Goal: Transaction & Acquisition: Purchase product/service

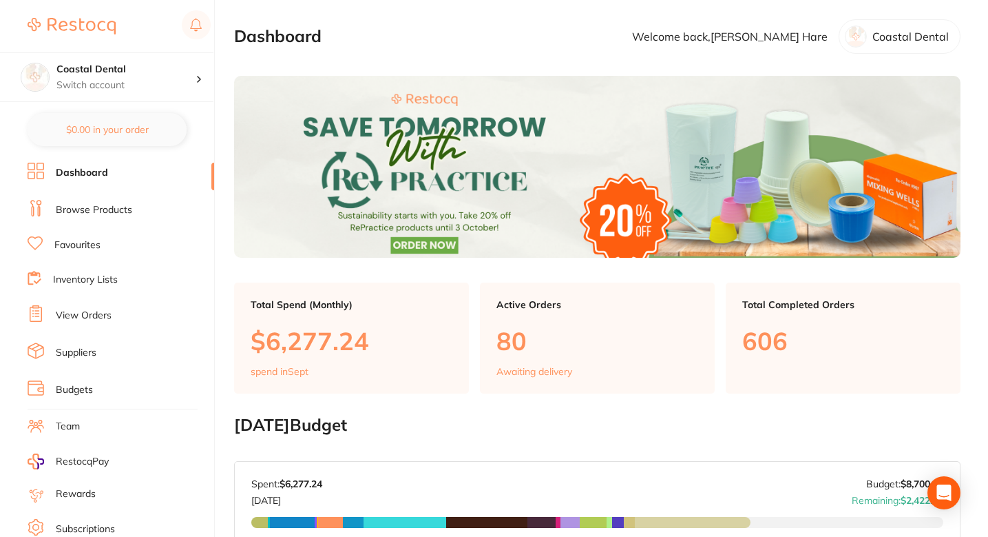
click at [103, 214] on link "Browse Products" at bounding box center [94, 210] width 76 height 14
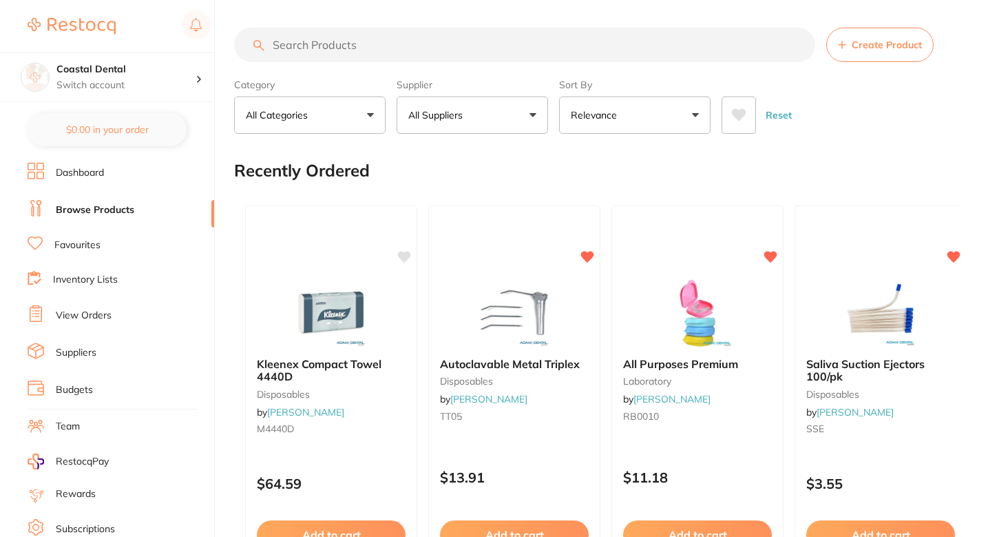
click at [479, 121] on button "All Suppliers" at bounding box center [473, 114] width 152 height 37
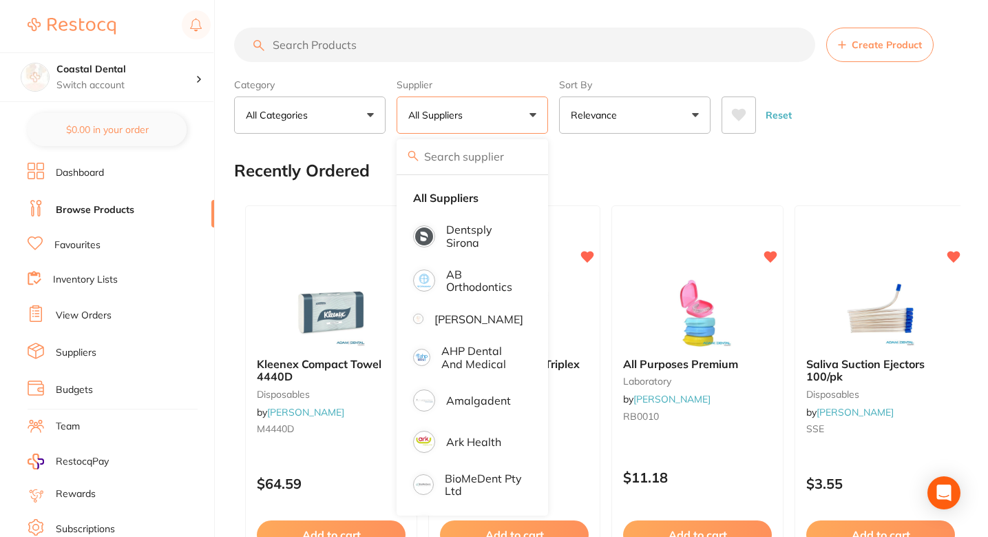
click at [477, 168] on input "search" at bounding box center [473, 156] width 152 height 34
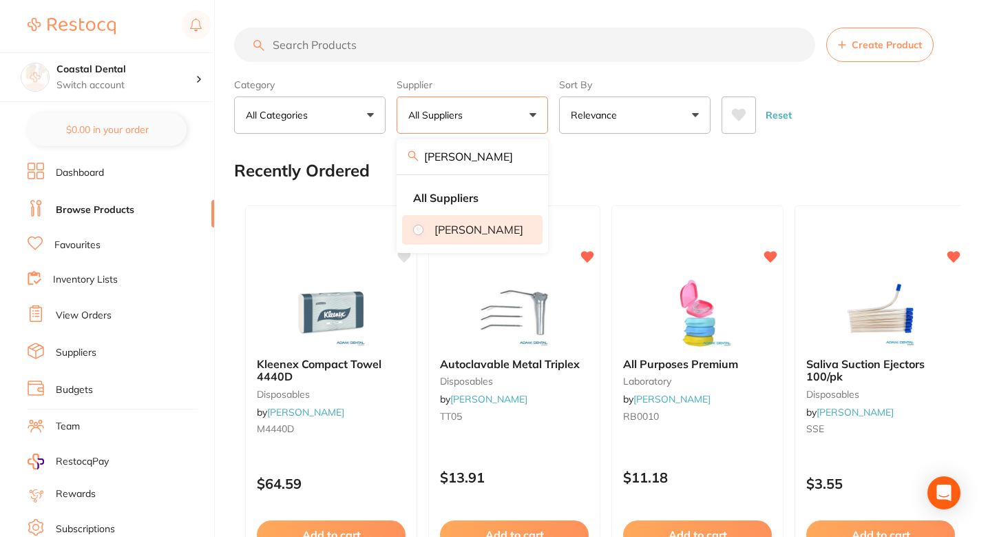
type input "Henry"
click at [476, 228] on p "[PERSON_NAME]" at bounding box center [479, 229] width 89 height 12
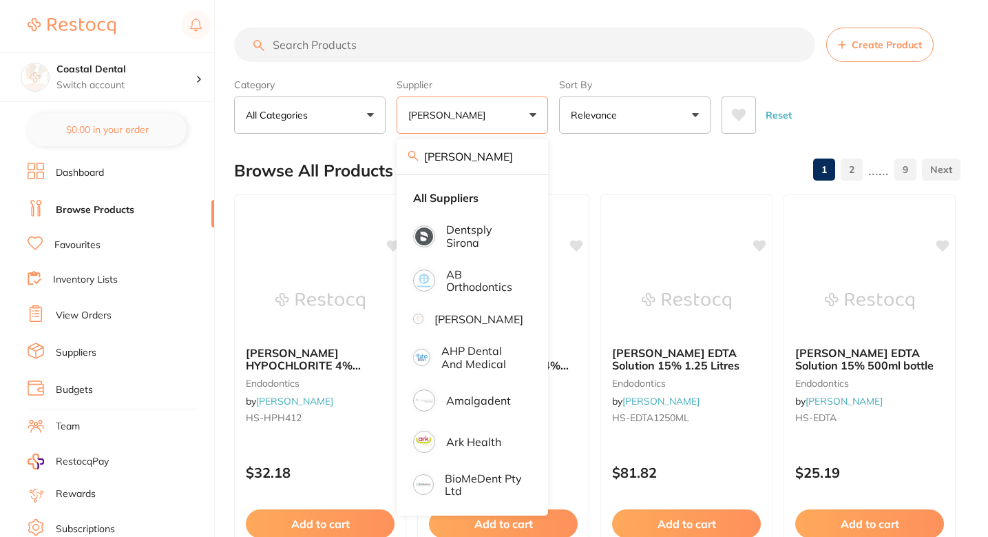
click at [620, 158] on div "Browse All Products 1 2 ...... 9" at bounding box center [597, 170] width 727 height 46
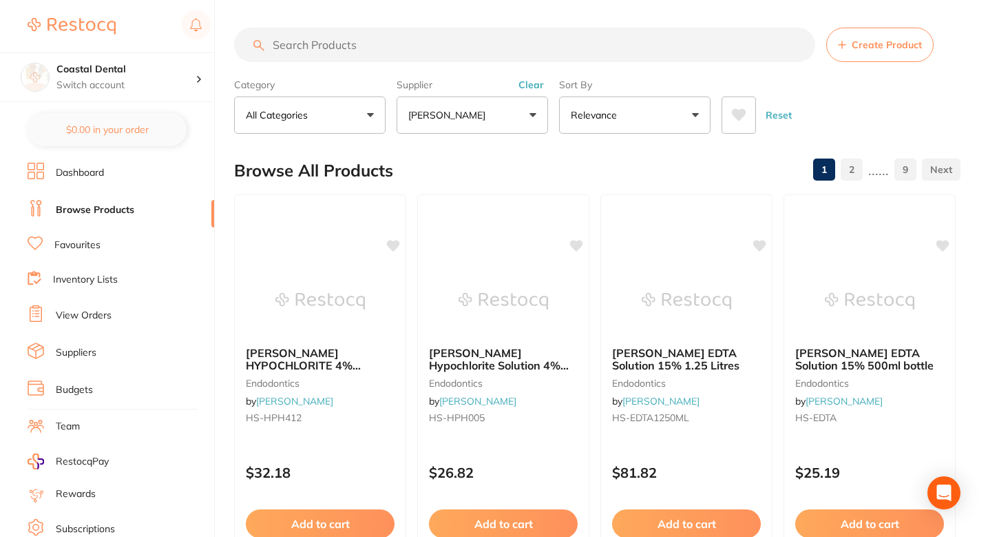
click at [663, 158] on div "Browse All Products 1 2 ...... 9" at bounding box center [597, 170] width 727 height 46
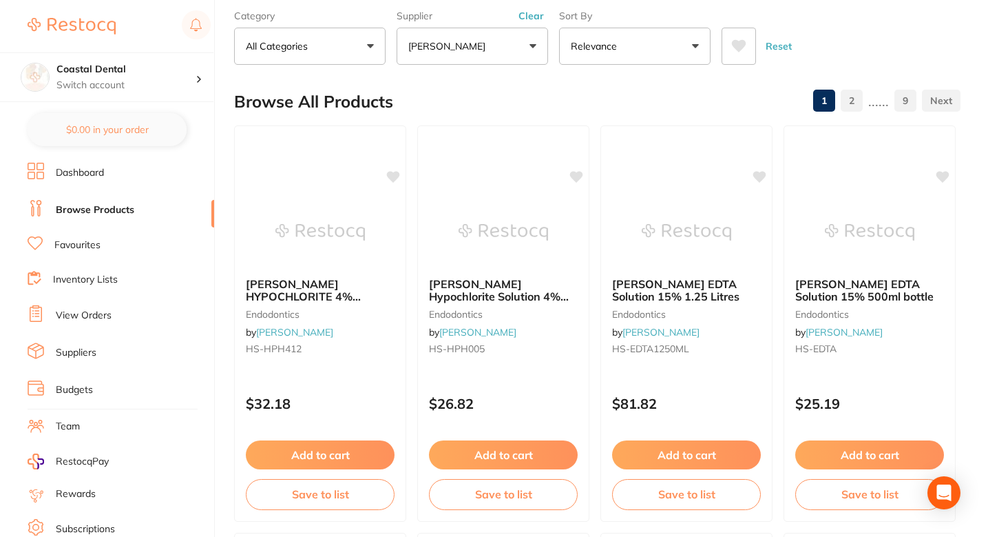
scroll to position [26, 0]
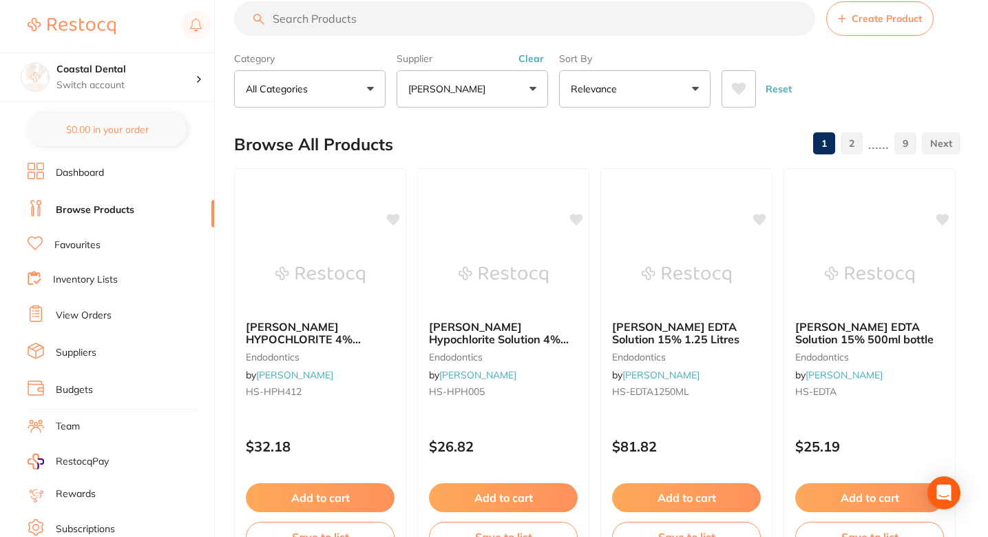
click at [603, 136] on div "Browse All Products 1 2 ...... 9" at bounding box center [597, 144] width 727 height 46
click at [572, 138] on div "Browse All Products 1 2 ...... 9" at bounding box center [597, 144] width 727 height 46
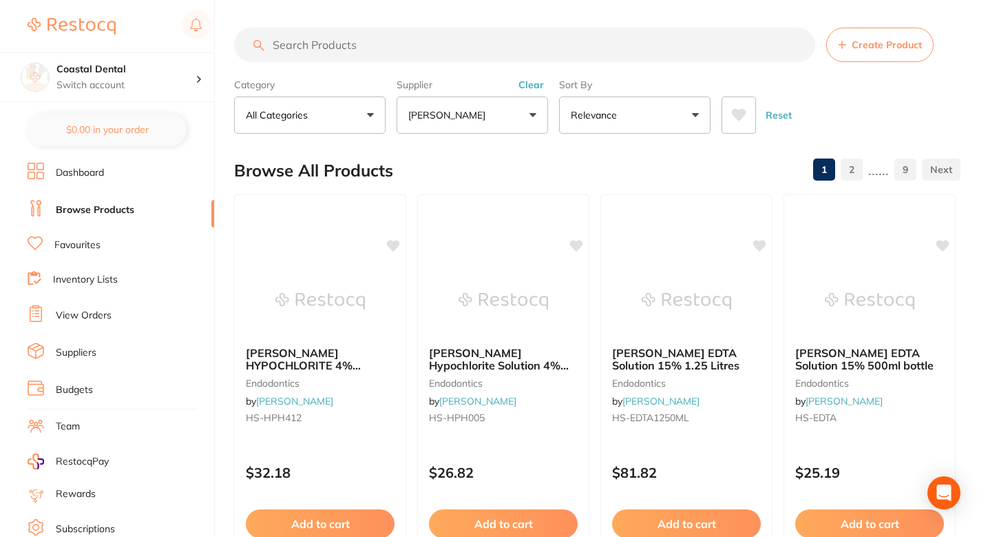
click at [485, 164] on div "Browse All Products 1 2 ...... 9" at bounding box center [597, 170] width 727 height 46
click at [487, 178] on div "Browse All Products 1 2 ...... 9" at bounding box center [597, 170] width 727 height 46
click at [618, 126] on button "Relevance" at bounding box center [635, 114] width 152 height 37
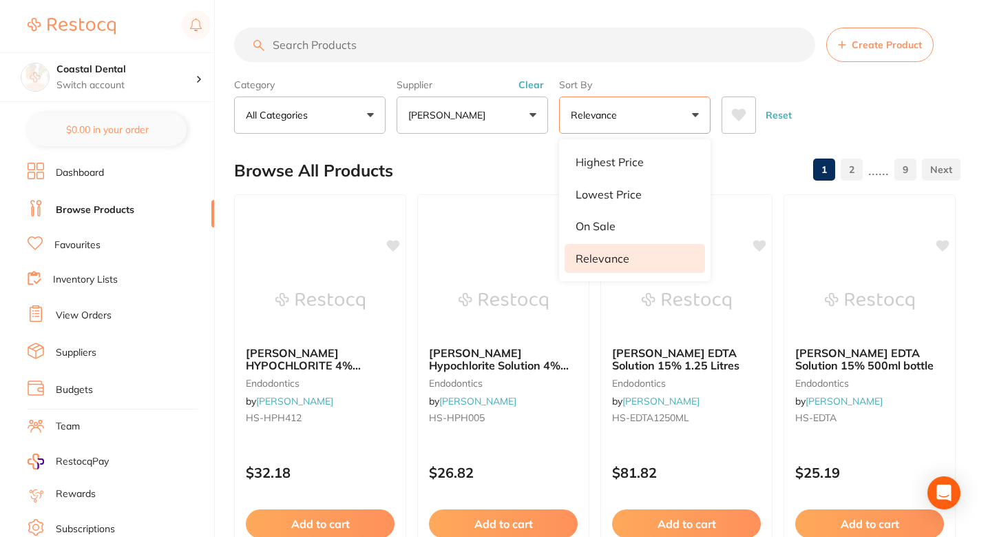
click at [621, 122] on p "Relevance" at bounding box center [597, 115] width 52 height 14
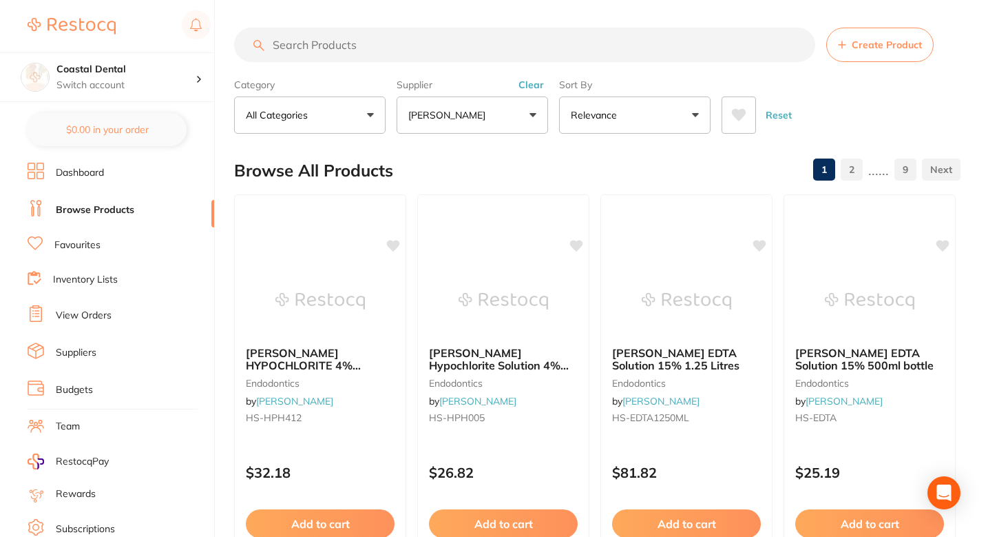
click at [574, 169] on div "Browse All Products 1 2 ...... 9" at bounding box center [597, 170] width 727 height 46
click at [85, 176] on link "Dashboard" at bounding box center [80, 173] width 48 height 14
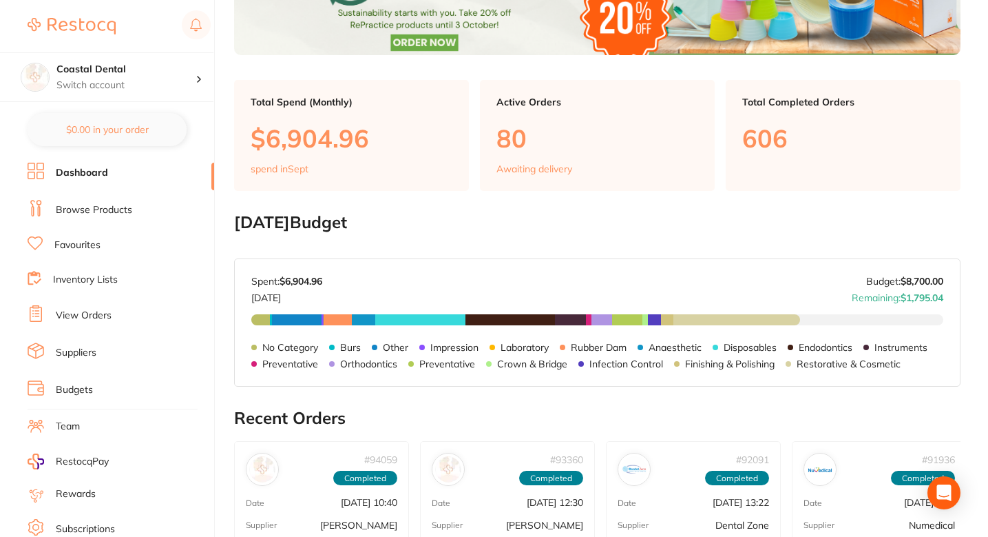
scroll to position [204, 0]
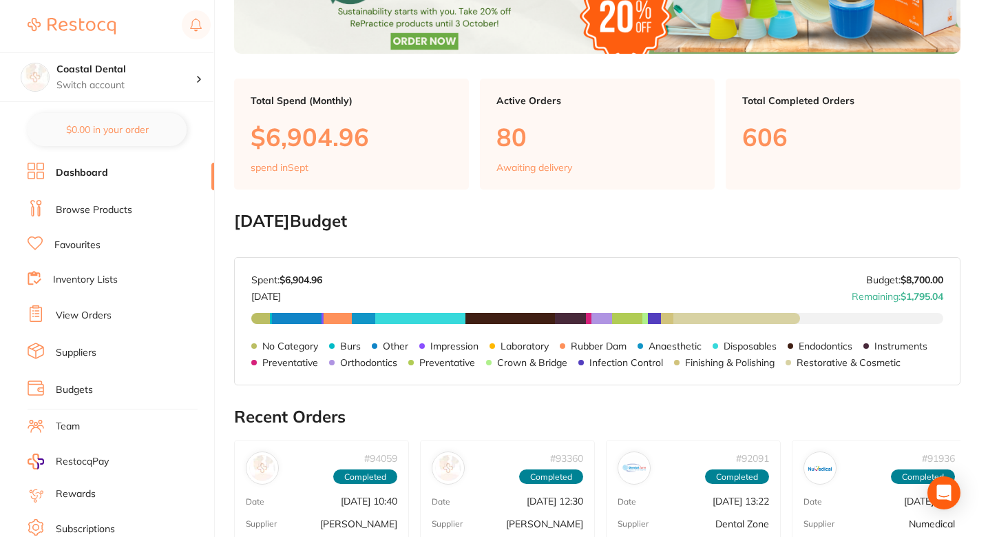
click at [585, 225] on h2 "September 2025 Budget" at bounding box center [597, 220] width 727 height 19
click at [566, 224] on h2 "September 2025 Budget" at bounding box center [597, 220] width 727 height 19
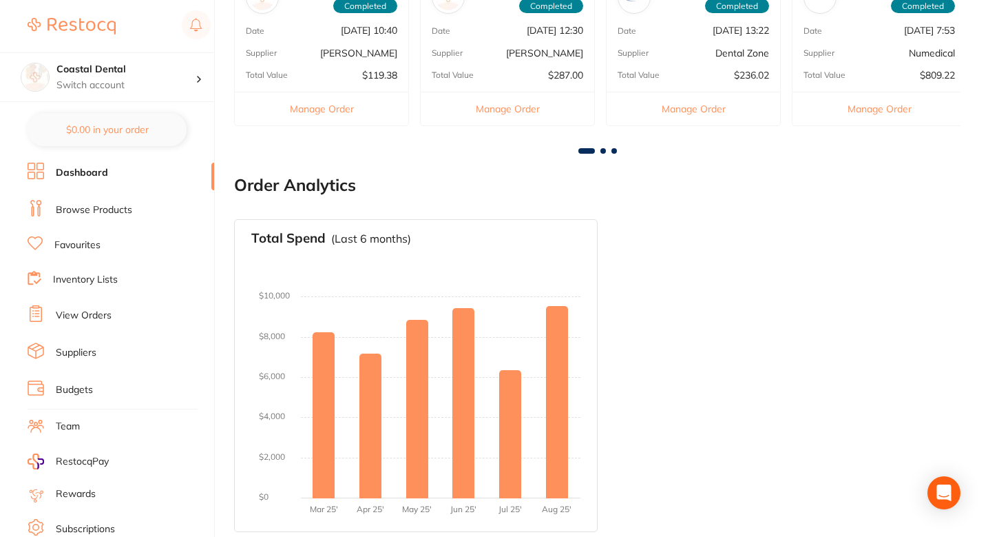
click at [655, 247] on div "Total Spend (Last 6 months) No orders placed yet Charts will be shown once tran…" at bounding box center [597, 375] width 727 height 335
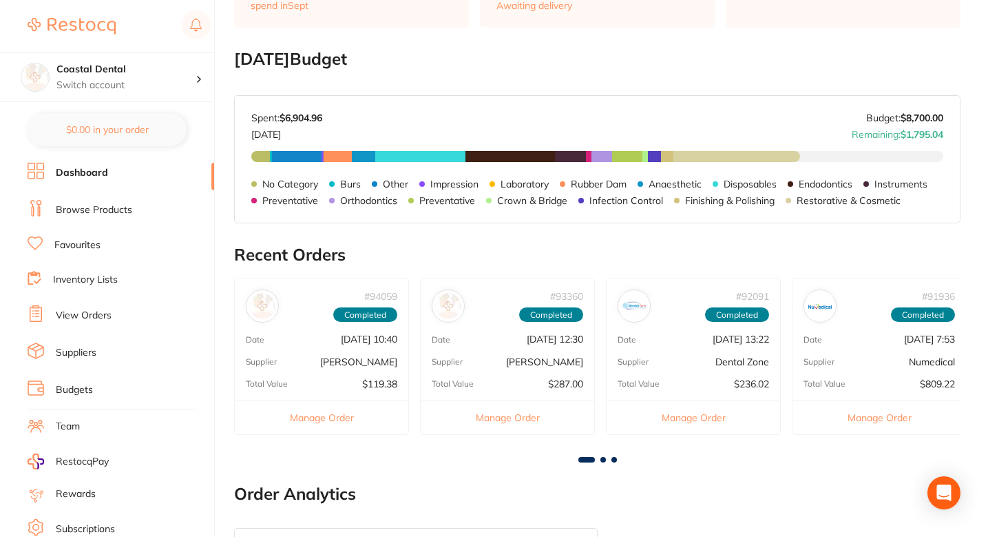
scroll to position [356, 0]
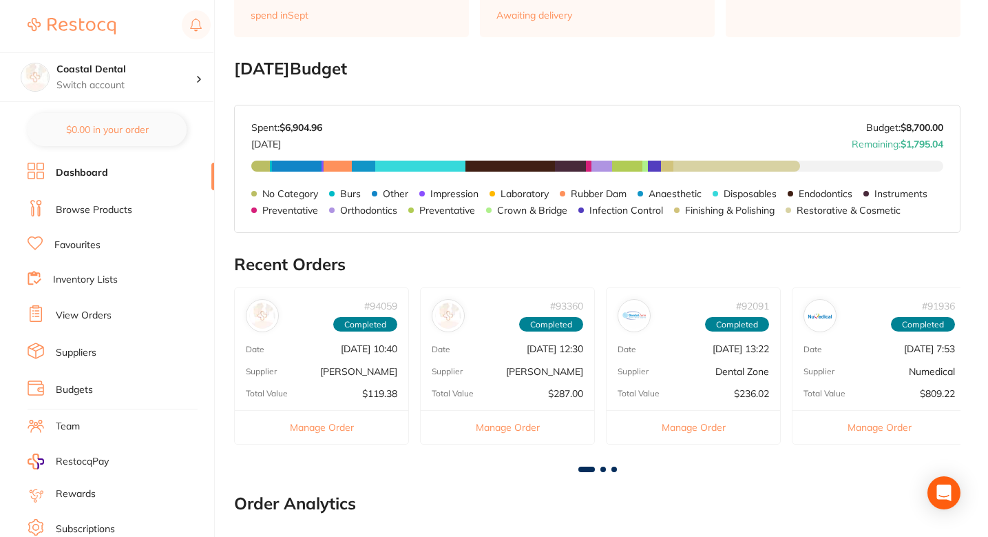
click at [639, 248] on div "No Category $232.44 Burs $27.70 Other $620.40 Impression $28.90 Laboratory $12.…" at bounding box center [597, 207] width 692 height 94
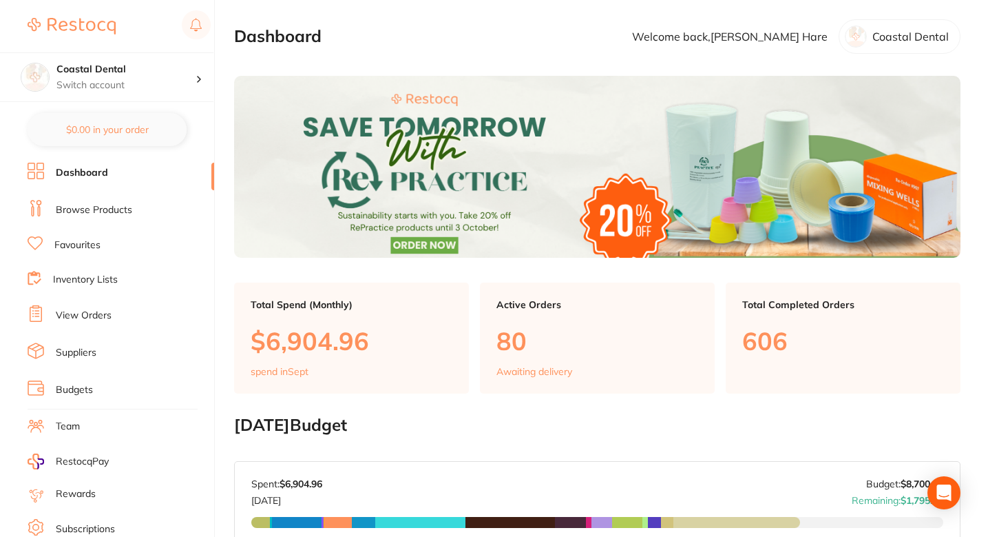
click at [406, 53] on section "Dashboard Welcome back, Sam Hare Coastal Dental" at bounding box center [597, 36] width 727 height 34
click at [471, 39] on section "Dashboard Welcome back, Sam Hare Coastal Dental" at bounding box center [597, 36] width 727 height 34
click at [508, 28] on section "Dashboard Welcome back, Sam Hare Coastal Dental" at bounding box center [597, 36] width 727 height 34
click at [528, 27] on section "Dashboard Welcome back, Sam Hare Coastal Dental" at bounding box center [597, 36] width 727 height 34
click at [517, 26] on section "Dashboard Welcome back, Sam Hare Coastal Dental" at bounding box center [597, 36] width 727 height 34
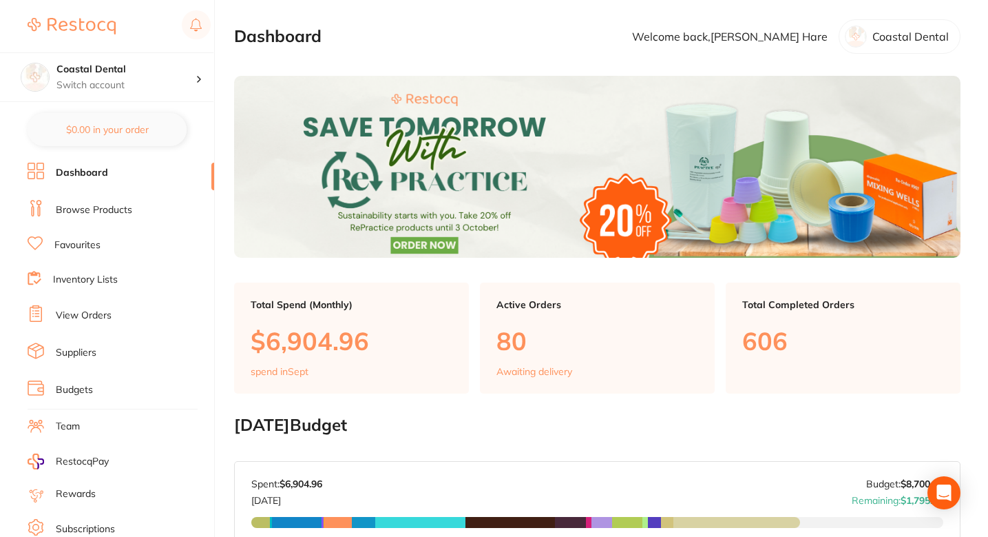
click at [450, 26] on section "Dashboard Welcome back, Sam Hare Coastal Dental" at bounding box center [597, 36] width 727 height 34
click at [165, 74] on h4 "Coastal Dental" at bounding box center [125, 70] width 139 height 14
click at [458, 51] on section "Dashboard Welcome back, Sam Hare Coastal Dental" at bounding box center [597, 36] width 727 height 34
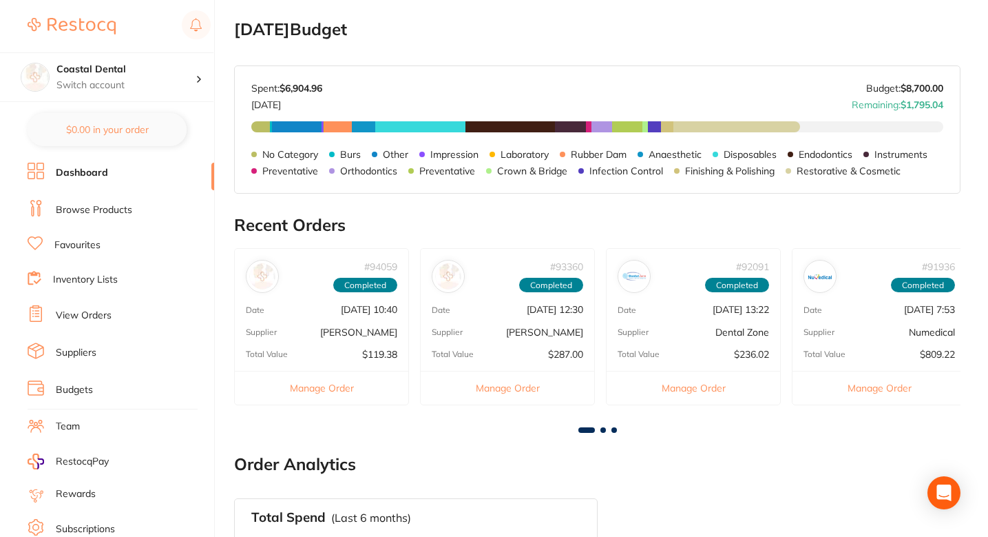
scroll to position [411, 0]
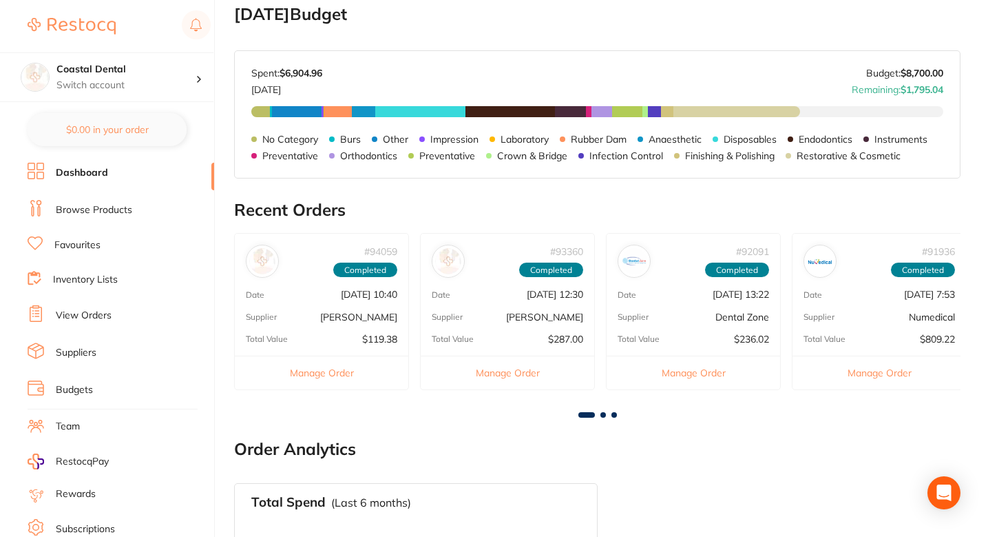
click at [775, 437] on main "Dashboard Welcome back, Sam Hare Coastal Dental Total Spend (Monthly) $6,904.96…" at bounding box center [611, 197] width 754 height 1217
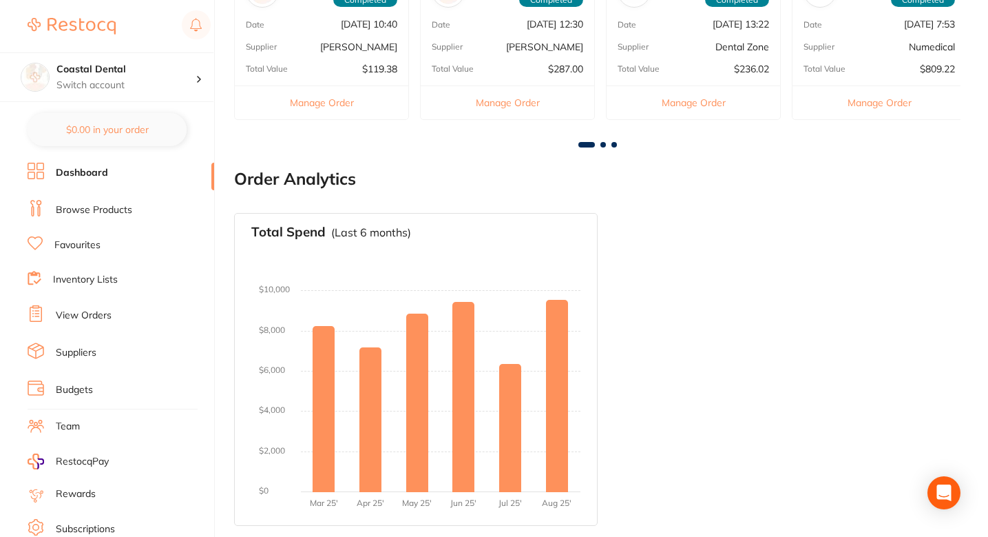
click at [774, 287] on div "Total Spend (Last 6 months) No orders placed yet Charts will be shown once tran…" at bounding box center [597, 369] width 727 height 335
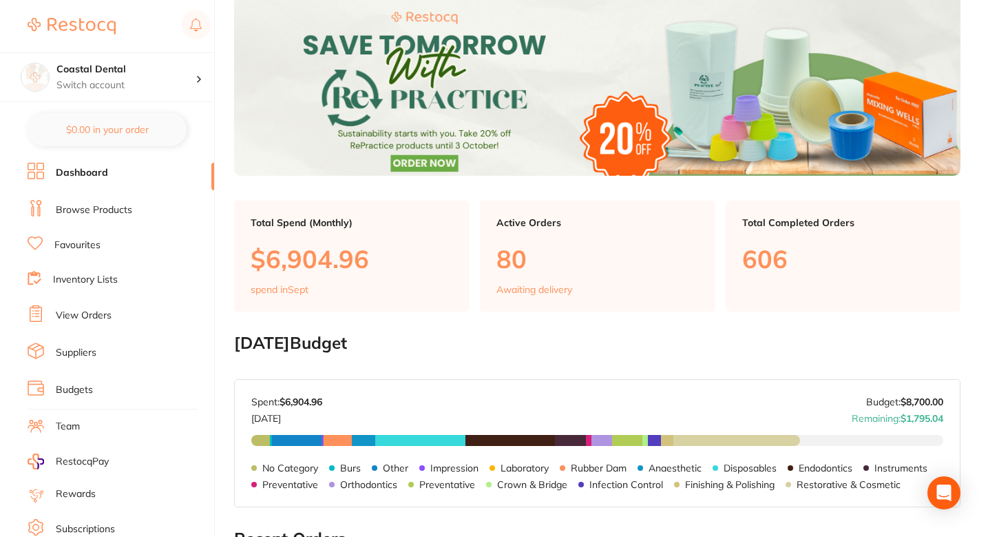
scroll to position [0, 0]
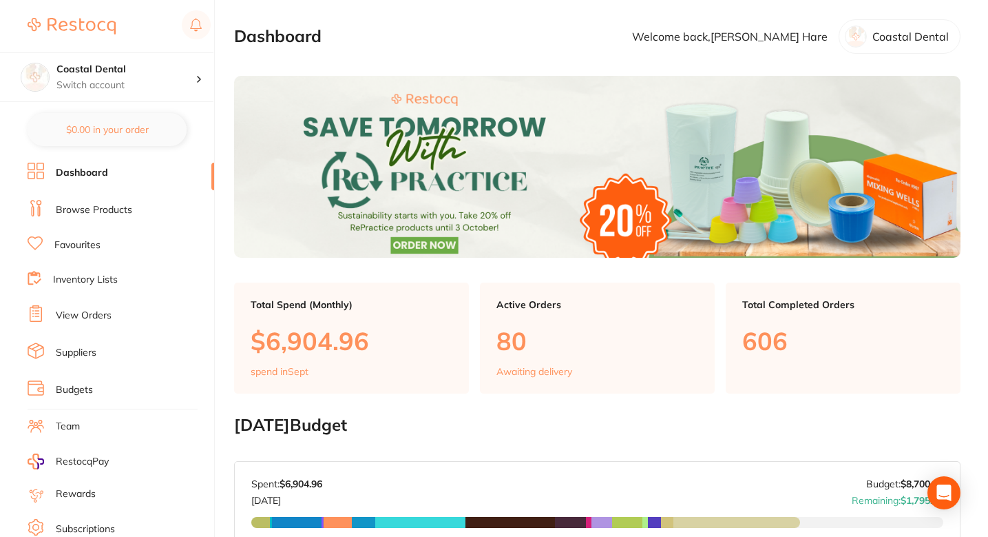
click at [572, 28] on section "Dashboard Welcome back, Sam Hare Coastal Dental" at bounding box center [597, 36] width 727 height 34
click at [89, 288] on ul "Dashboard Browse Products Favourites Inventory Lists View Orders Suppliers Budg…" at bounding box center [121, 400] width 187 height 475
click at [82, 280] on link "Inventory Lists" at bounding box center [85, 280] width 65 height 14
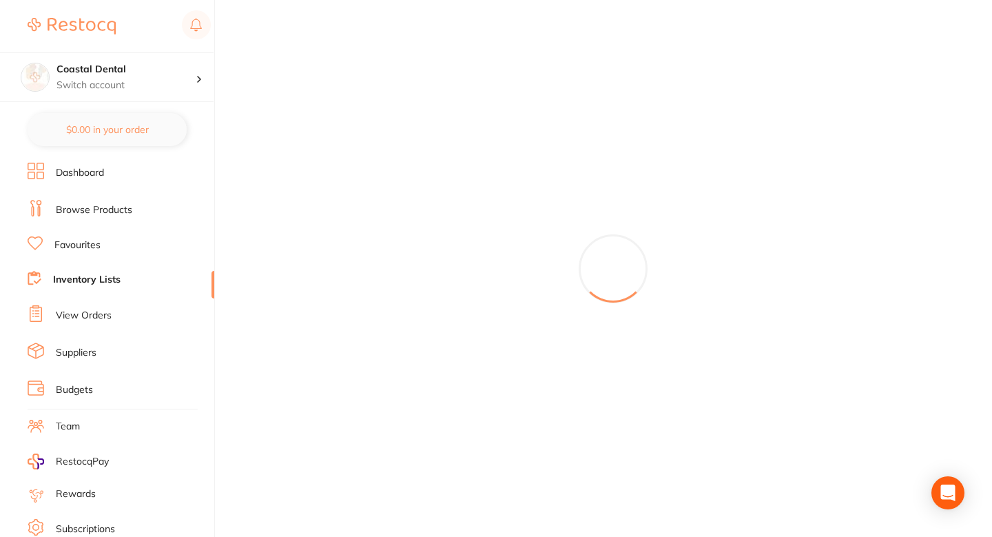
click at [84, 305] on li "View Orders" at bounding box center [121, 315] width 187 height 21
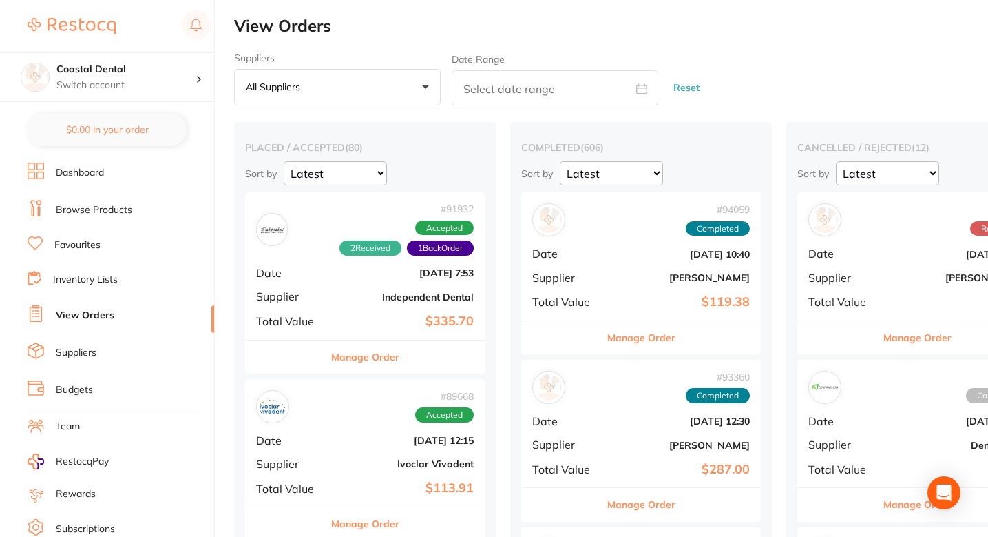
click at [95, 311] on link "View Orders" at bounding box center [85, 316] width 59 height 14
click at [779, 63] on div "Suppliers All suppliers +0 All suppliers AB Orthodontics Adam Dental AHP Dental…" at bounding box center [611, 79] width 754 height 54
click at [793, 59] on div "Suppliers All suppliers +0 All suppliers AB Orthodontics Adam Dental AHP Dental…" at bounding box center [611, 79] width 754 height 54
click at [818, 59] on div "Suppliers All suppliers +0 All suppliers AB Orthodontics Adam Dental AHP Dental…" at bounding box center [611, 79] width 754 height 54
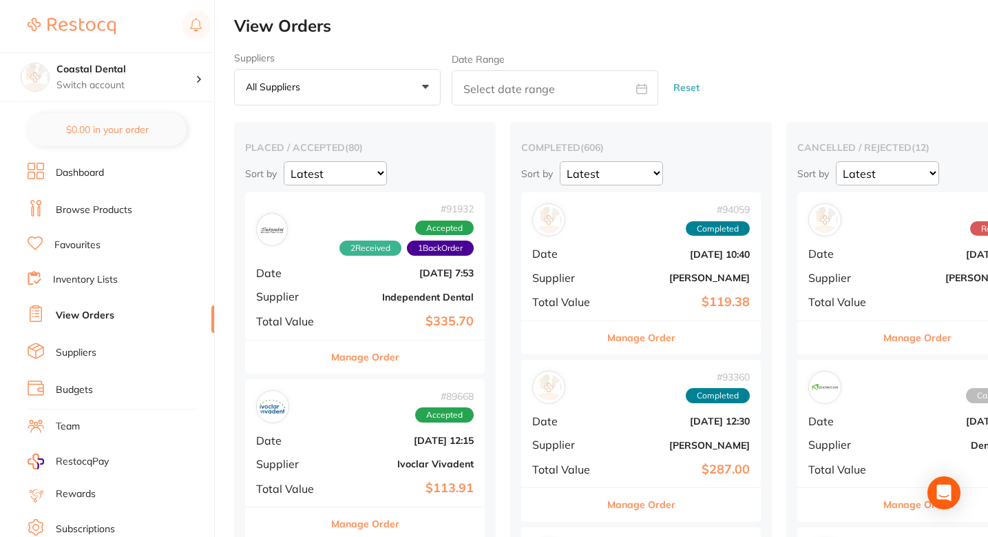
click at [108, 170] on li "Dashboard" at bounding box center [121, 173] width 187 height 21
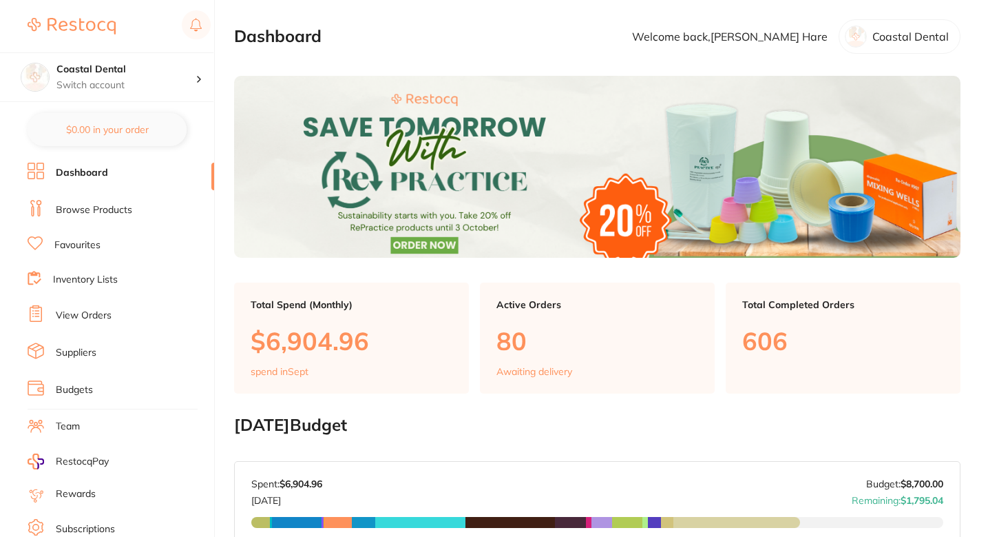
click at [107, 207] on link "Browse Products" at bounding box center [94, 210] width 76 height 14
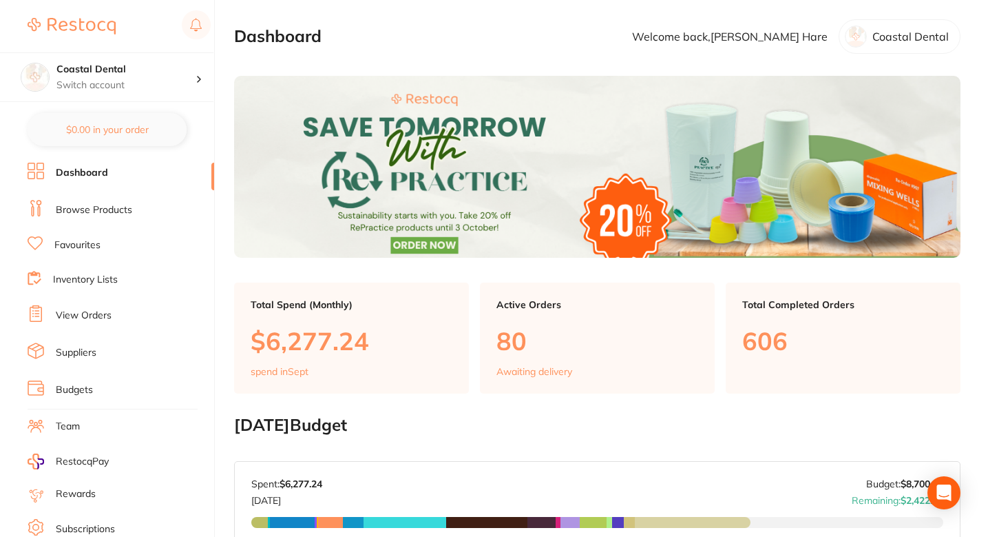
click at [659, 422] on h2 "September 2025 Budget" at bounding box center [597, 424] width 727 height 19
click at [547, 50] on section "Dashboard Welcome back, Sam Hare Coastal Dental" at bounding box center [597, 36] width 727 height 34
click at [483, 48] on section "Dashboard Welcome back, Sam Hare Coastal Dental" at bounding box center [597, 36] width 727 height 34
click at [190, 83] on p "Switch account" at bounding box center [125, 86] width 139 height 14
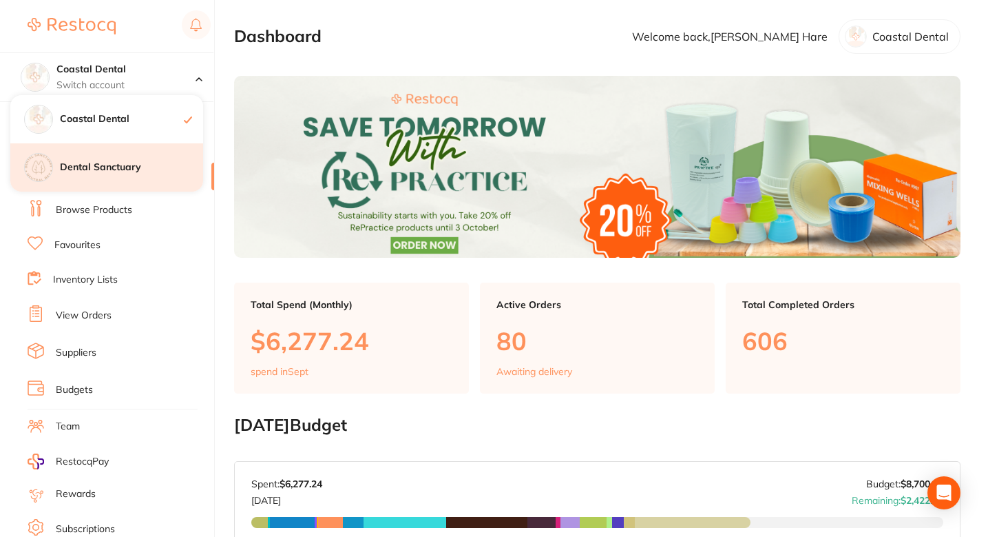
click at [146, 158] on div "Dental Sanctuary" at bounding box center [106, 167] width 193 height 48
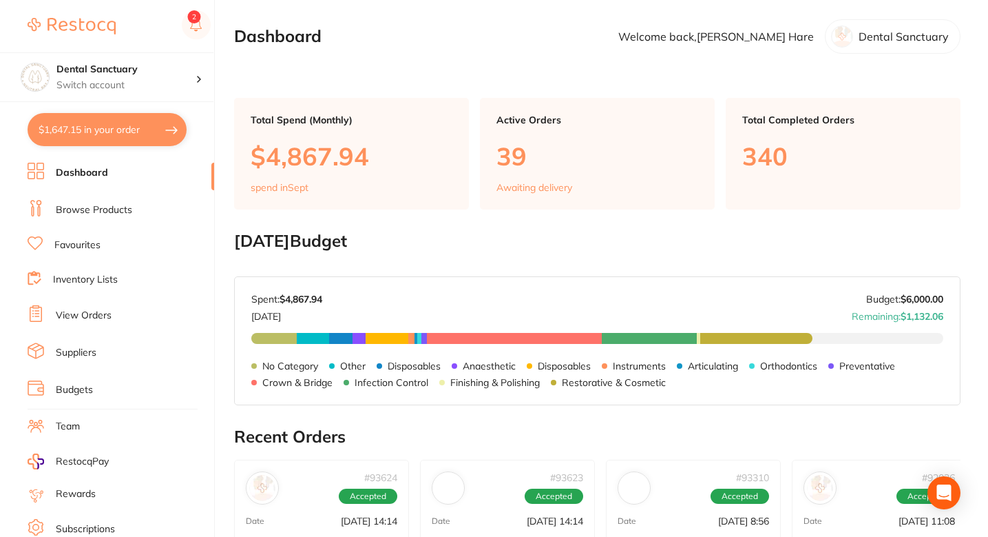
click at [120, 134] on button "$1,647.15 in your order" at bounding box center [107, 129] width 159 height 33
checkbox input "true"
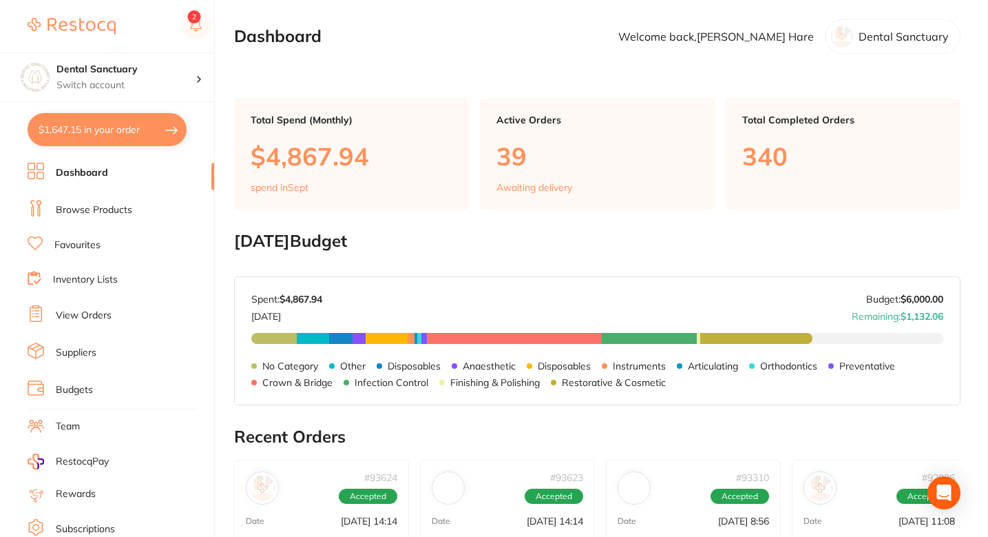
checkbox input "true"
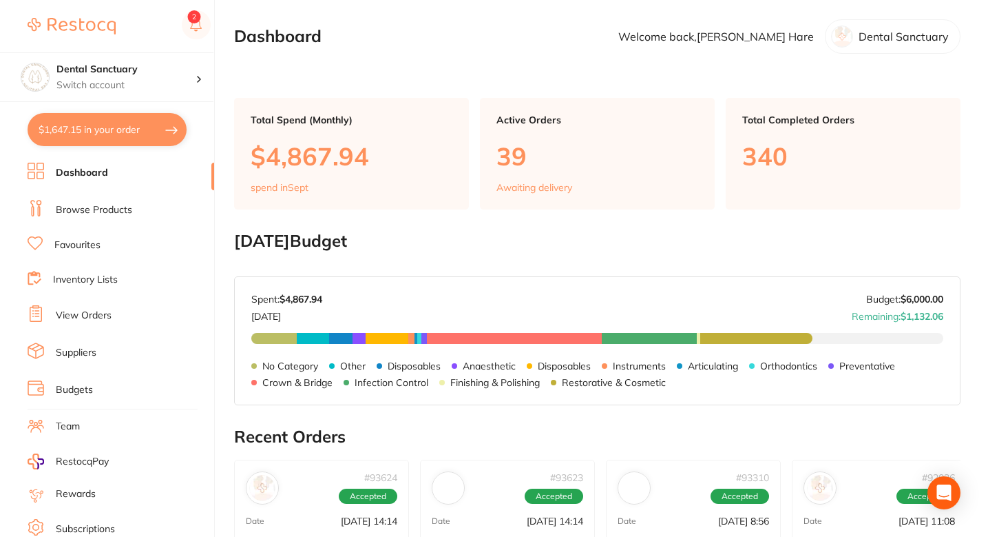
checkbox input "true"
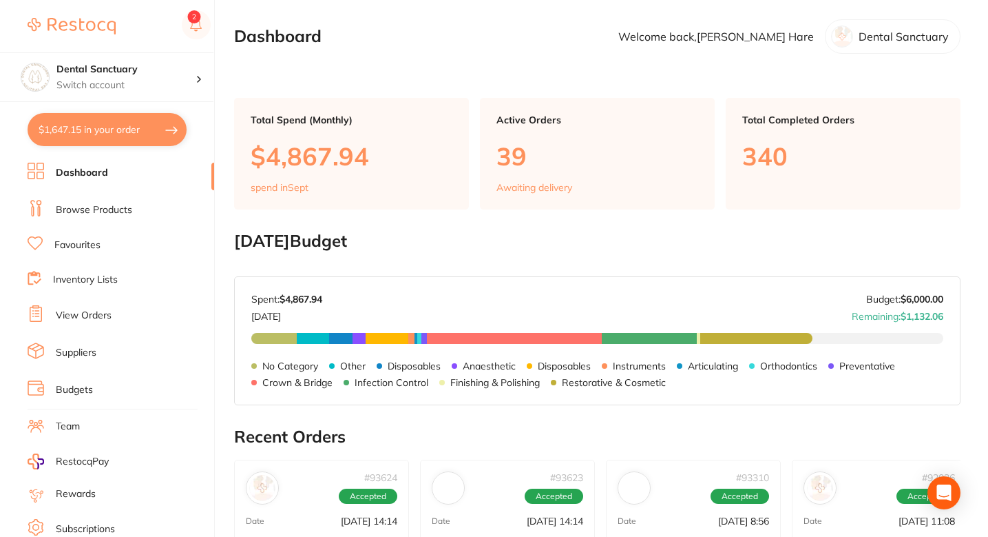
checkbox input "true"
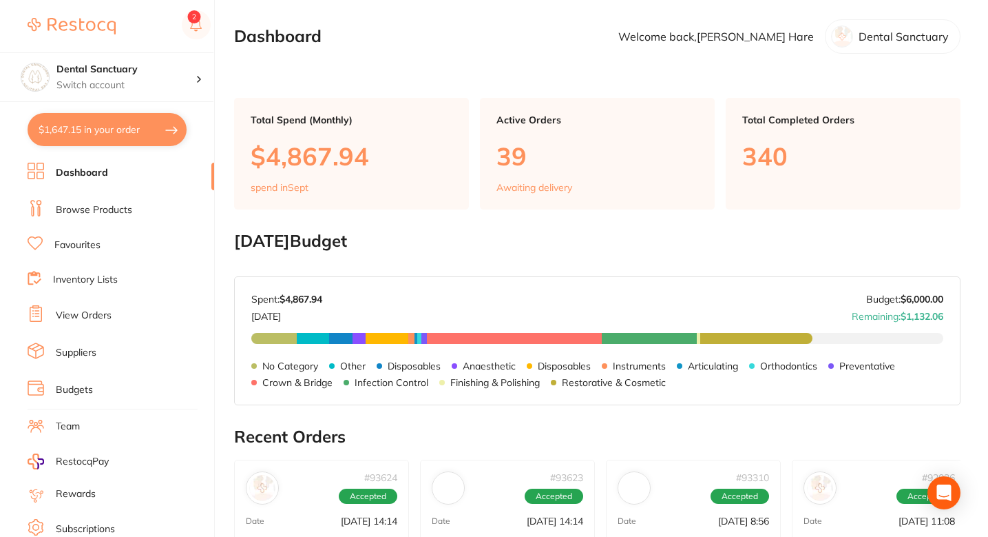
checkbox input "true"
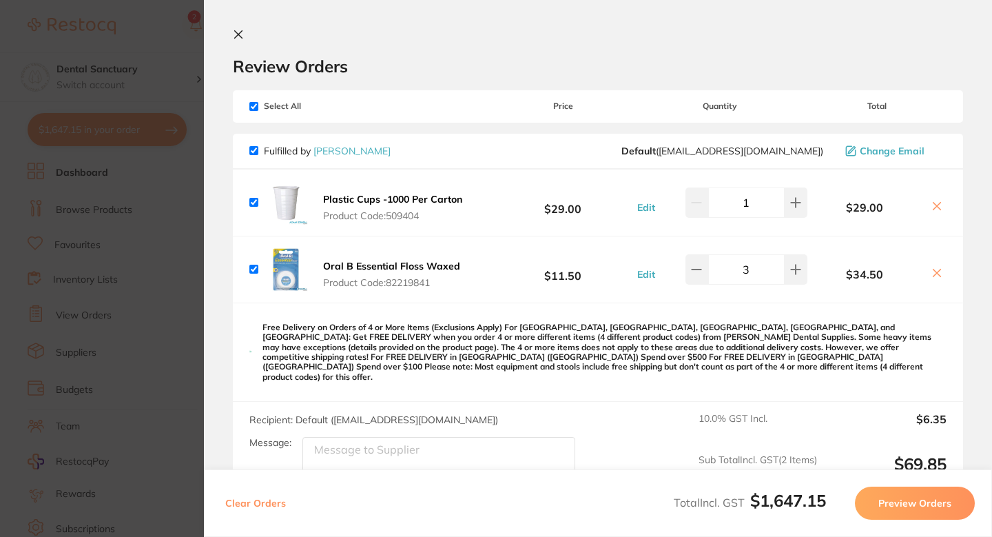
click at [544, 40] on div "Review Orders" at bounding box center [598, 53] width 730 height 48
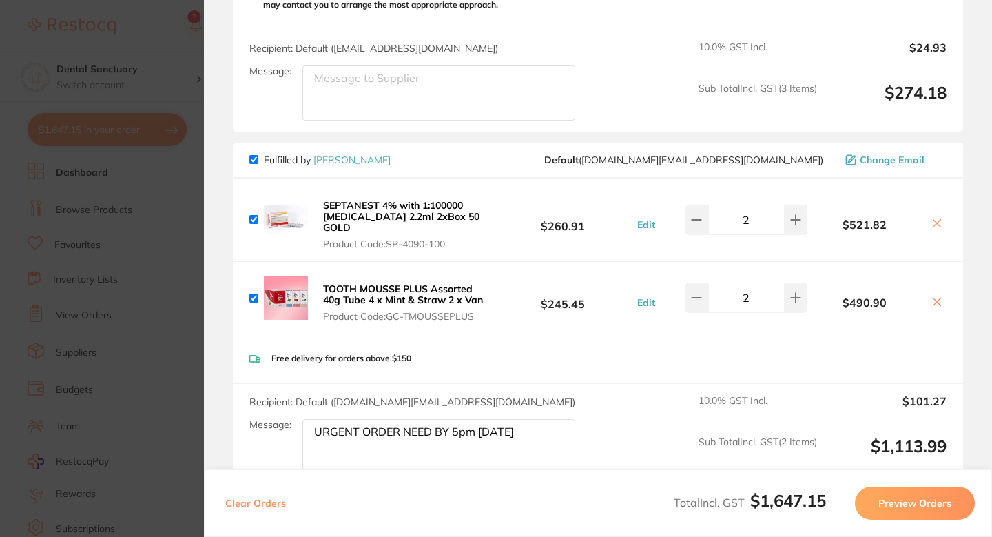
scroll to position [882, 0]
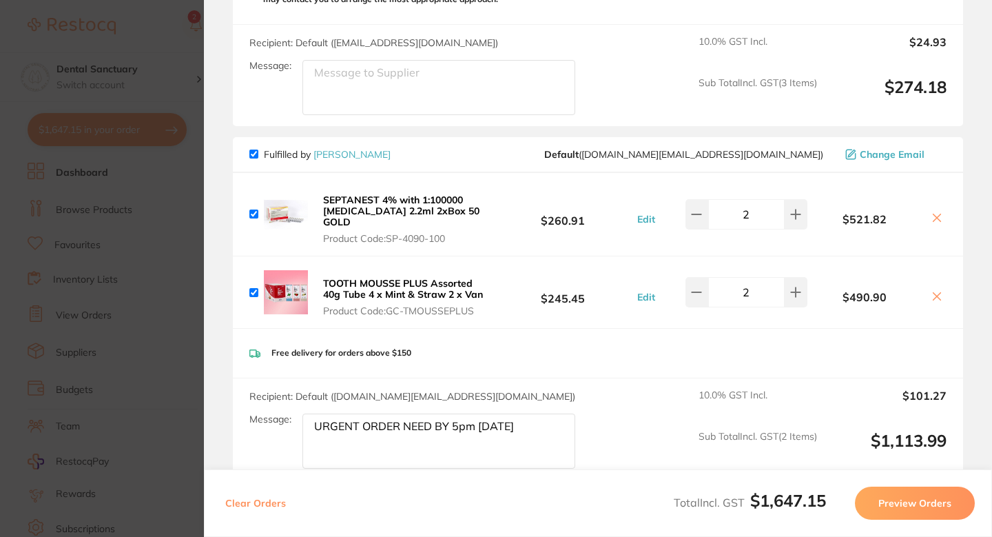
click at [456, 148] on div "Fulfilled by Henry Schein Halas Default ( customer.care@henryschein.com.au ) Ch…" at bounding box center [597, 154] width 697 height 12
click at [933, 214] on icon at bounding box center [937, 218] width 8 height 8
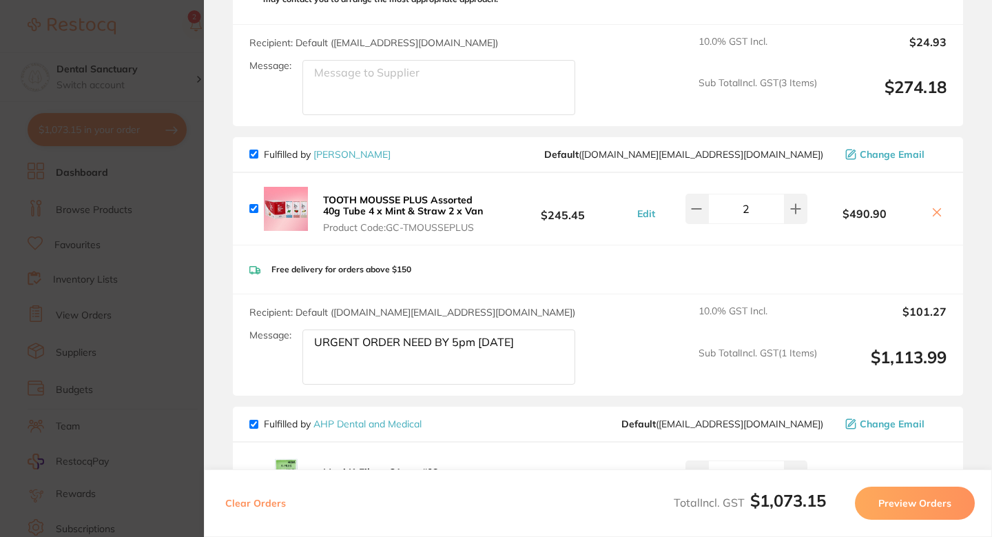
click at [933, 209] on icon at bounding box center [937, 213] width 8 height 8
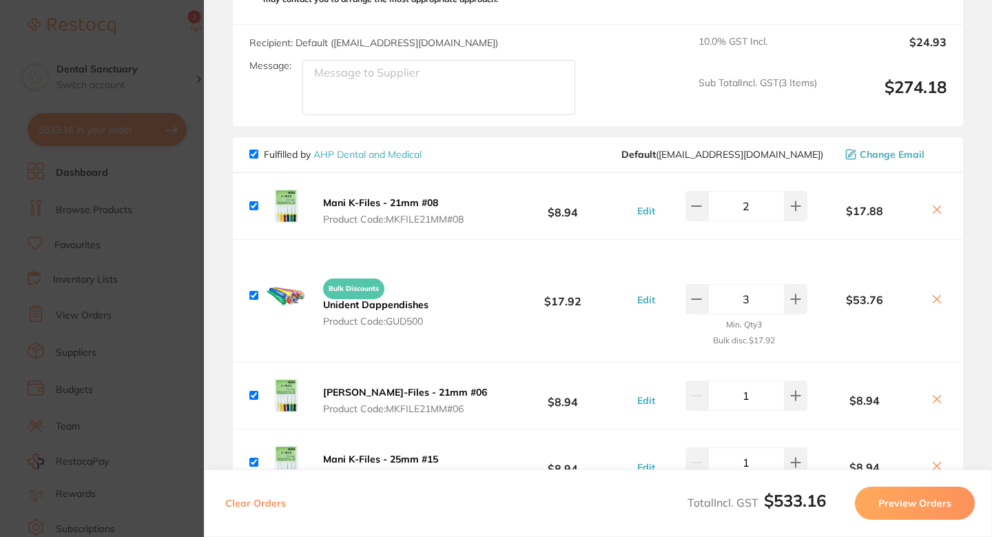
click at [158, 216] on section "Update RRP Set your pre negotiated price for this item. Item Agreed RRP (excl. …" at bounding box center [496, 268] width 992 height 537
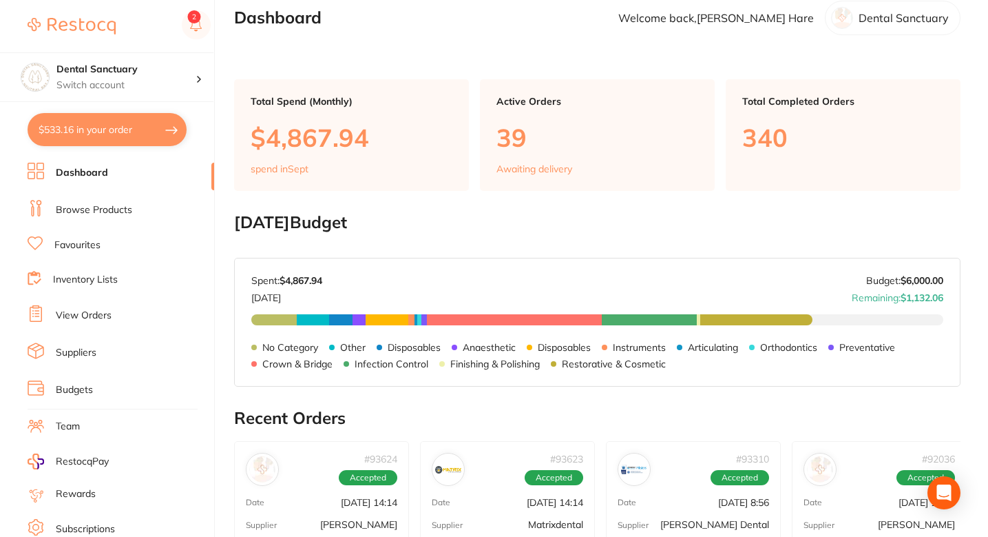
scroll to position [0, 0]
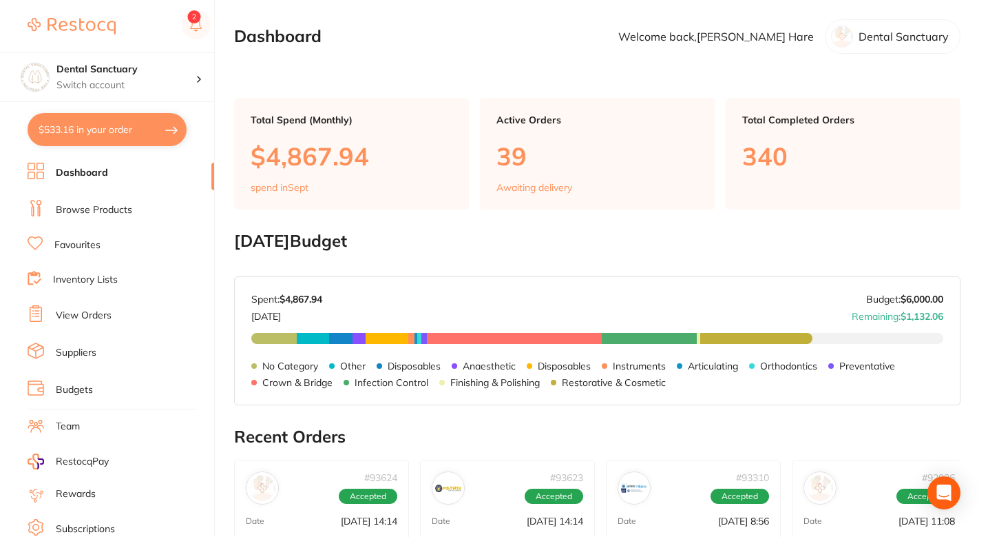
click at [484, 66] on main "Dashboard Welcome back, Sam Hare Dental Sanctuary Total Spend (Monthly) $4,867.…" at bounding box center [611, 511] width 754 height 1022
checkbox input "false"
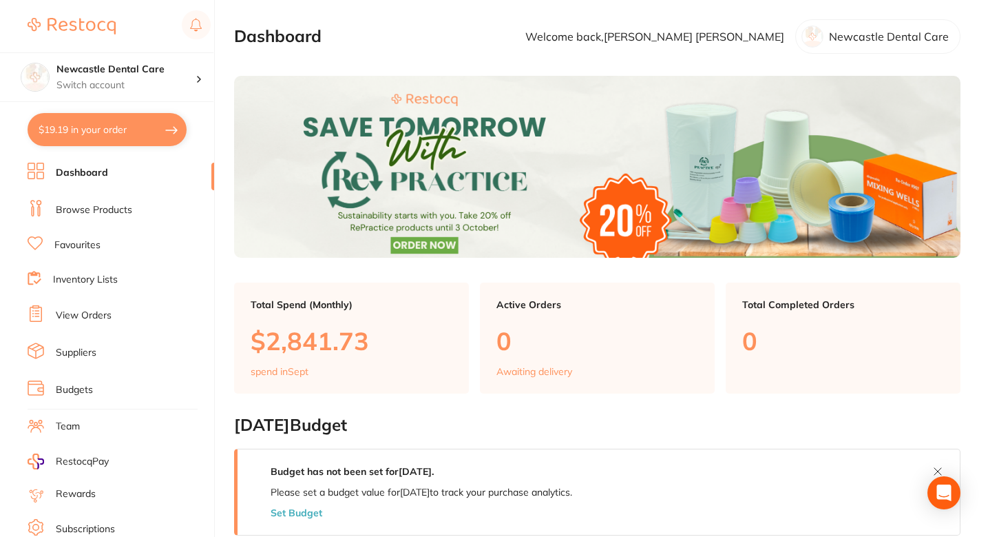
click at [98, 130] on button "$19.19 in your order" at bounding box center [107, 129] width 159 height 33
checkbox input "true"
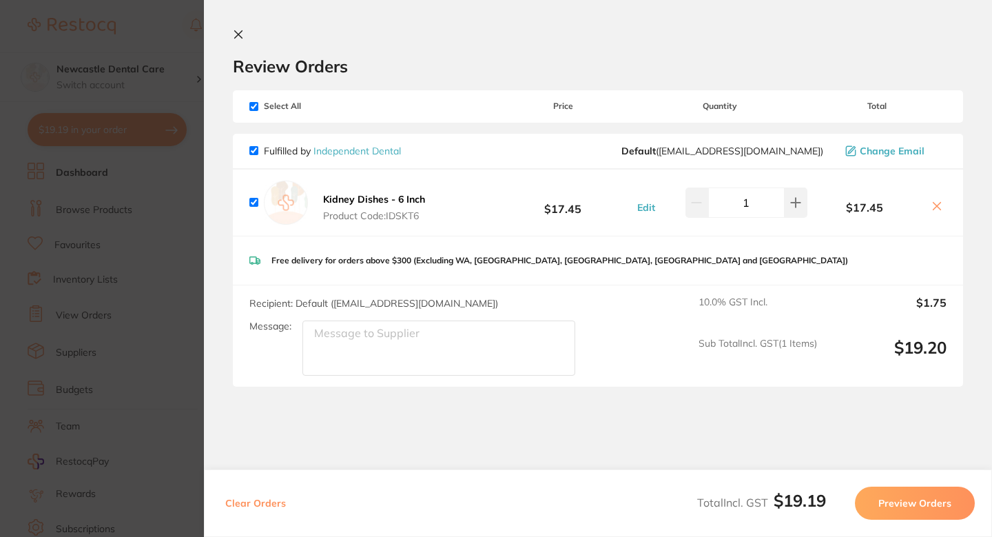
click at [138, 207] on section "Update RRP Set your pre negotiated price for this item. Item Agreed RRP (excl. …" at bounding box center [496, 268] width 992 height 537
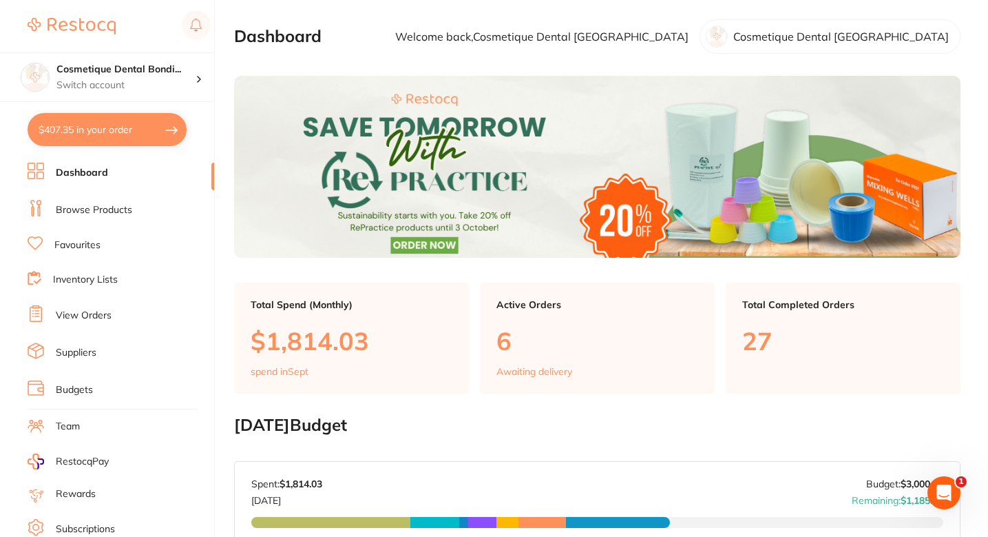
click at [79, 128] on button "$407.35 in your order" at bounding box center [107, 129] width 159 height 33
checkbox input "true"
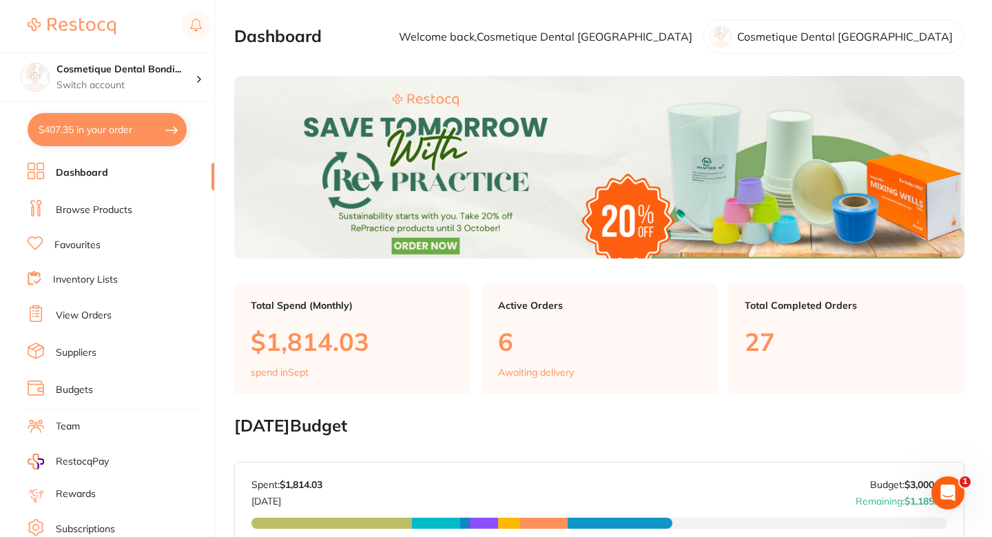
checkbox input "true"
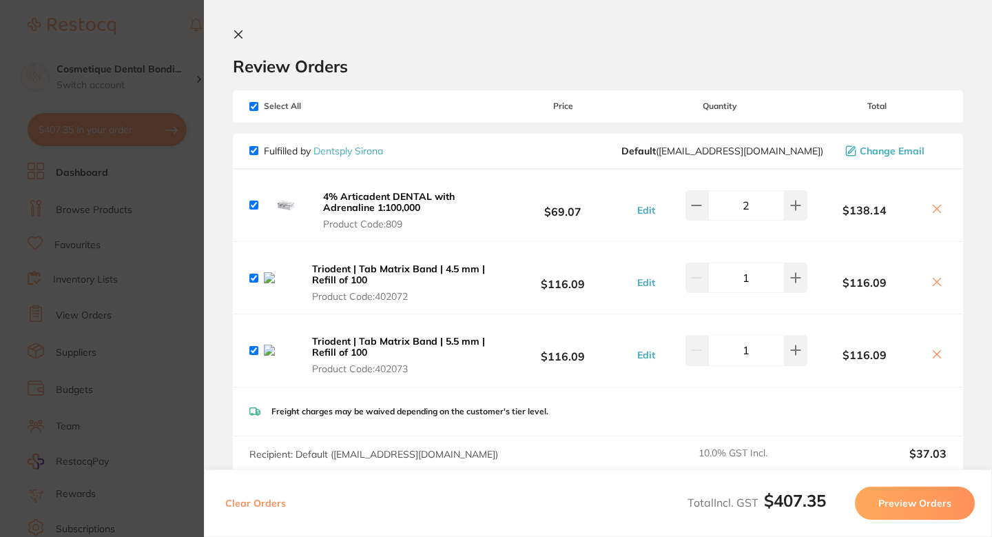
click at [526, 43] on div "Review Orders" at bounding box center [598, 53] width 730 height 48
click at [167, 175] on section "Update RRP Set your pre negotiated price for this item. Item Agreed RRP (excl. …" at bounding box center [496, 268] width 992 height 537
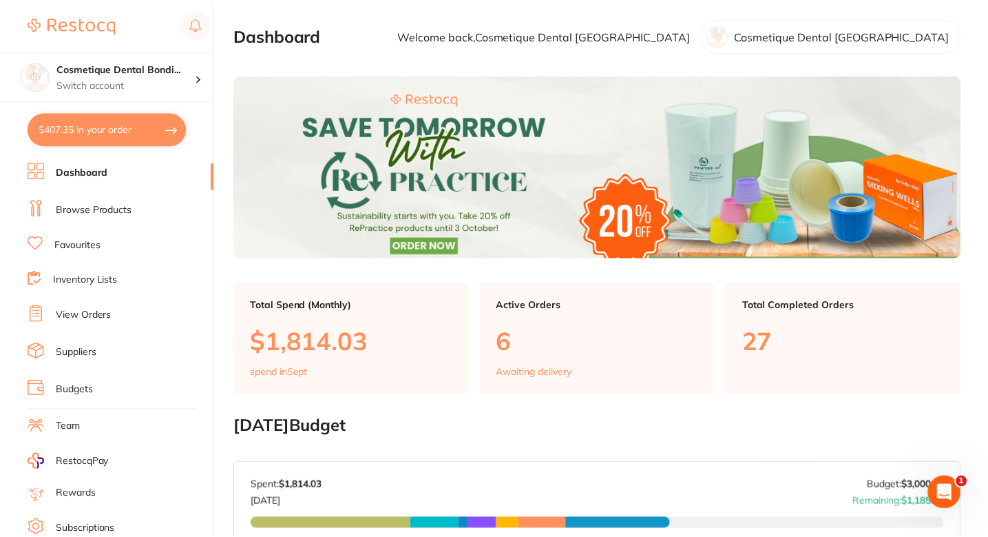
scroll to position [5, 0]
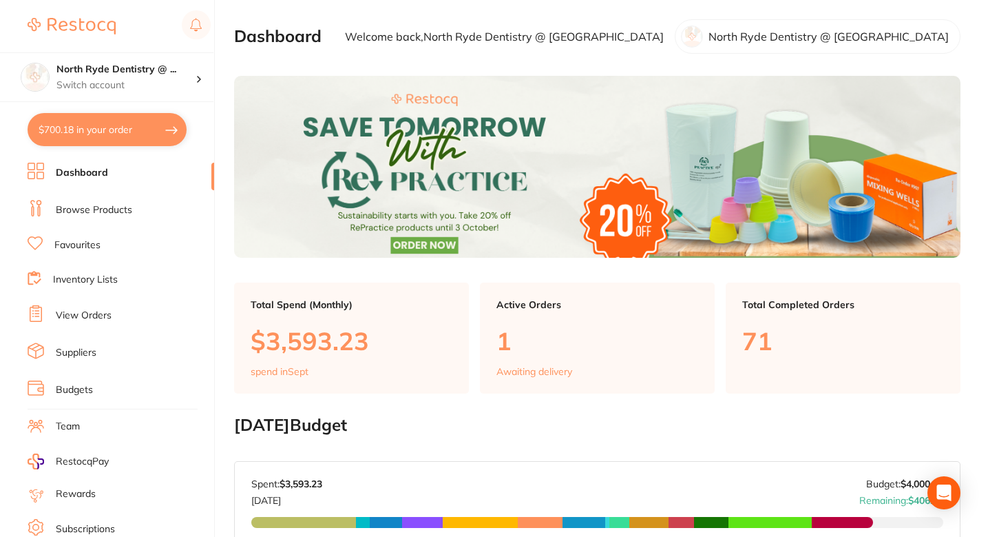
click at [84, 130] on button "$700.18 in your order" at bounding box center [107, 129] width 159 height 33
checkbox input "true"
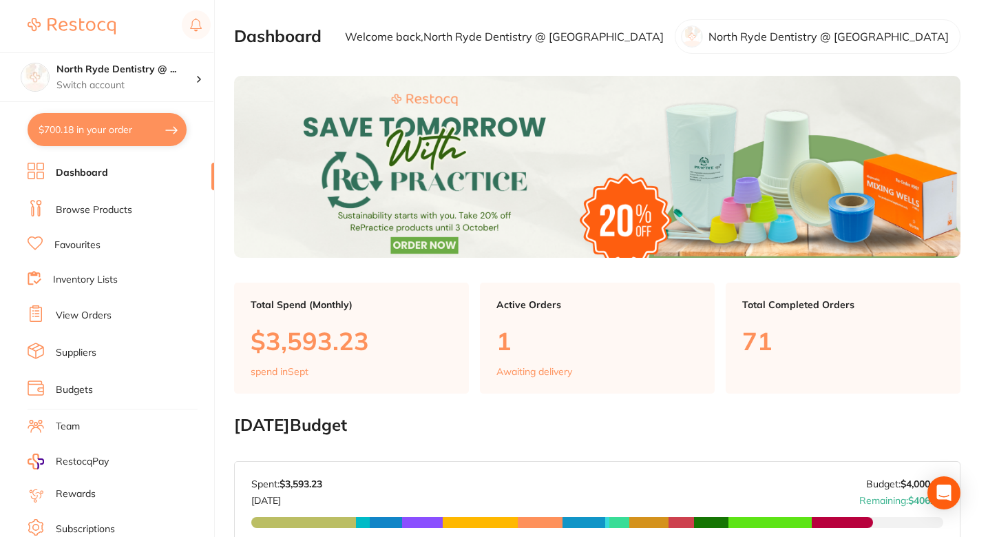
checkbox input "true"
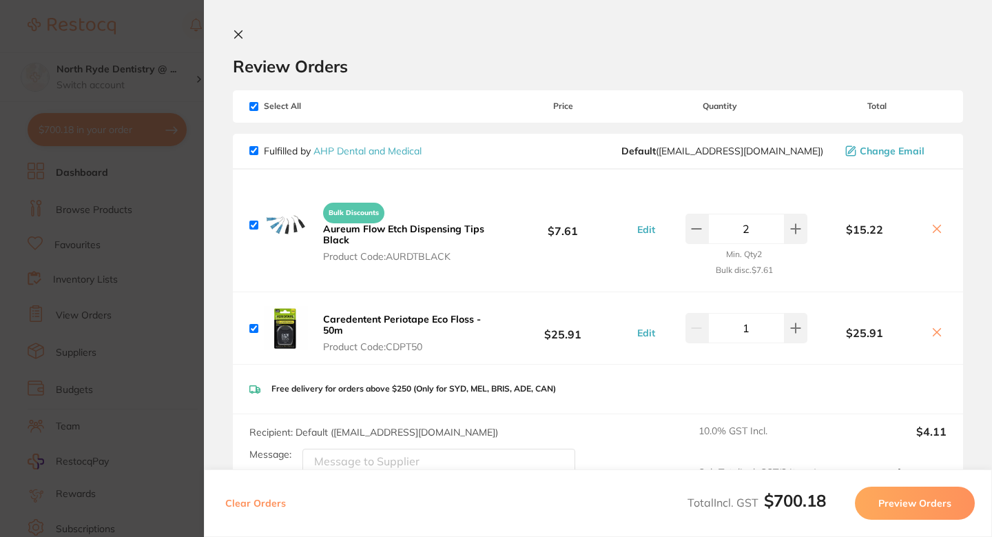
click at [502, 45] on div "Review Orders" at bounding box center [598, 53] width 730 height 48
click at [118, 205] on section "Update RRP Set your pre negotiated price for this item. Item Agreed RRP (excl. …" at bounding box center [496, 268] width 992 height 537
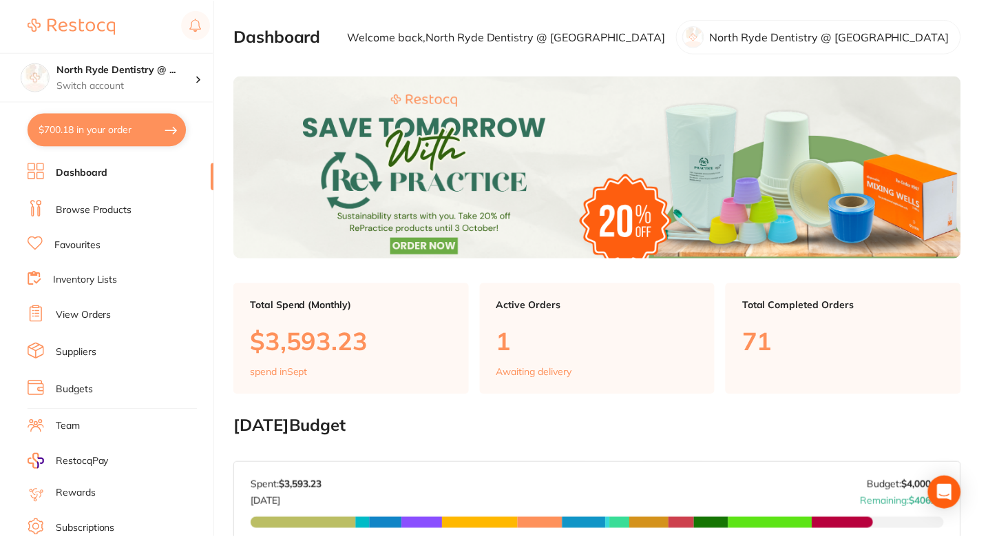
scroll to position [5, 0]
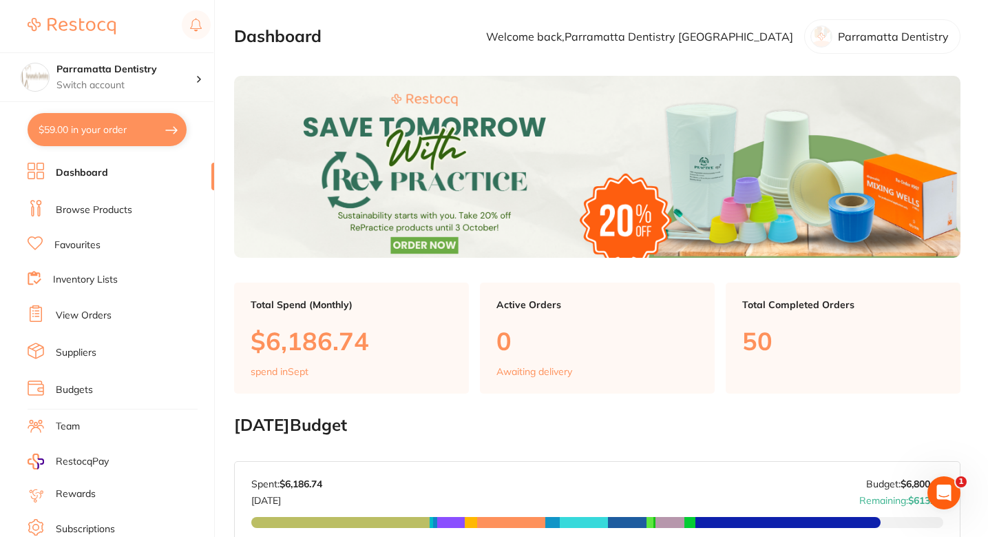
click at [94, 130] on button "$59.00 in your order" at bounding box center [107, 129] width 159 height 33
checkbox input "true"
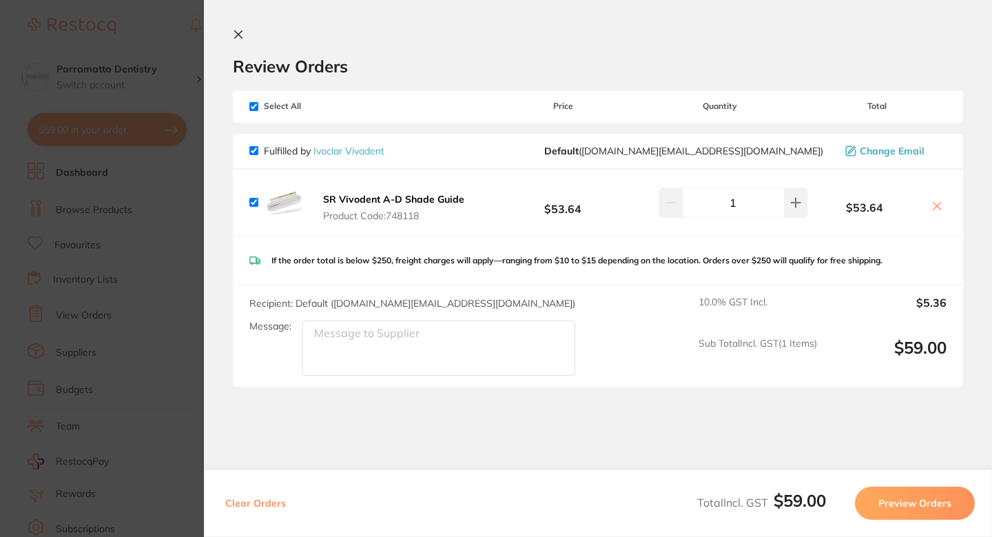
click at [129, 155] on section "Update RRP Set your pre negotiated price for this item. Item Agreed RRP (excl. …" at bounding box center [496, 268] width 992 height 537
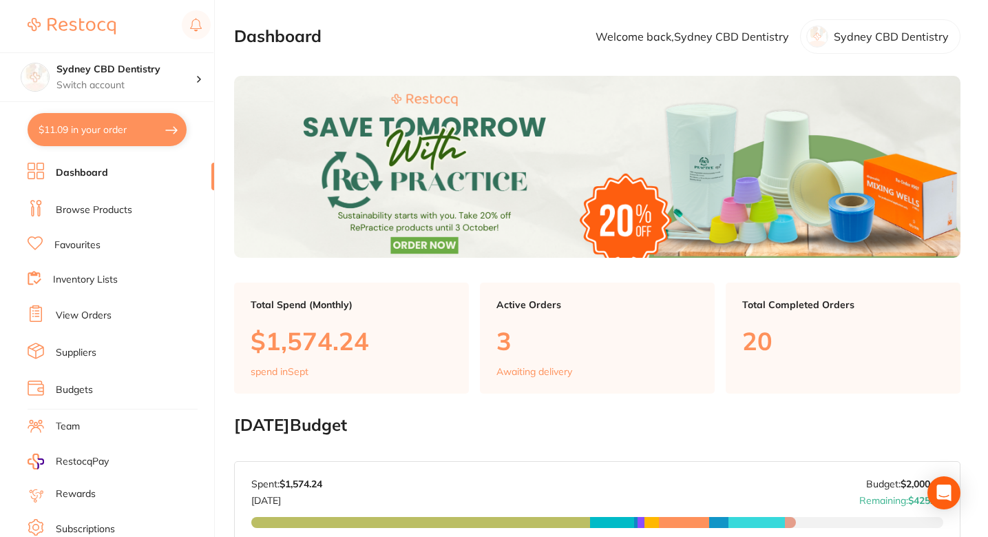
click at [92, 132] on button "$11.09 in your order" at bounding box center [107, 129] width 159 height 33
checkbox input "true"
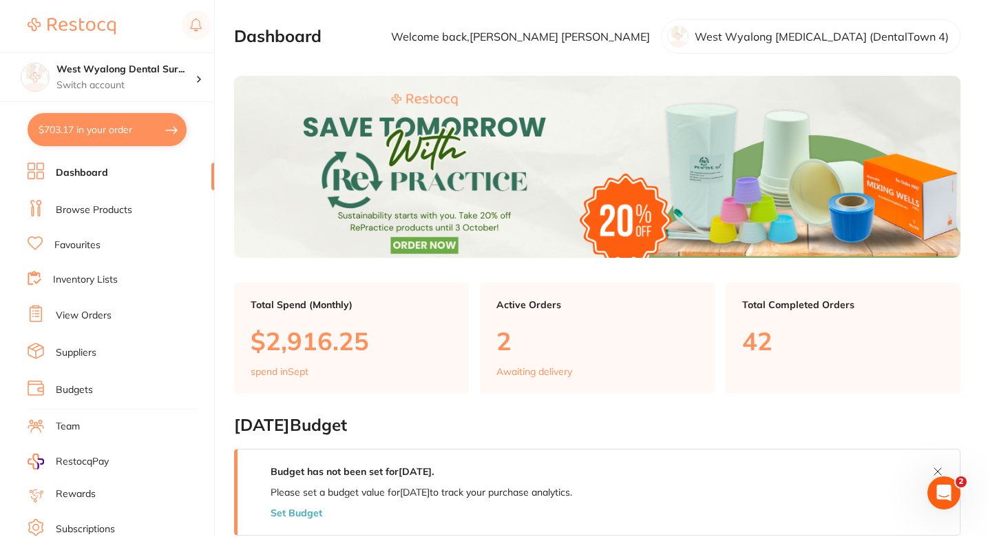
click at [67, 125] on button "$703.17 in your order" at bounding box center [107, 129] width 159 height 33
checkbox input "true"
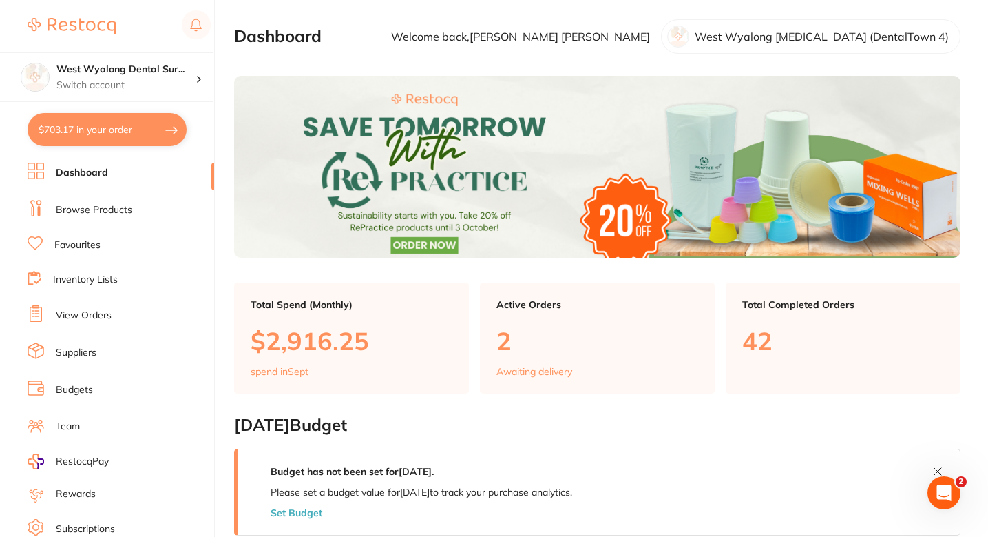
checkbox input "true"
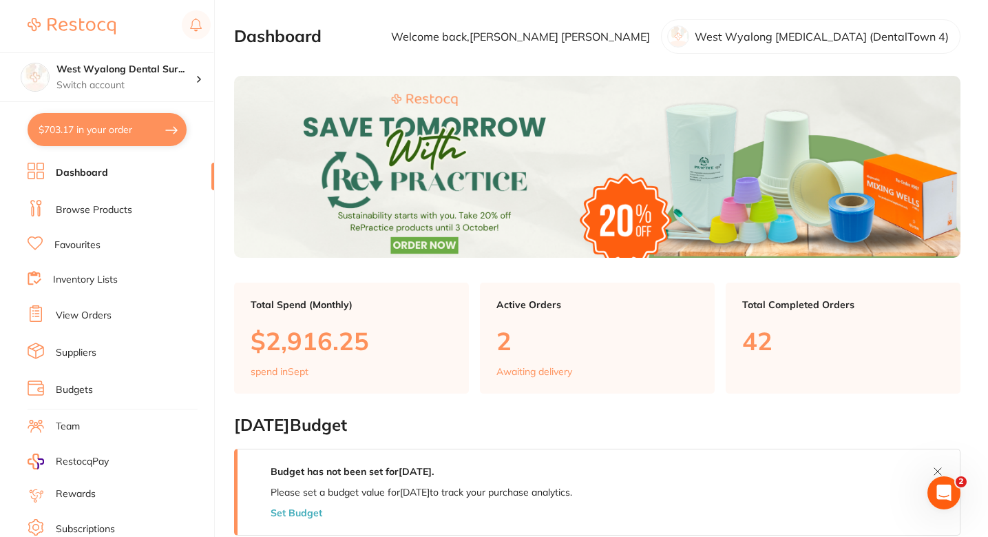
checkbox input "true"
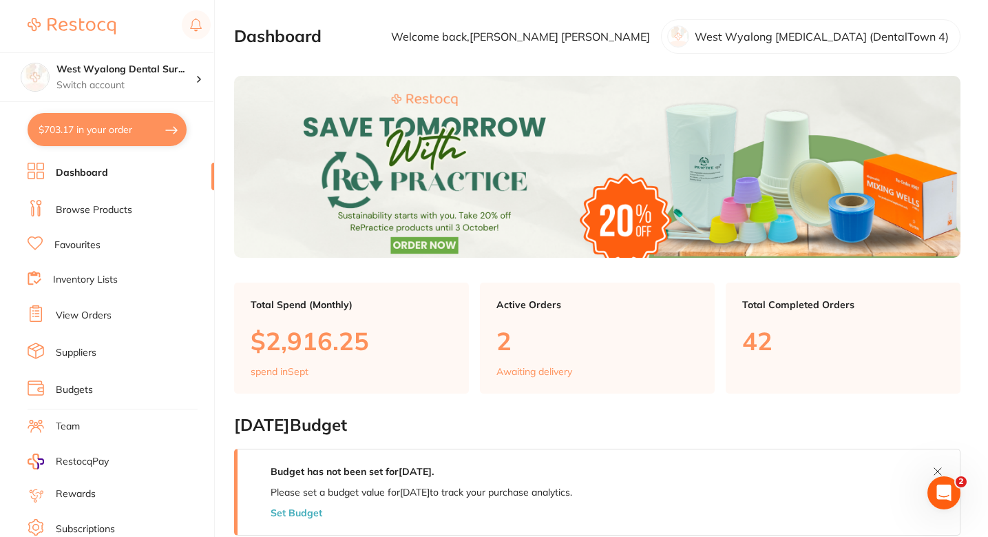
checkbox input "true"
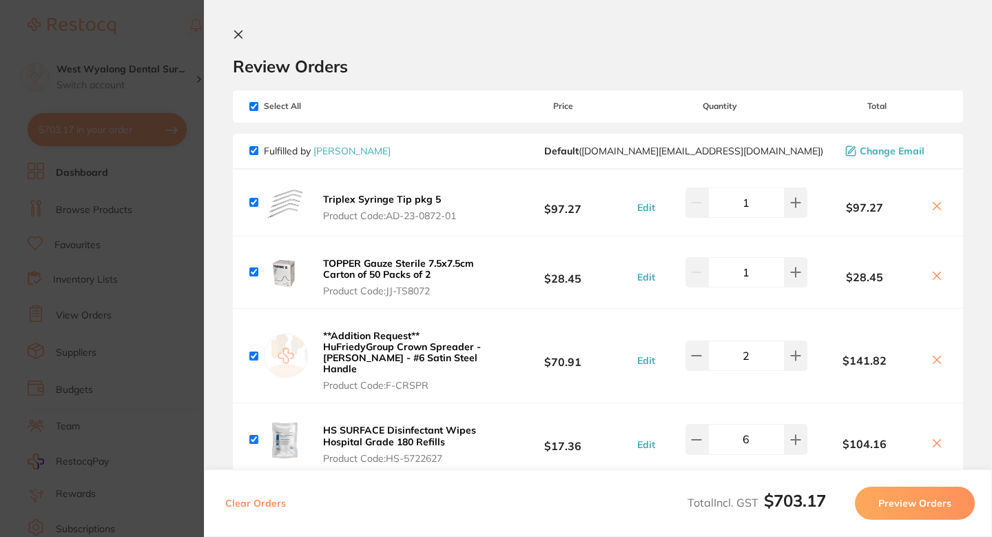
click at [931, 206] on icon at bounding box center [936, 205] width 11 height 11
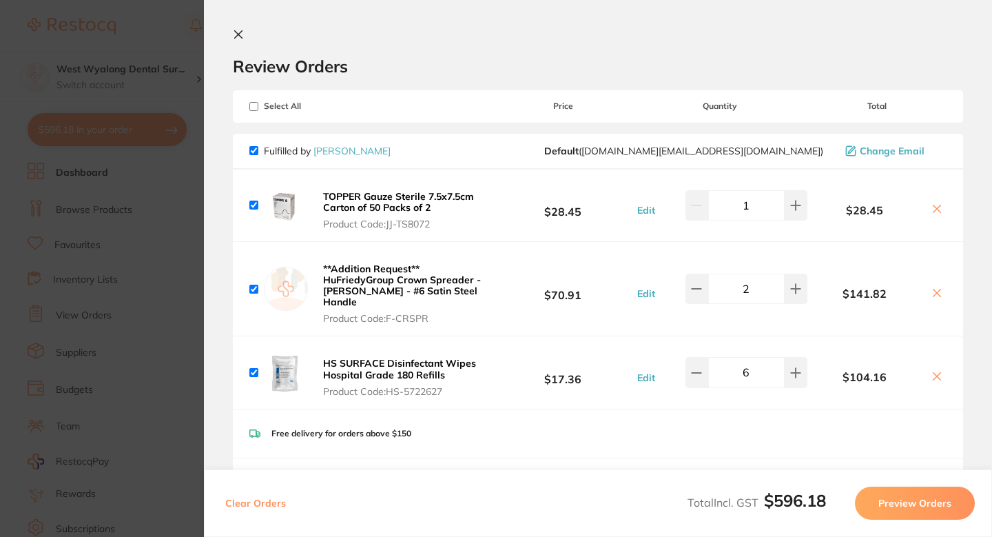
click at [932, 207] on icon at bounding box center [936, 208] width 11 height 11
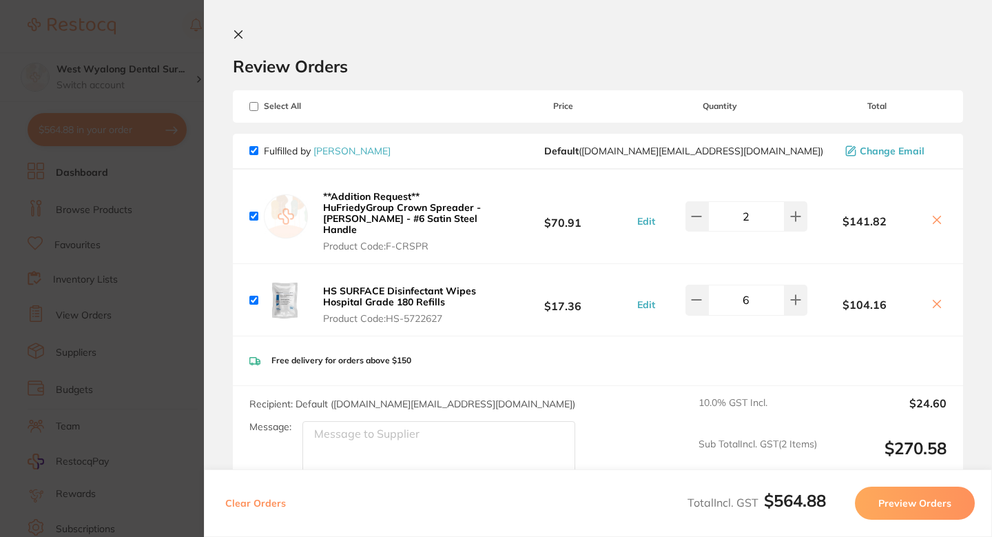
click at [932, 207] on div "$141.82" at bounding box center [876, 216] width 139 height 24
click at [931, 216] on icon at bounding box center [936, 219] width 11 height 11
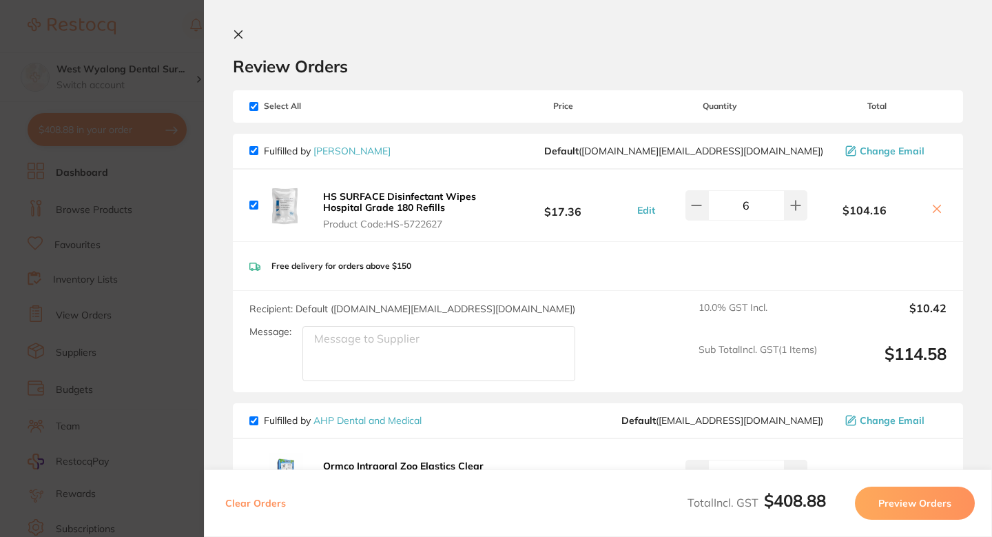
click at [935, 209] on icon at bounding box center [936, 208] width 11 height 11
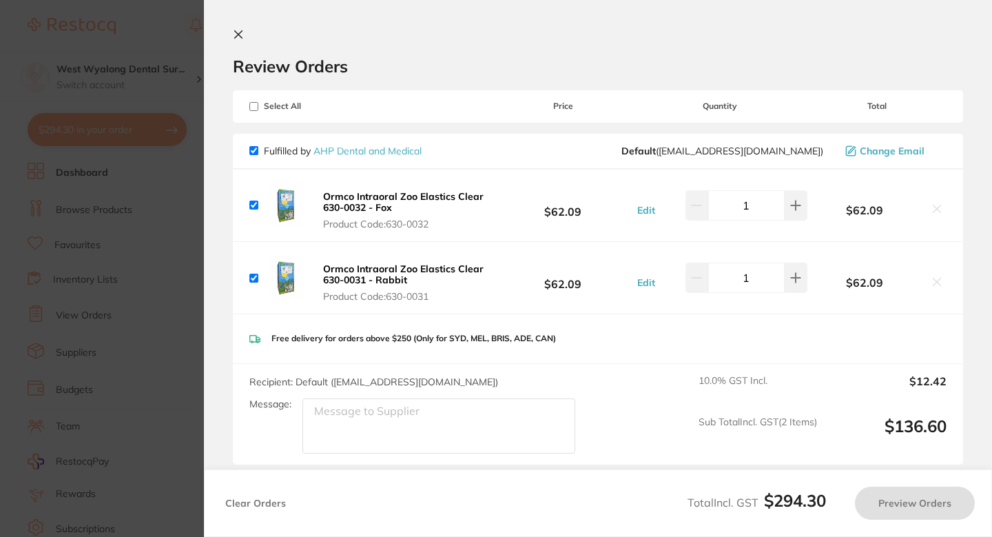
checkbox input "true"
click at [127, 251] on section "Update RRP Set your pre negotiated price for this item. Item Agreed RRP (excl. …" at bounding box center [496, 268] width 992 height 537
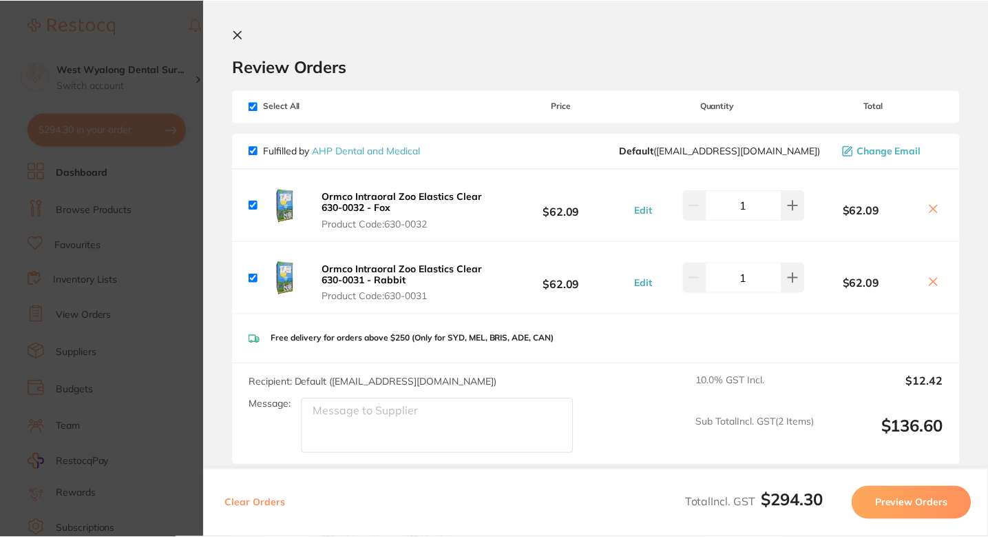
scroll to position [5, 0]
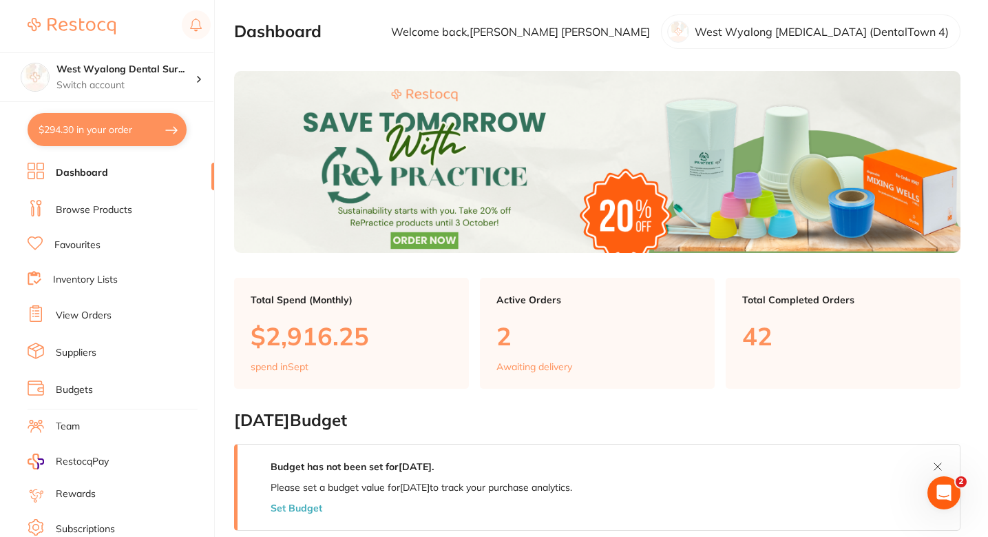
click at [366, 42] on section "Dashboard Welcome back, Rebecca Cassidy West Wyalong Dental Surgery (DentalTown…" at bounding box center [597, 31] width 727 height 34
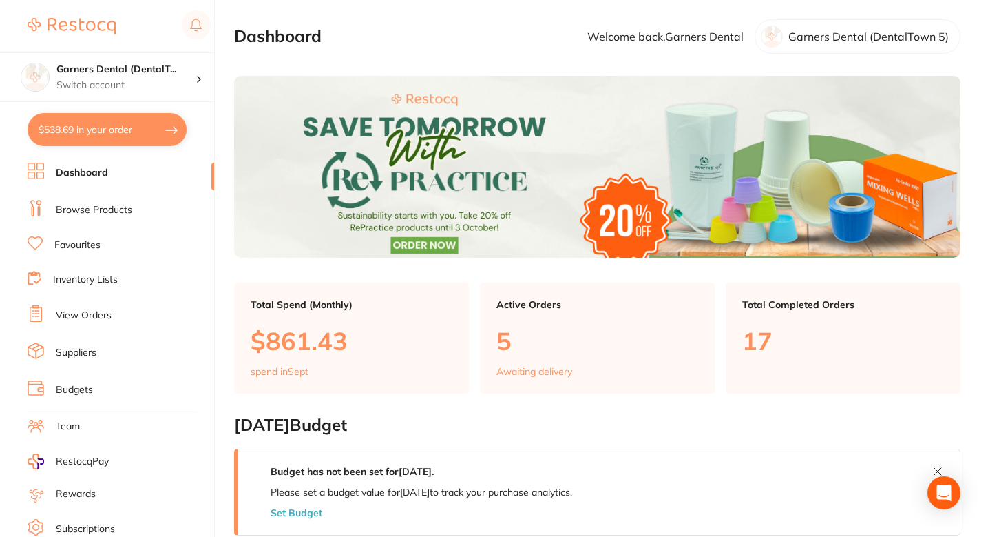
click at [80, 129] on button "$538.69 in your order" at bounding box center [107, 129] width 159 height 33
checkbox input "true"
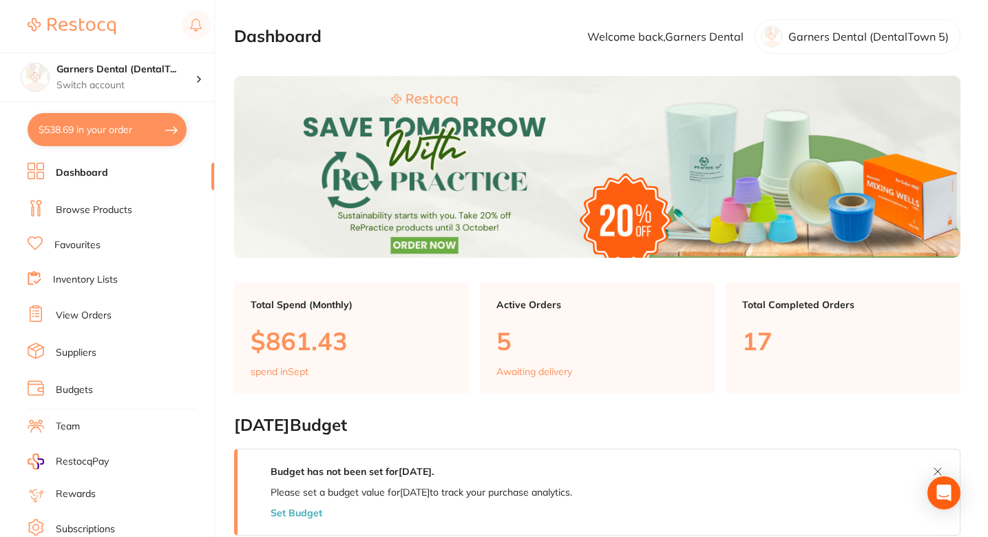
checkbox input "true"
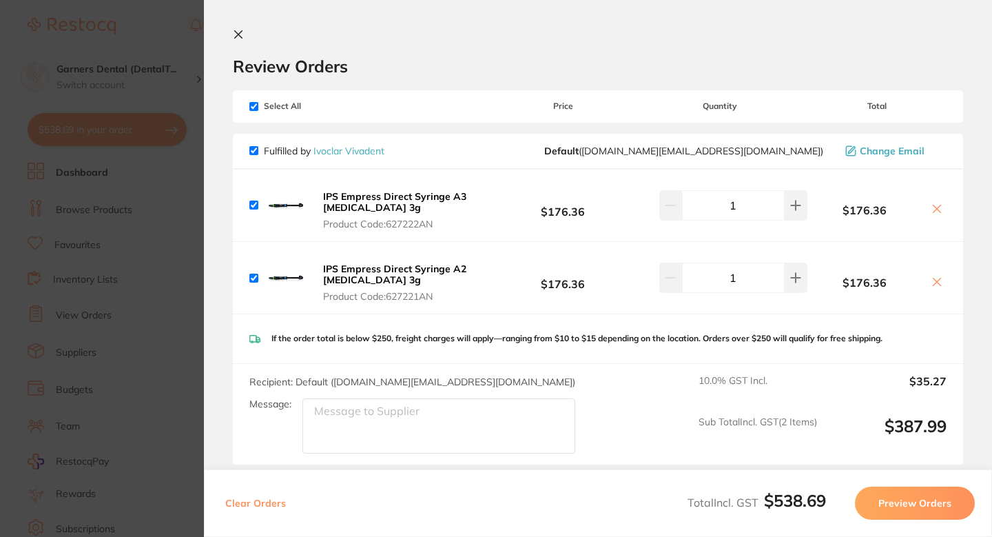
click at [517, 53] on div "Review Orders" at bounding box center [598, 53] width 730 height 48
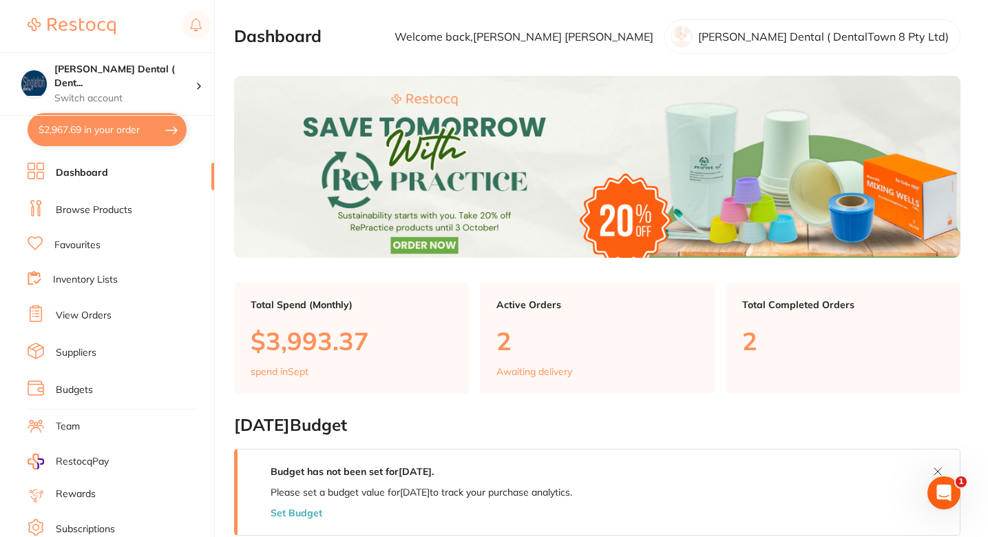
click at [65, 131] on button "$2,967.69 in your order" at bounding box center [107, 129] width 159 height 33
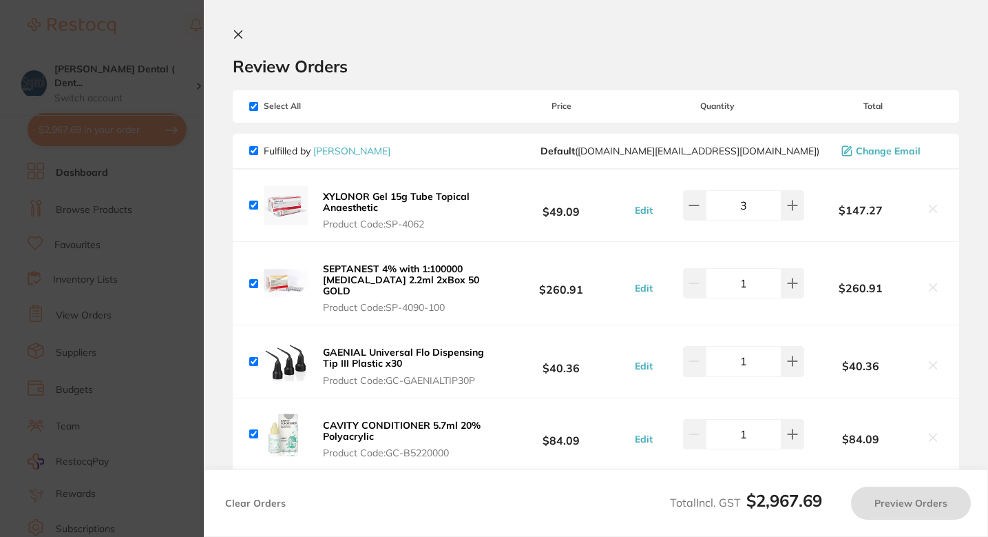
checkbox input "true"
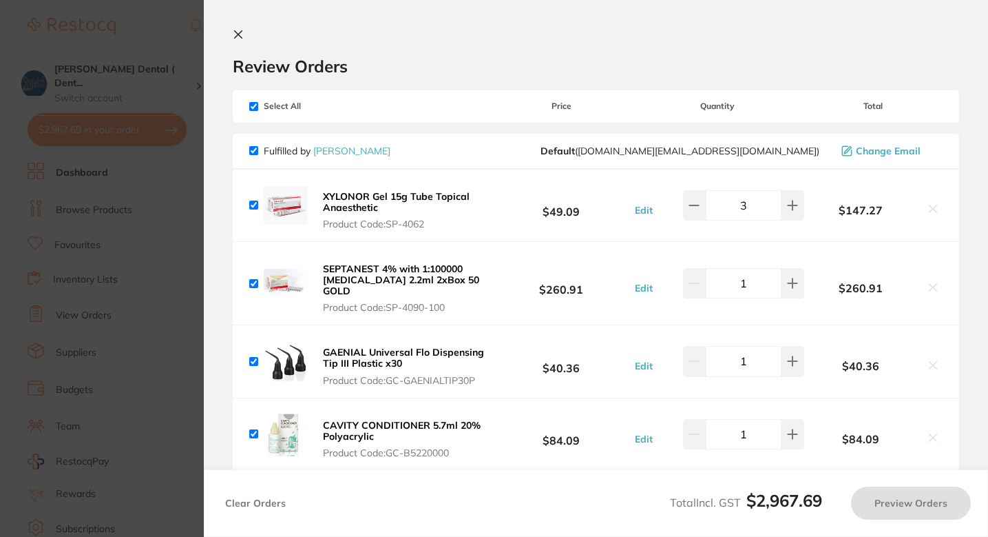
checkbox input "true"
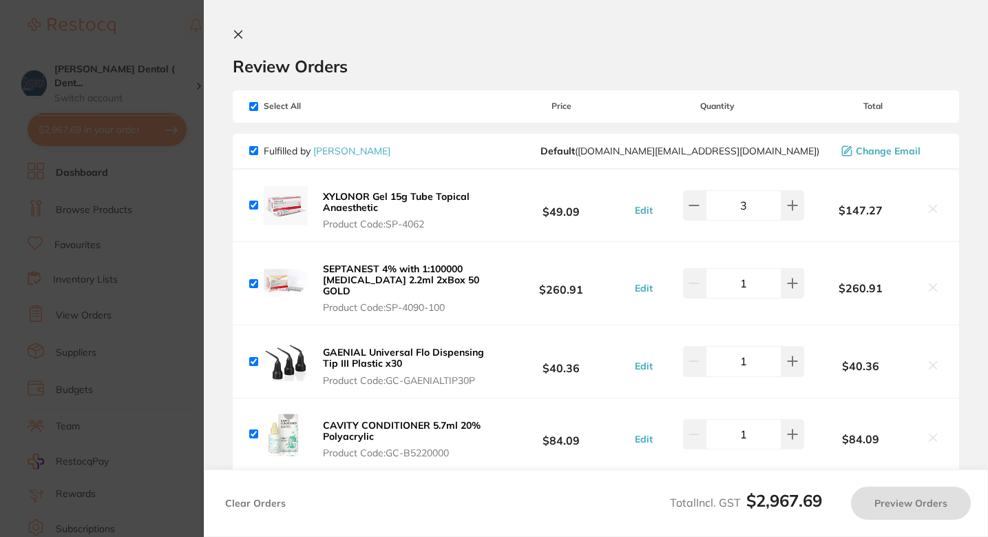
checkbox input "true"
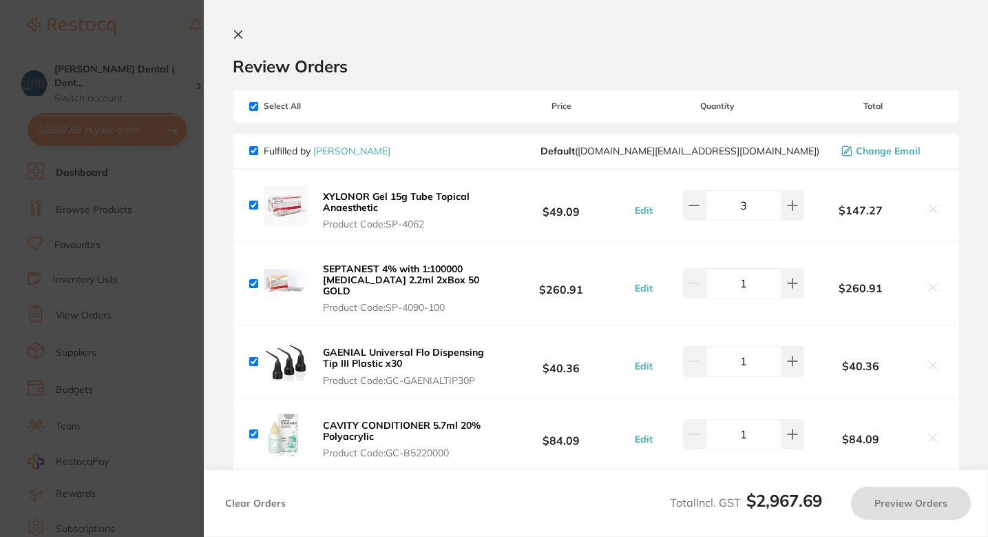
checkbox input "true"
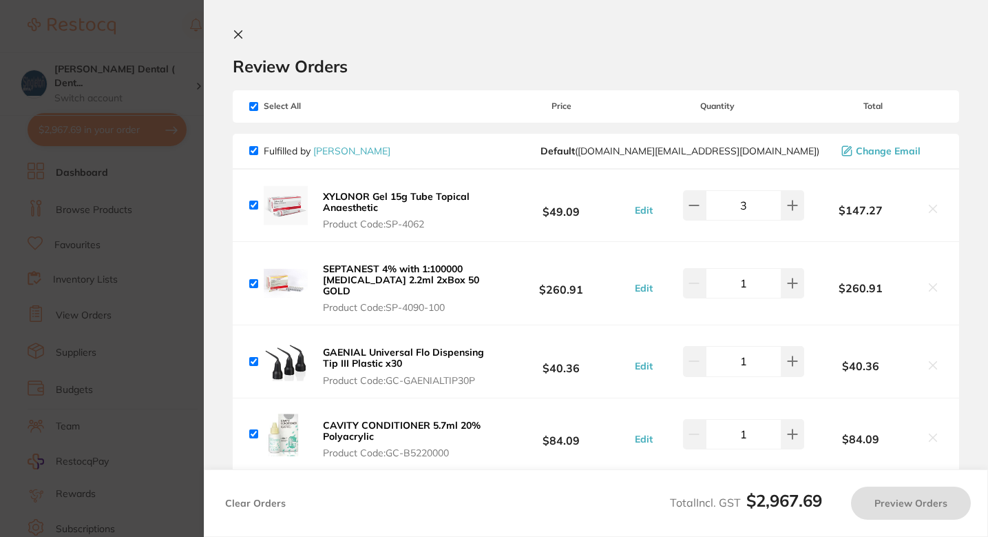
checkbox input "true"
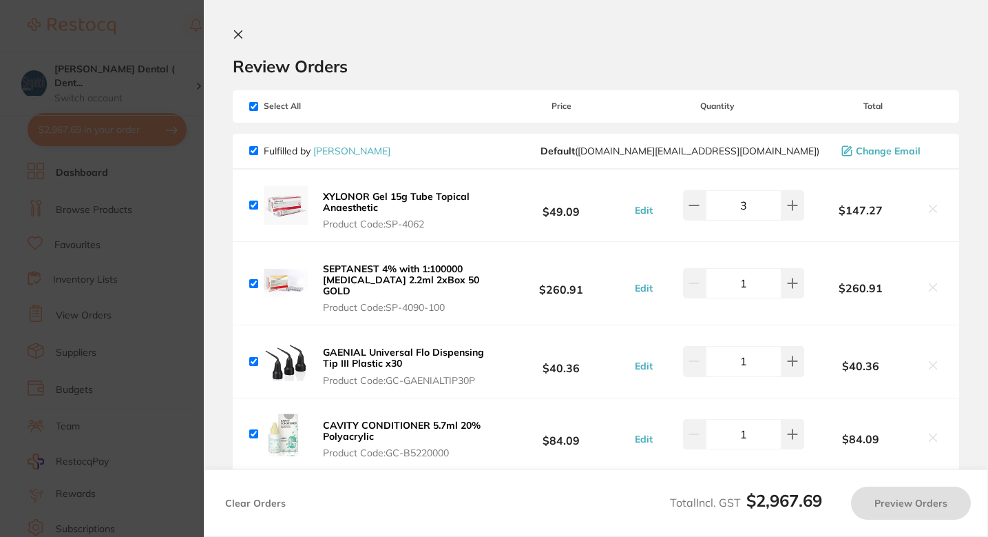
checkbox input "true"
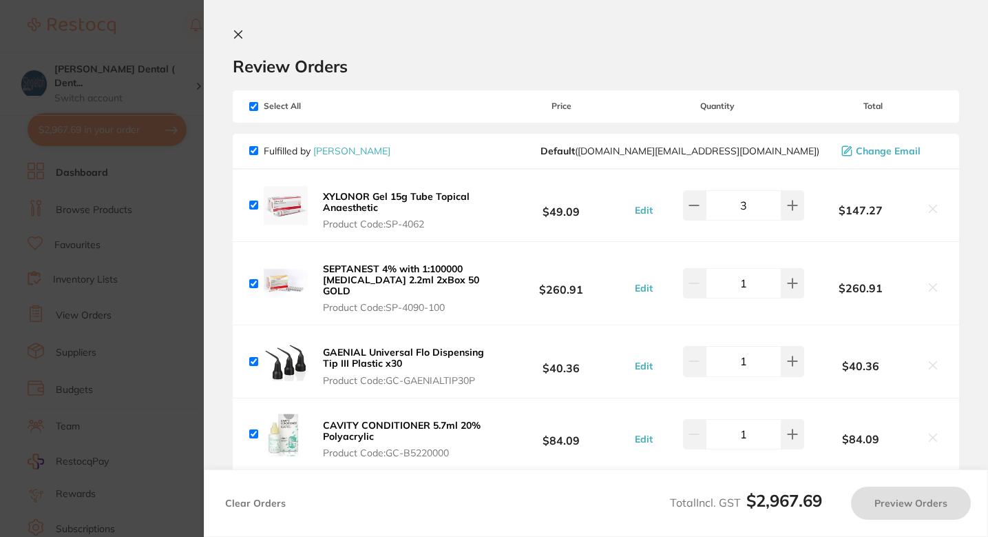
checkbox input "true"
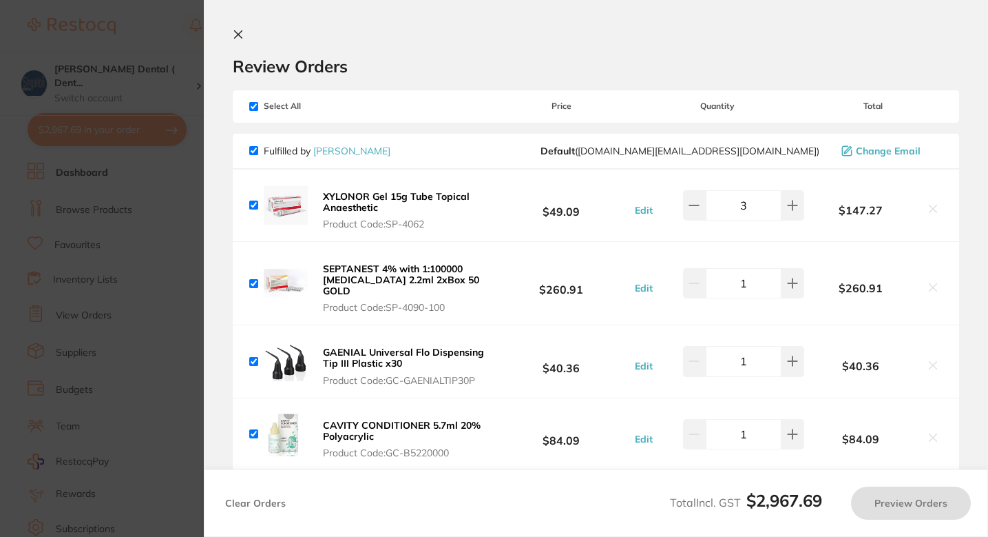
checkbox input "true"
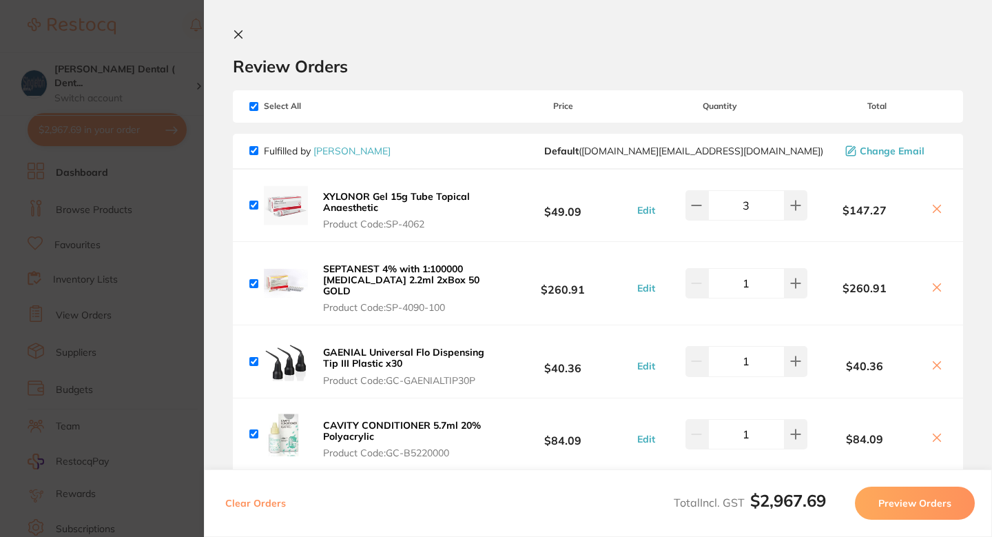
click at [933, 209] on icon at bounding box center [937, 209] width 8 height 8
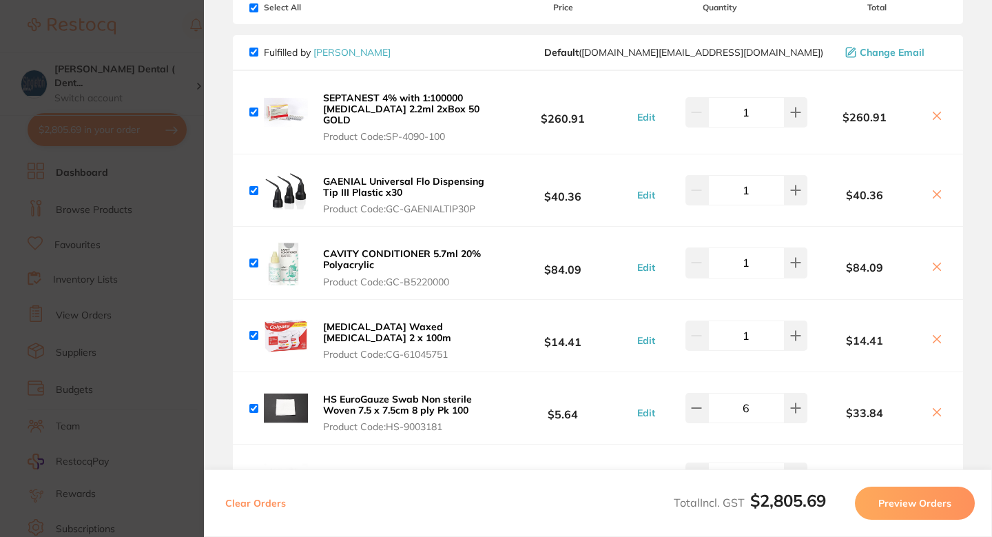
scroll to position [98, 0]
click at [933, 113] on icon at bounding box center [937, 117] width 8 height 8
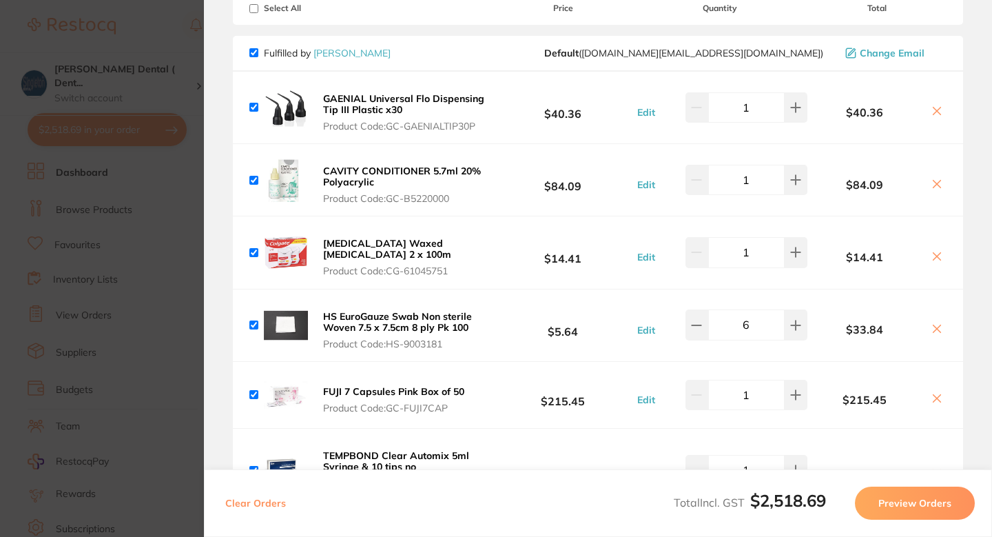
click at [933, 110] on icon at bounding box center [937, 111] width 8 height 8
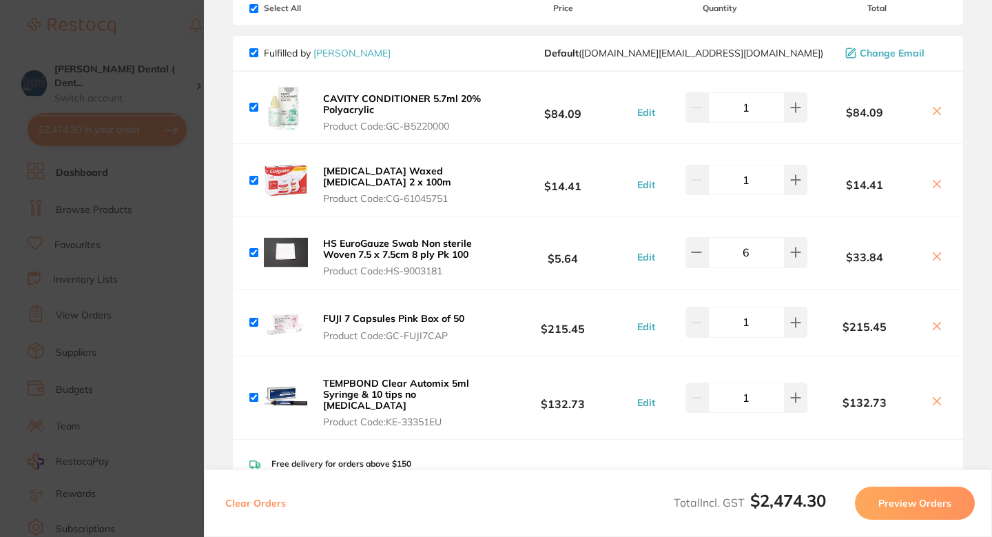
click at [933, 110] on icon at bounding box center [937, 111] width 8 height 8
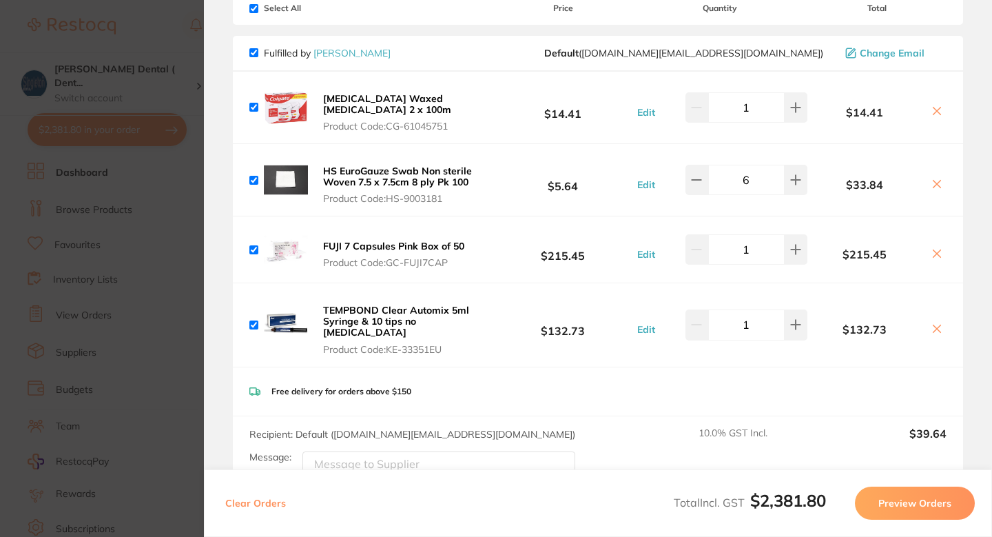
click at [936, 108] on icon at bounding box center [937, 111] width 8 height 8
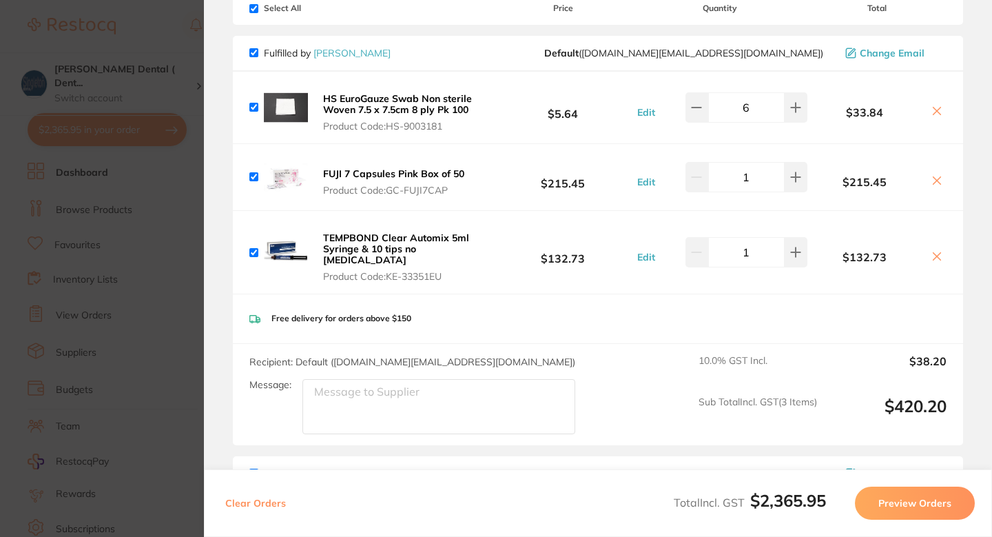
click at [936, 108] on icon at bounding box center [937, 111] width 8 height 8
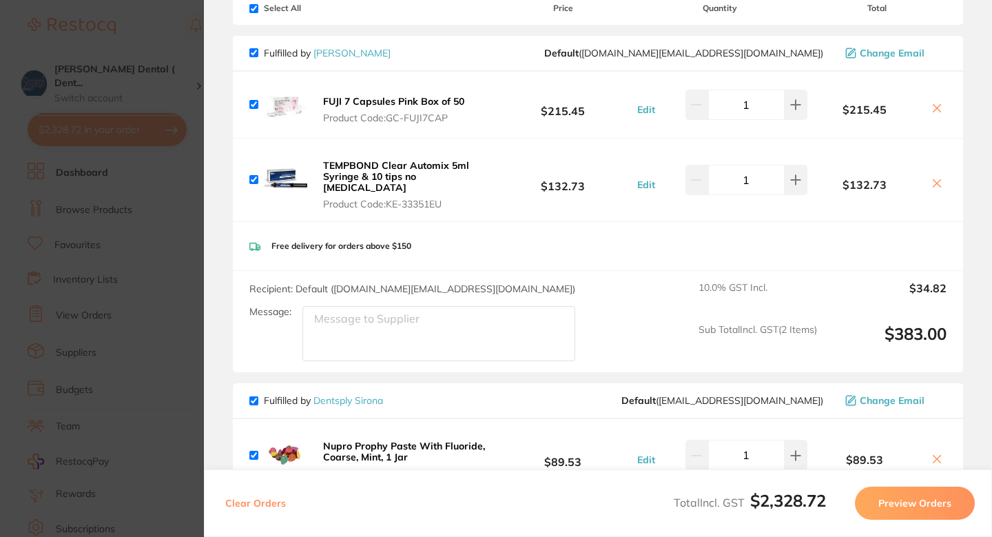
click at [933, 109] on icon at bounding box center [937, 109] width 8 height 8
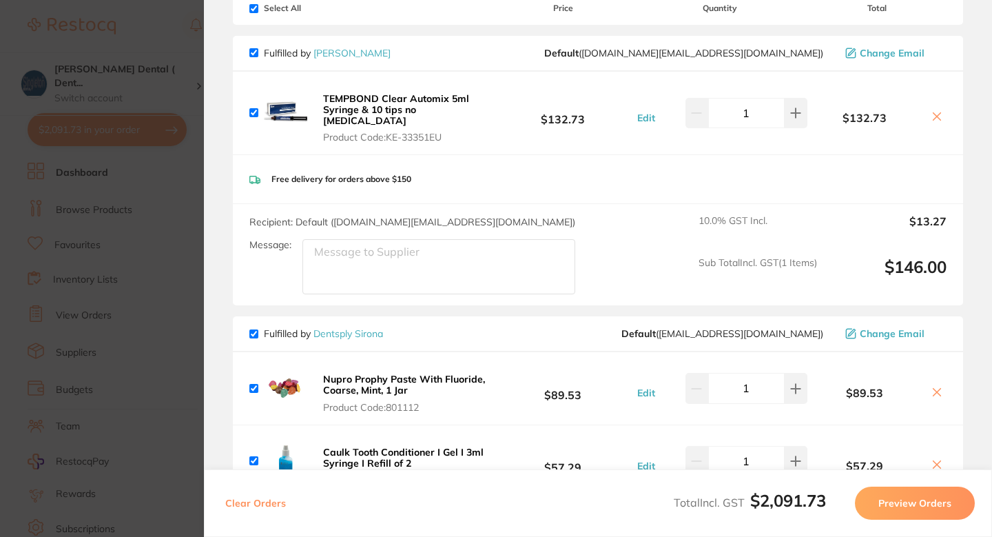
click at [932, 111] on icon at bounding box center [936, 116] width 11 height 11
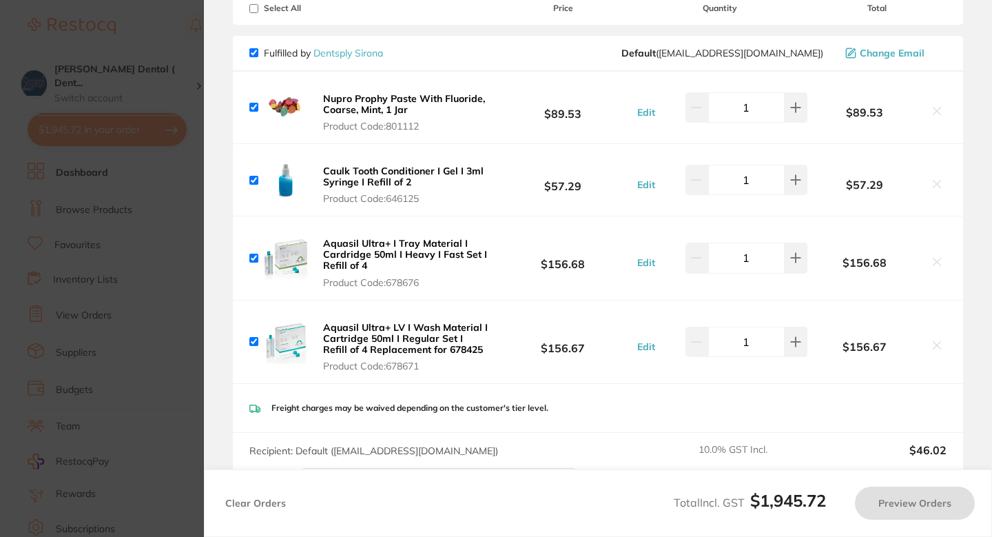
checkbox input "true"
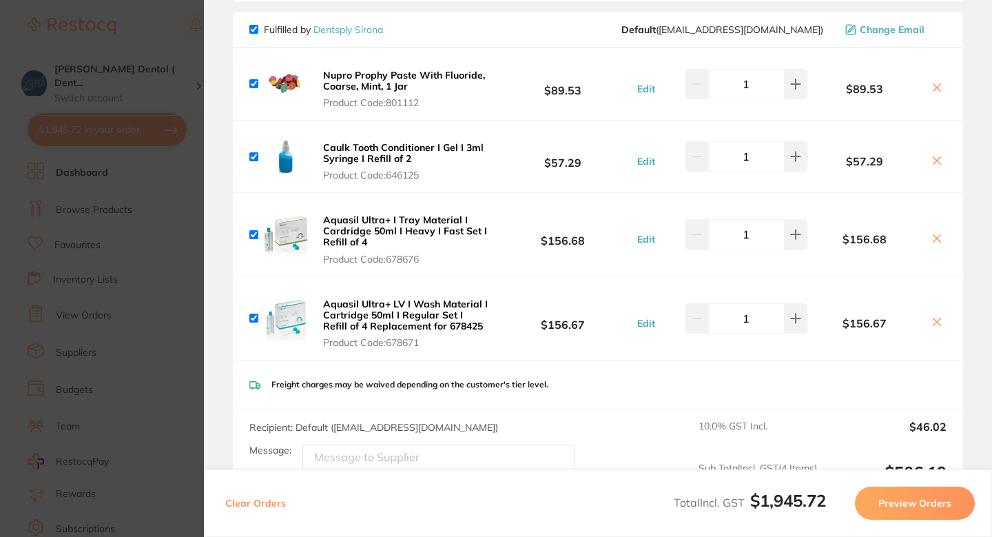
click at [173, 230] on section "Update RRP Set your pre negotiated price for this item. Item Agreed RRP (excl. …" at bounding box center [496, 268] width 992 height 537
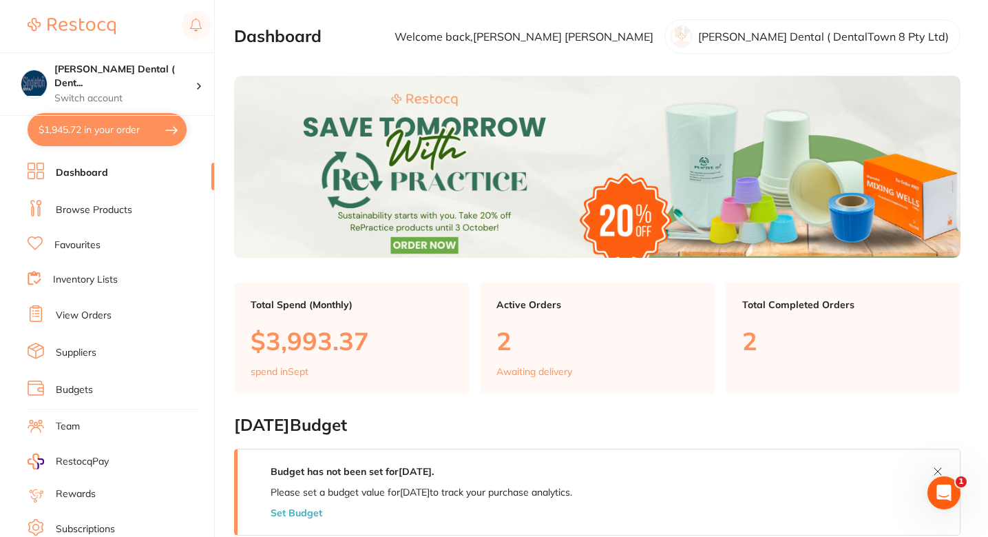
click at [105, 129] on button "$1,945.72 in your order" at bounding box center [107, 129] width 159 height 33
checkbox input "true"
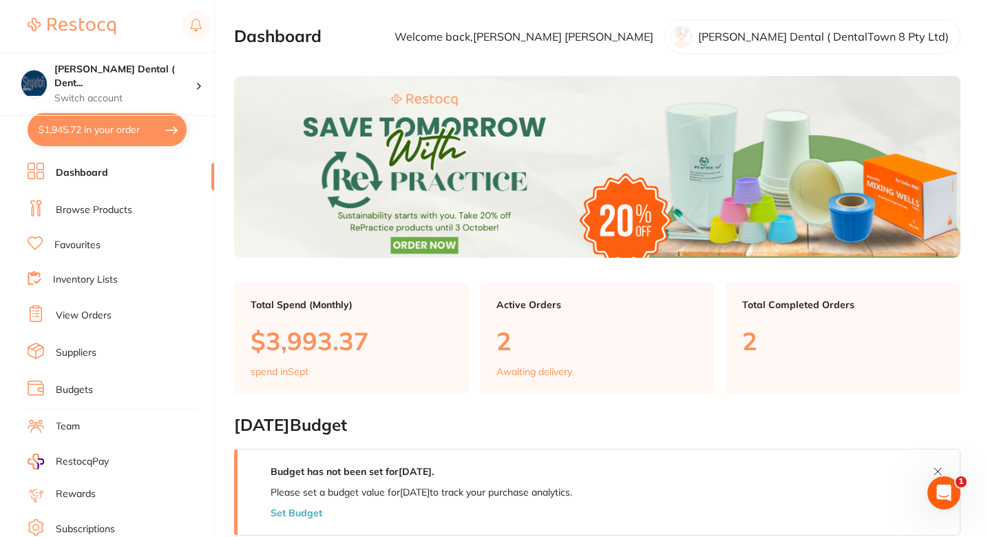
checkbox input "true"
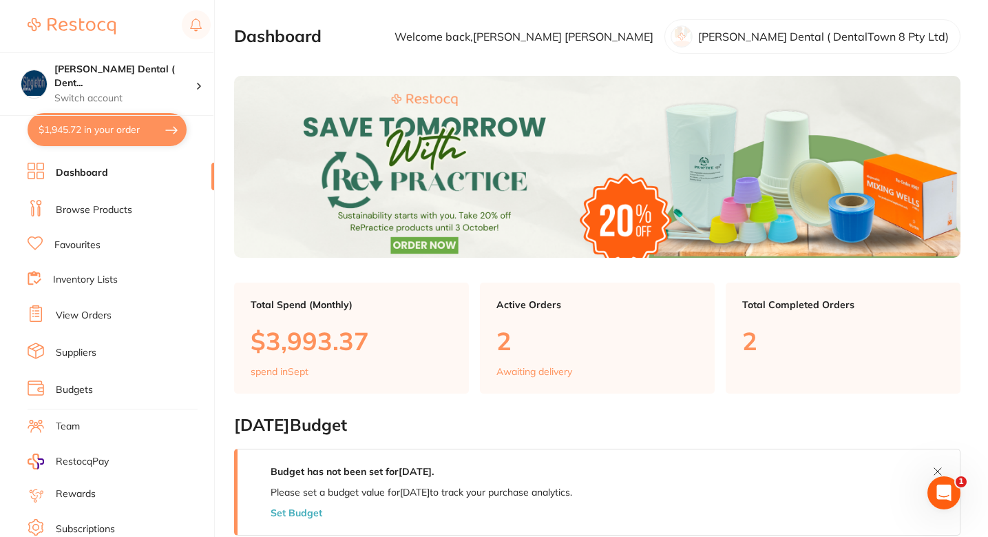
checkbox input "true"
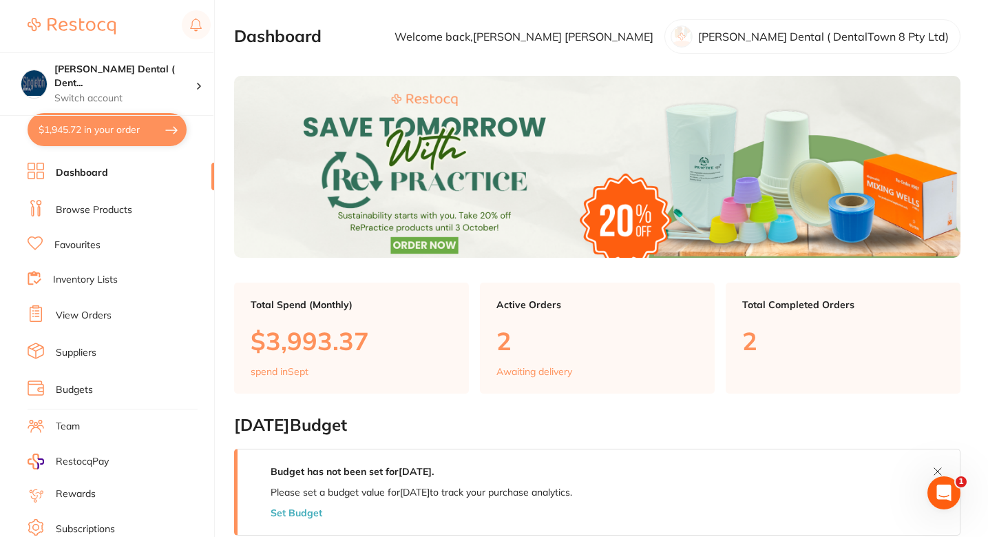
checkbox input "true"
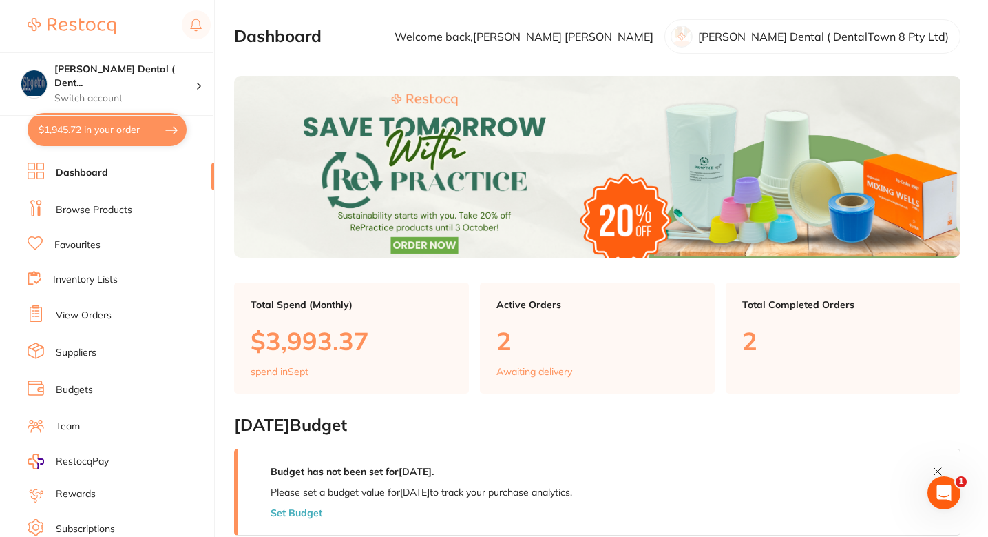
checkbox input "true"
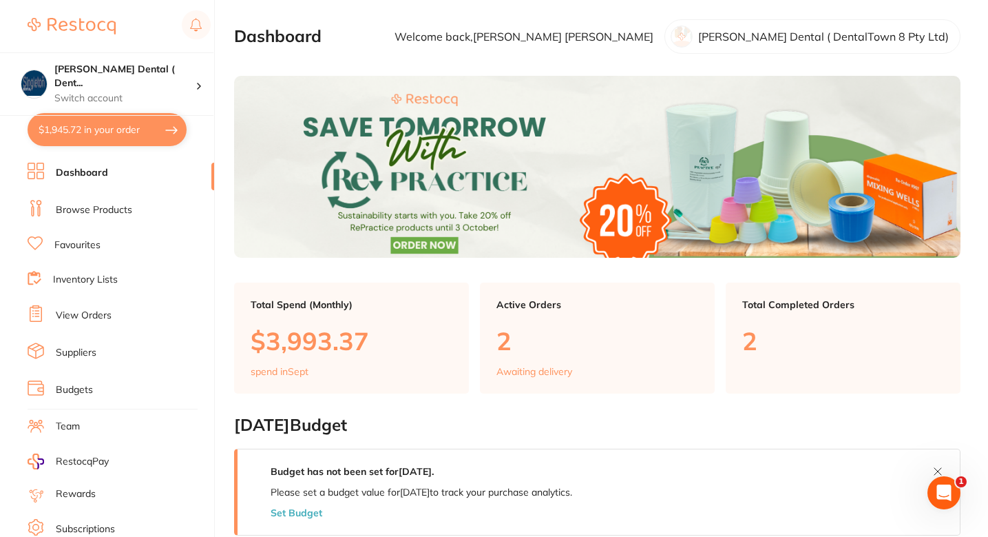
checkbox input "true"
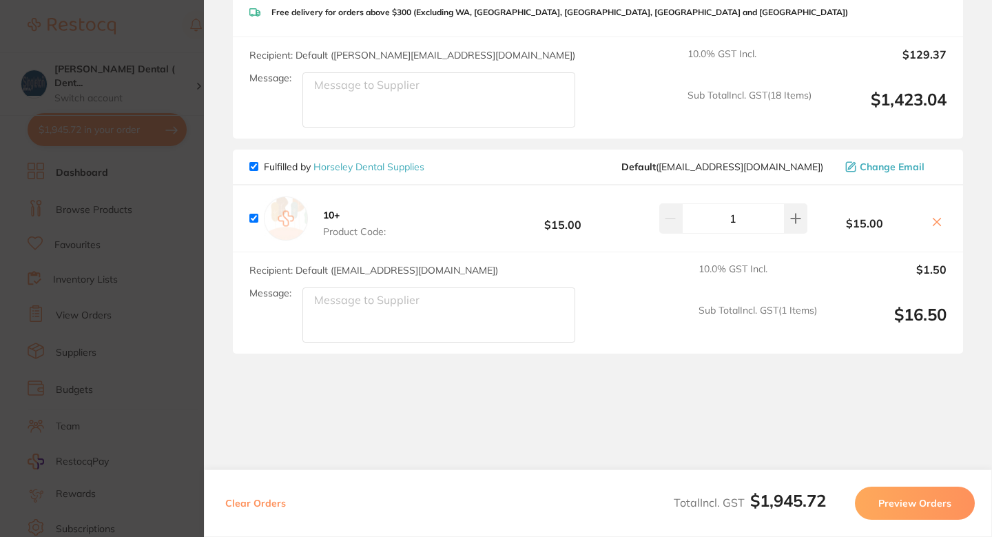
scroll to position [2000, 0]
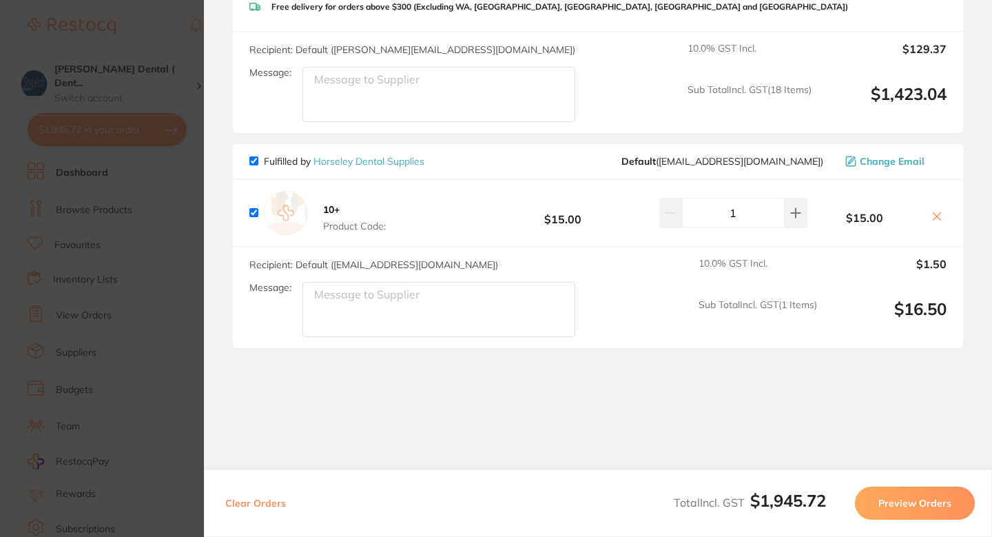
click at [119, 259] on section "Update RRP Set your pre negotiated price for this item. Item Agreed RRP (excl. …" at bounding box center [496, 268] width 992 height 537
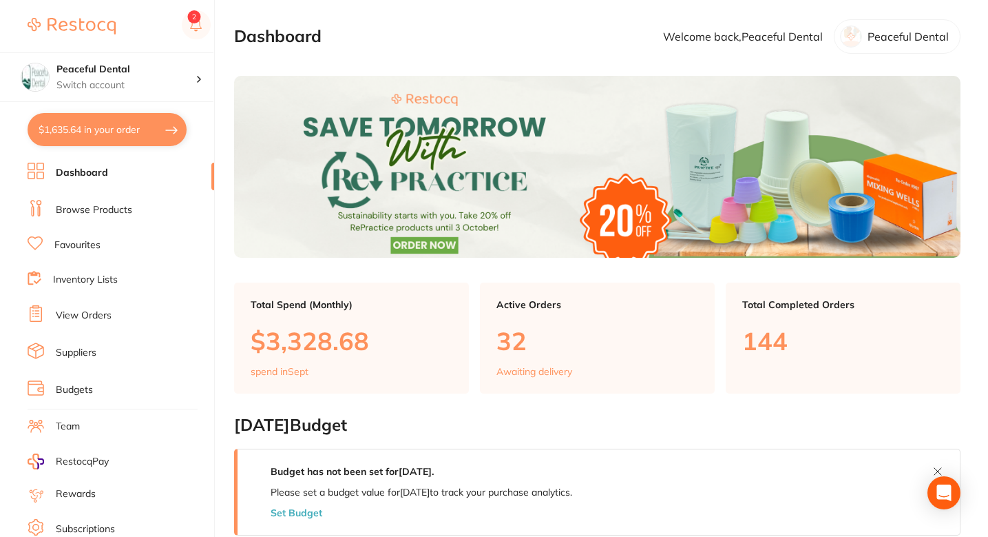
click at [443, 41] on section "Dashboard Welcome back, Peaceful Dental Peaceful Dental" at bounding box center [597, 36] width 727 height 34
click at [464, 48] on section "Dashboard Welcome back, Peaceful Dental Peaceful Dental" at bounding box center [597, 36] width 727 height 34
click at [117, 128] on button "$1,635.64 in your order" at bounding box center [107, 129] width 159 height 33
checkbox input "true"
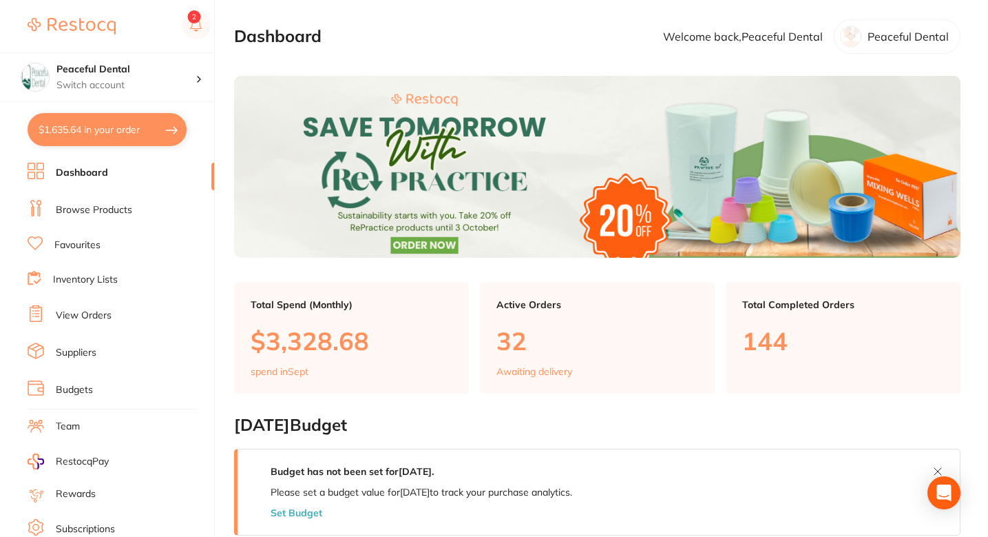
checkbox input "true"
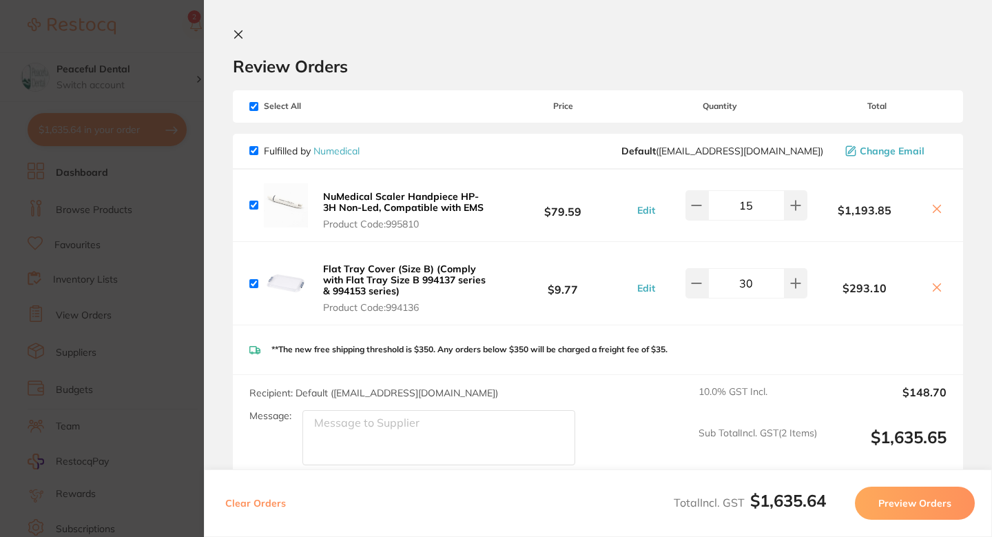
click at [500, 63] on h2 "Review Orders" at bounding box center [598, 66] width 730 height 21
click at [147, 216] on section "Update RRP Set your pre negotiated price for this item. Item Agreed RRP (excl. …" at bounding box center [496, 268] width 992 height 537
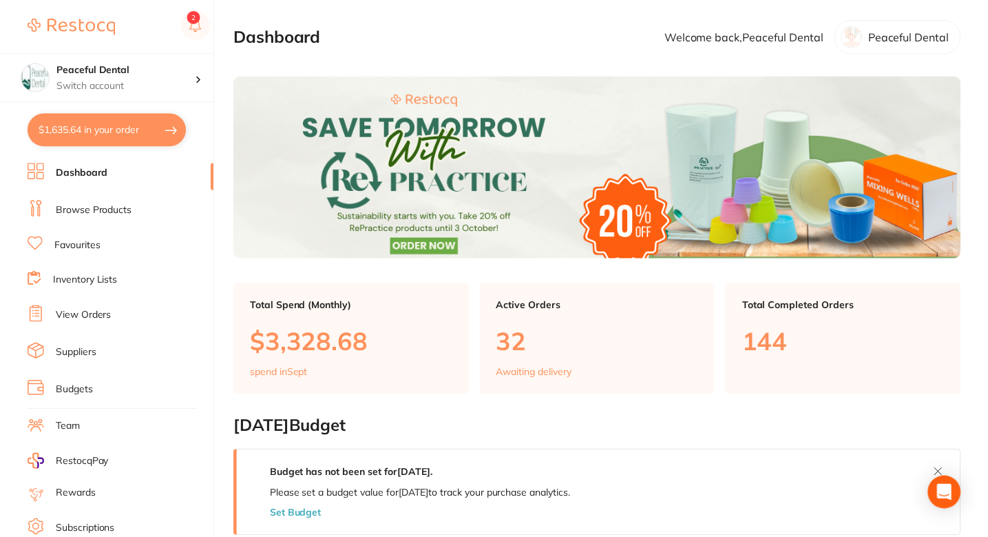
scroll to position [5, 0]
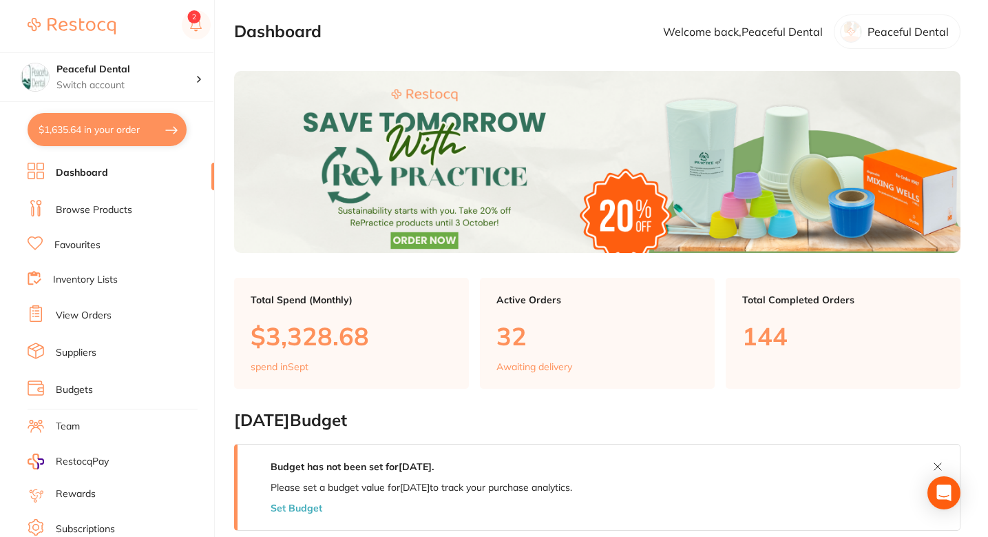
click at [461, 39] on section "Dashboard Welcome back, Peaceful Dental Peaceful Dental" at bounding box center [597, 31] width 727 height 34
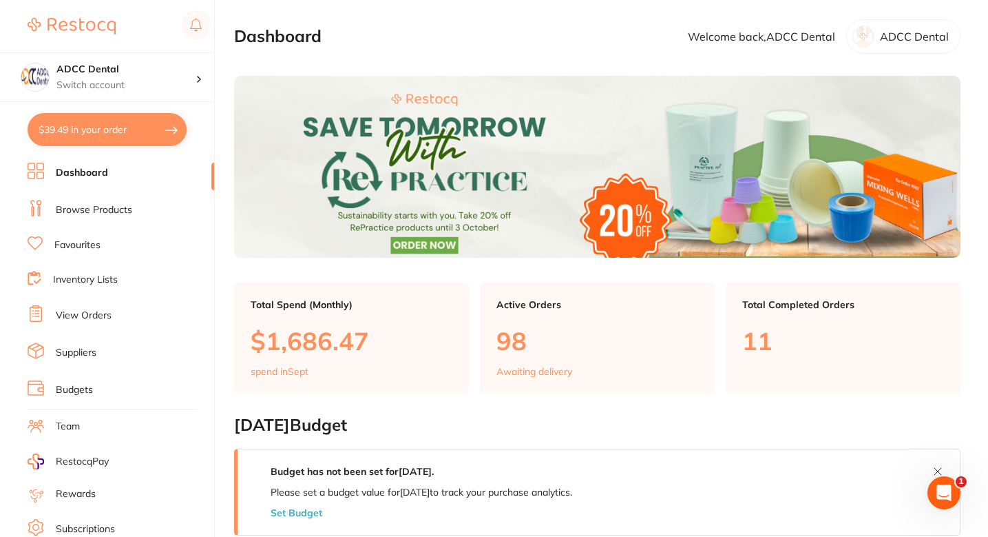
click at [71, 121] on button "$39.49 in your order" at bounding box center [107, 129] width 159 height 33
checkbox input "true"
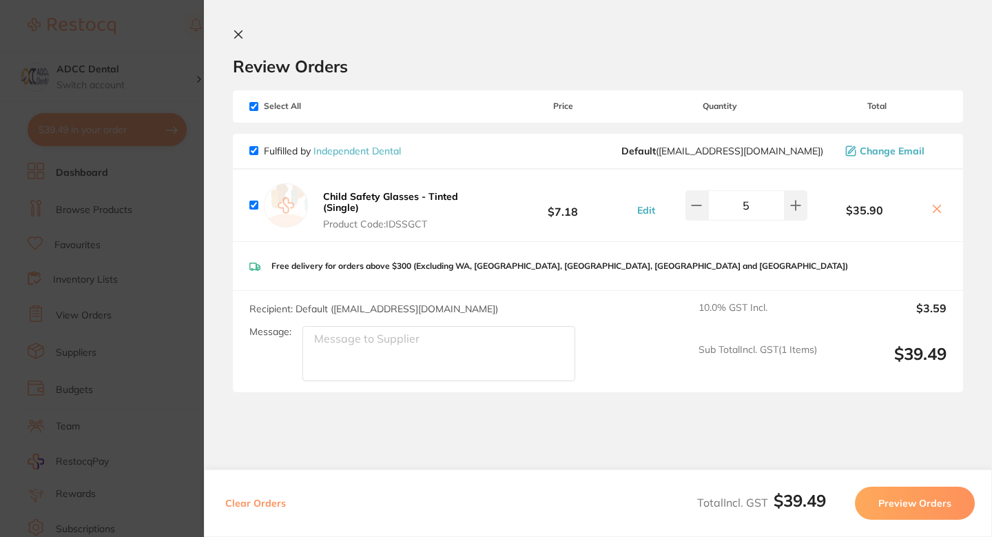
click at [166, 216] on section "Update RRP Set your pre negotiated price for this item. Item Agreed RRP (excl. …" at bounding box center [496, 268] width 992 height 537
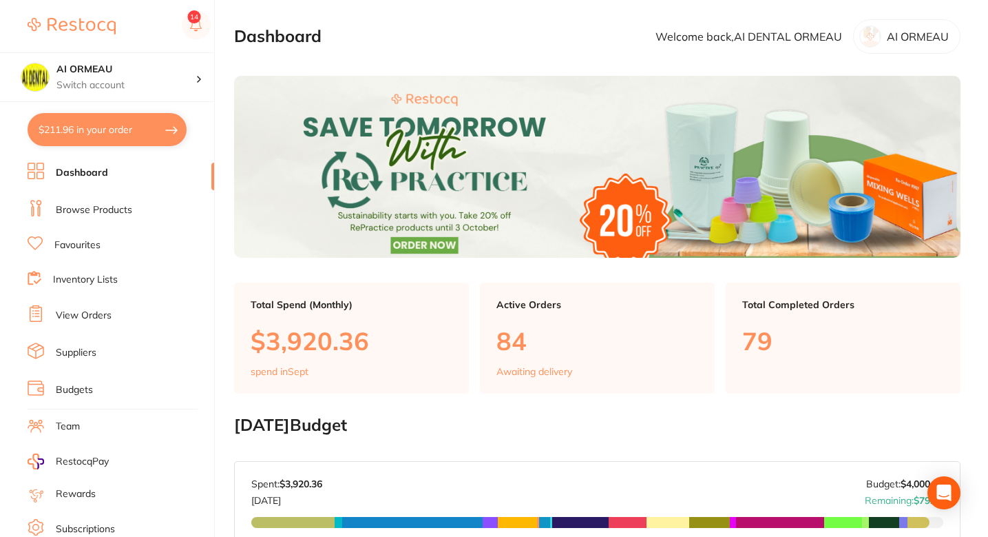
click at [62, 138] on button "$211.96 in your order" at bounding box center [107, 129] width 159 height 33
checkbox input "true"
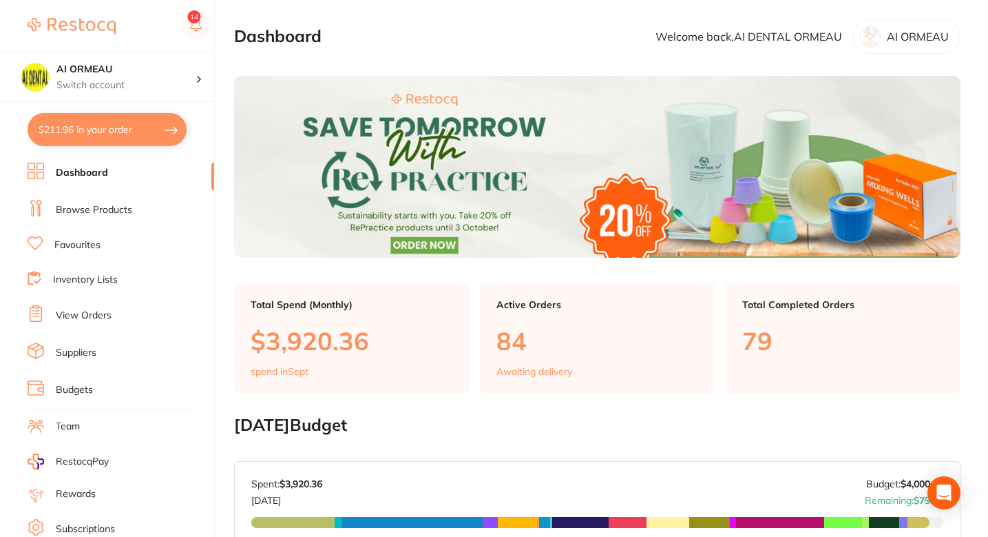
checkbox input "true"
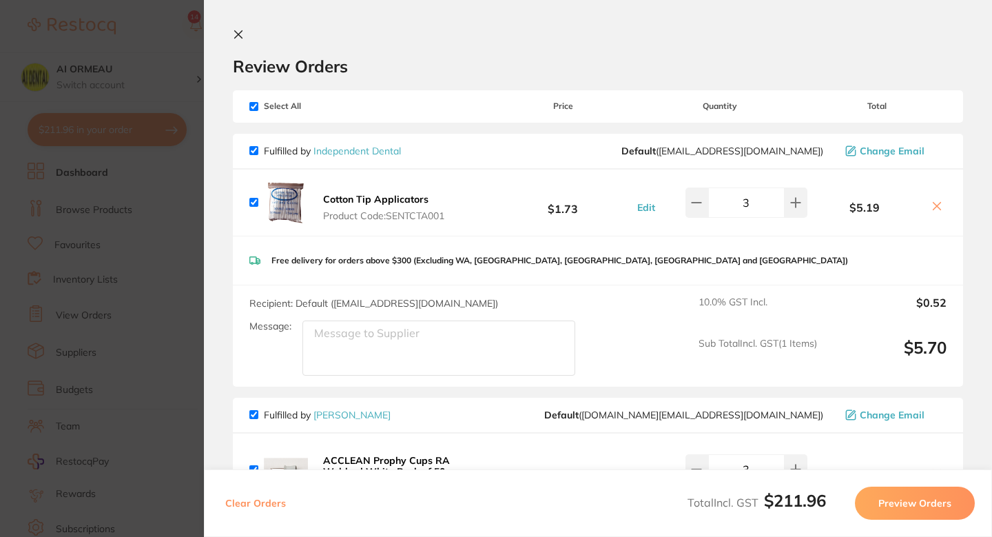
click at [538, 53] on div "Review Orders" at bounding box center [598, 53] width 730 height 48
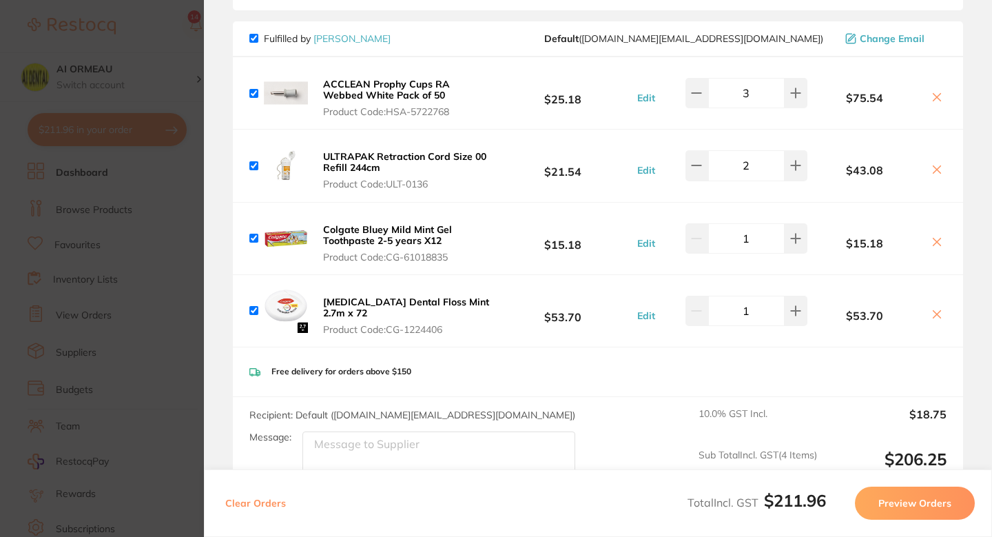
scroll to position [380, 0]
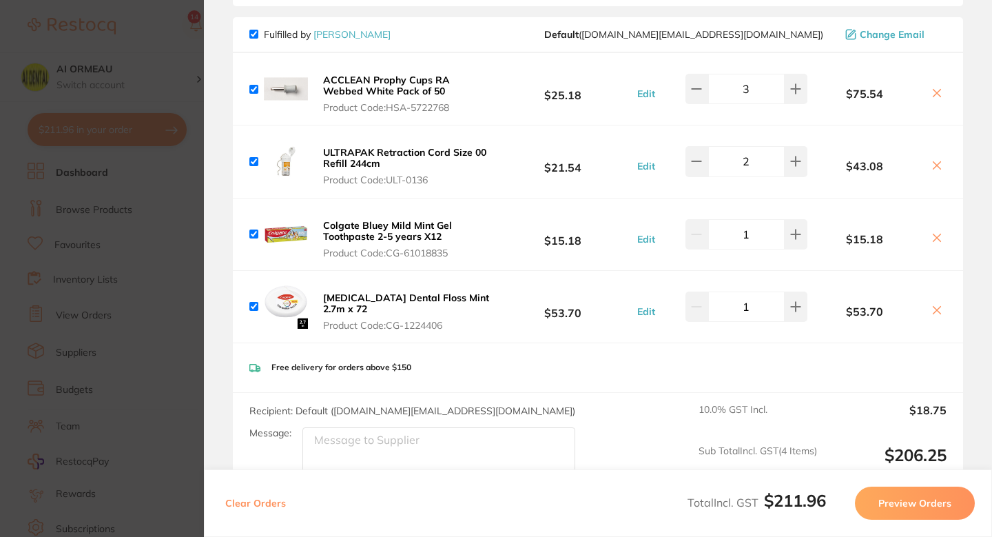
click at [933, 95] on icon at bounding box center [937, 93] width 8 height 8
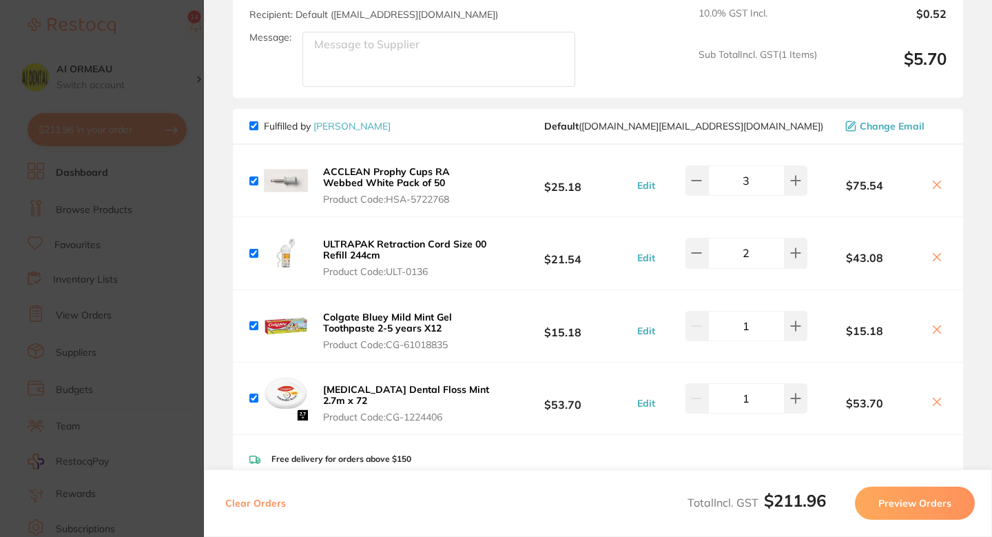
click at [935, 185] on icon at bounding box center [937, 184] width 8 height 8
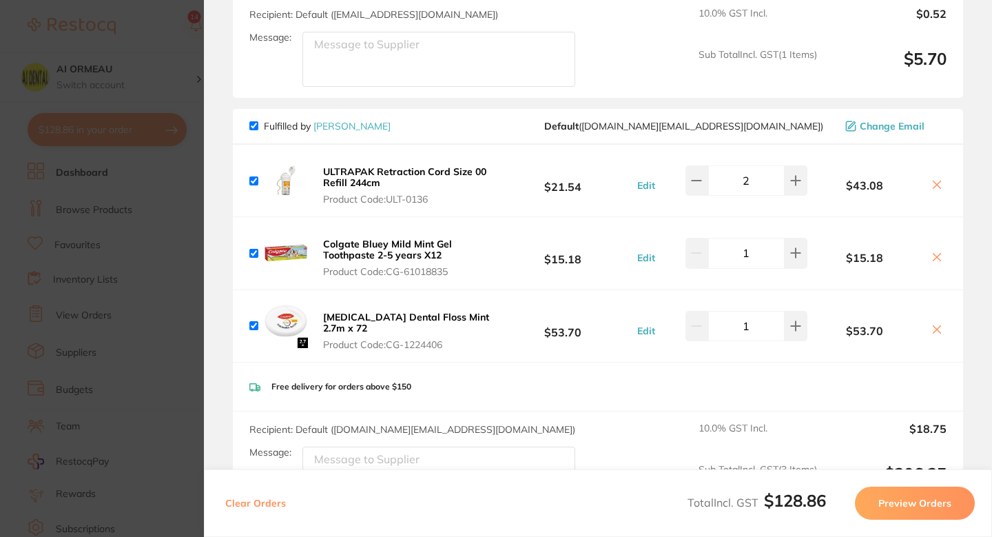
click at [935, 185] on icon at bounding box center [937, 184] width 8 height 8
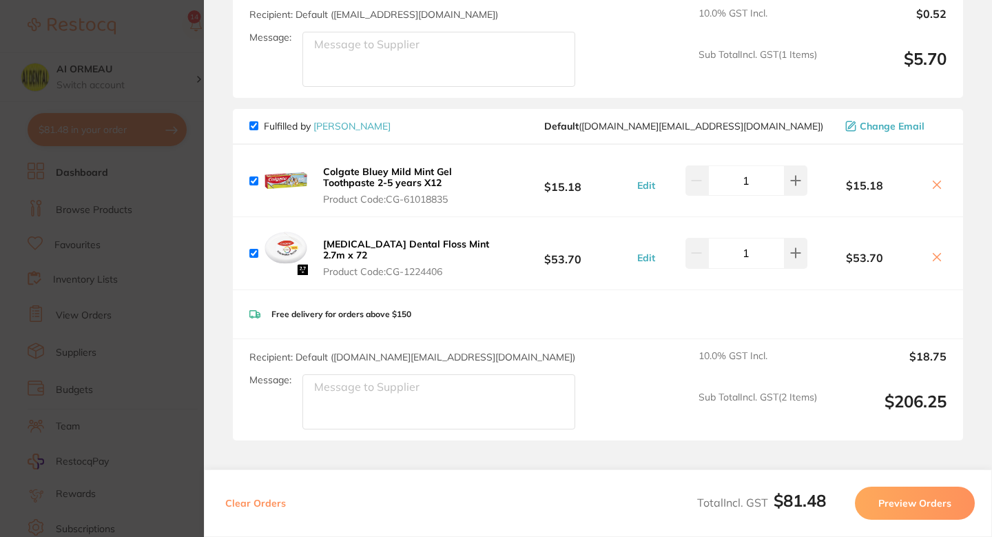
click at [935, 185] on icon at bounding box center [937, 184] width 8 height 8
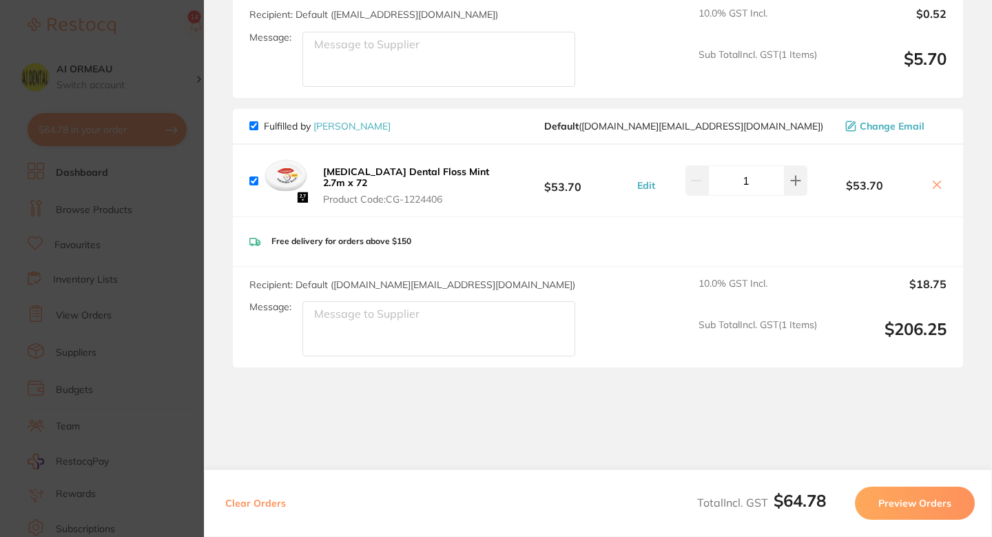
click at [934, 185] on icon at bounding box center [937, 184] width 8 height 8
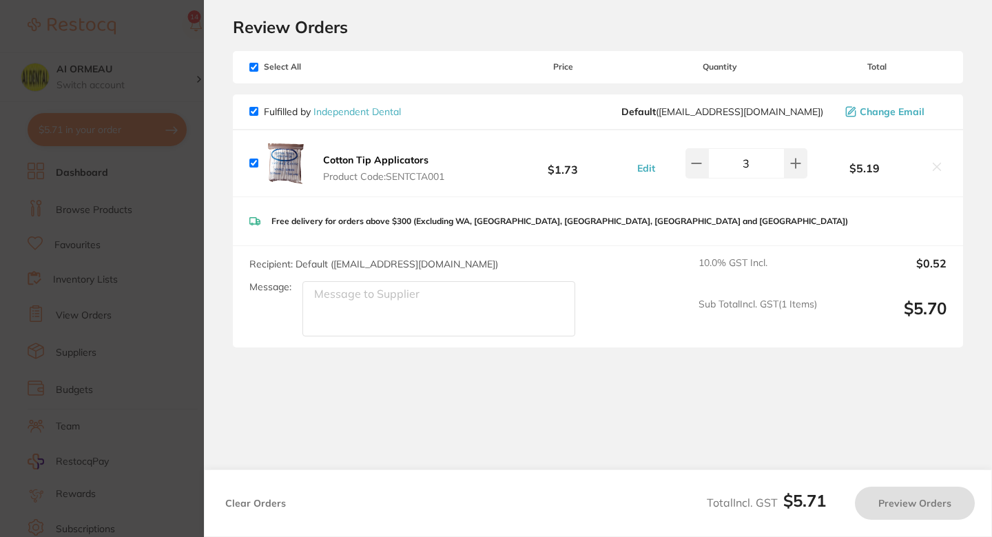
checkbox input "true"
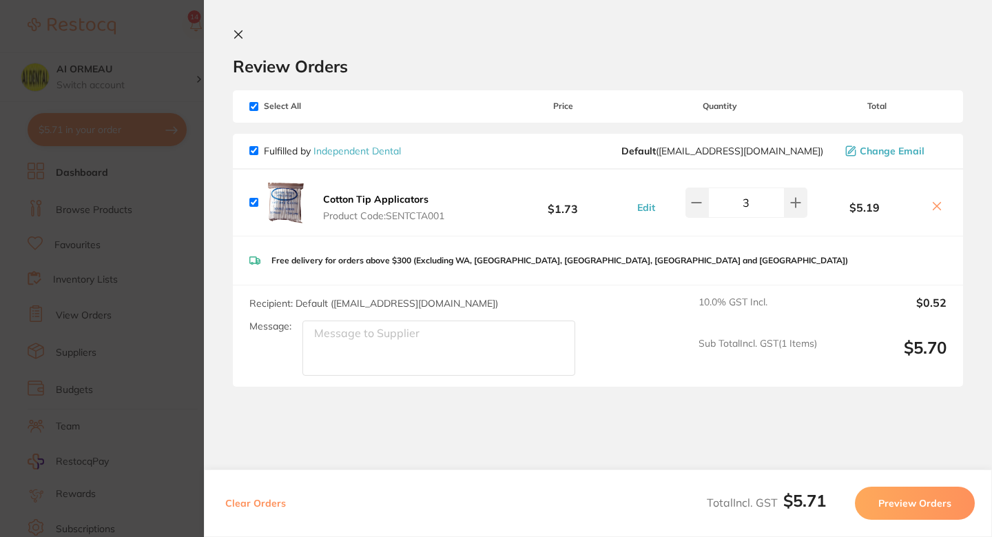
click at [158, 258] on section "Update RRP Set your pre negotiated price for this item. Item Agreed RRP (excl. …" at bounding box center [496, 268] width 992 height 537
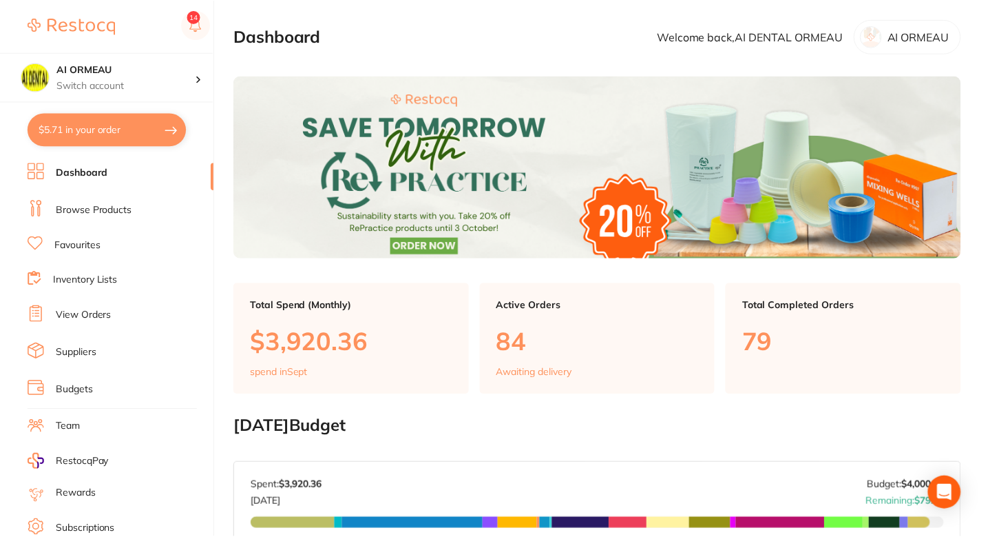
scroll to position [5, 0]
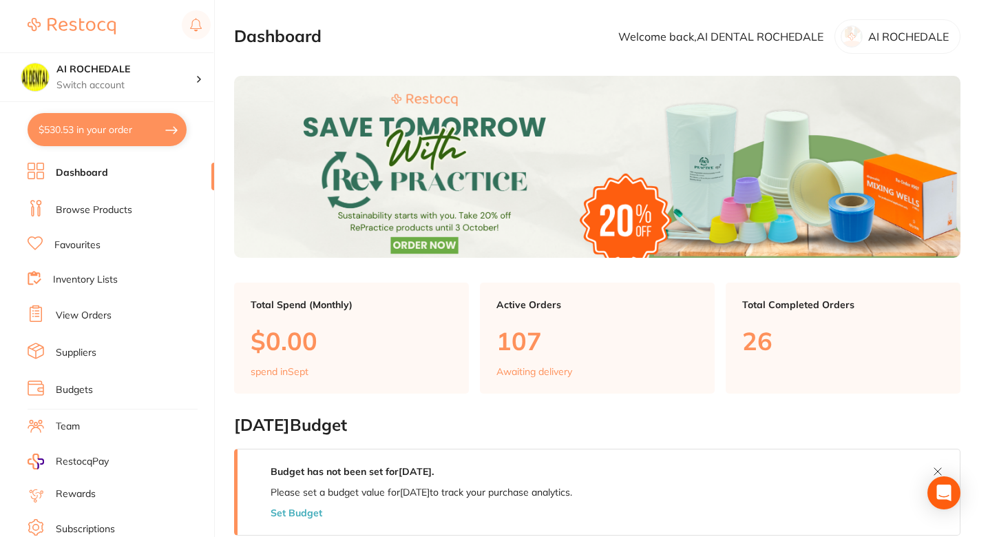
click at [67, 134] on button "$530.53 in your order" at bounding box center [107, 129] width 159 height 33
checkbox input "true"
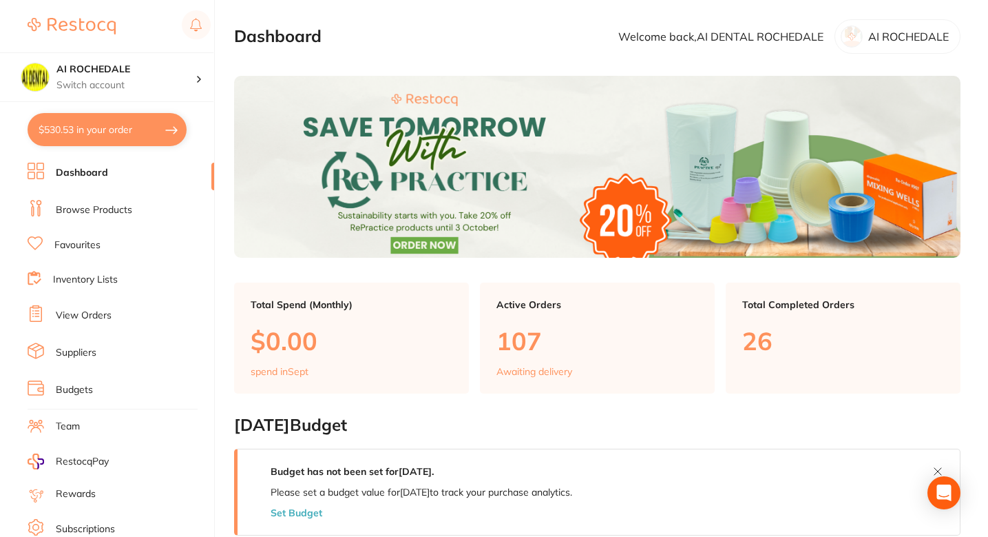
checkbox input "true"
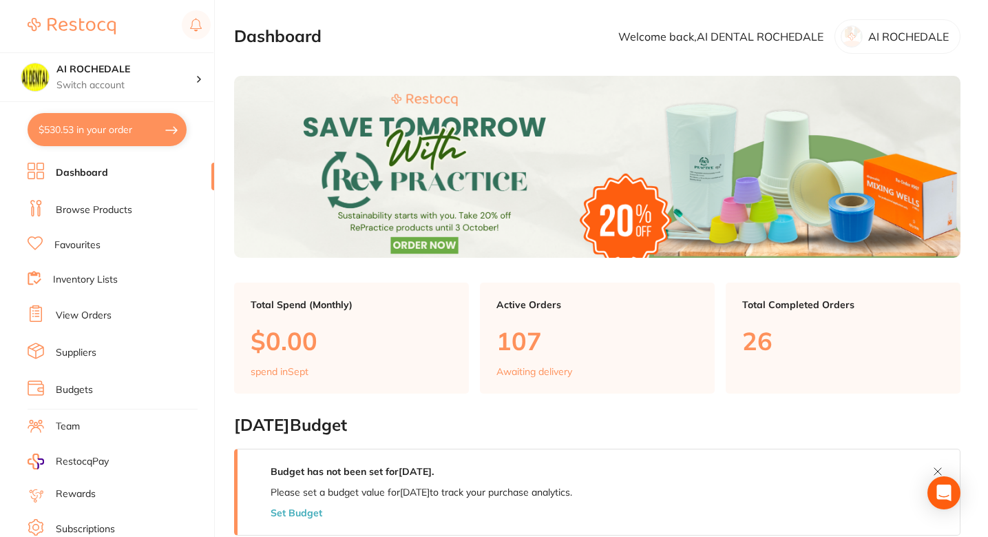
checkbox input "true"
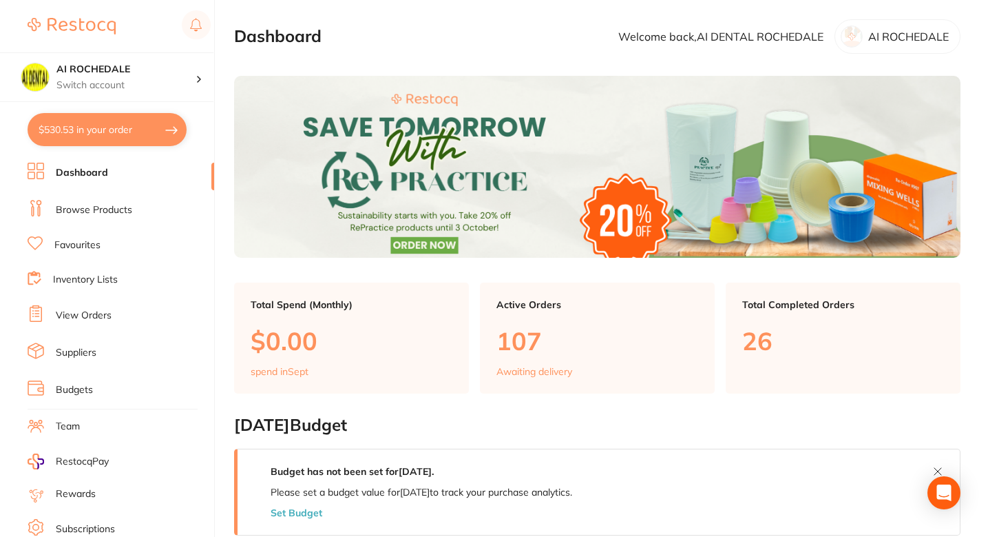
checkbox input "true"
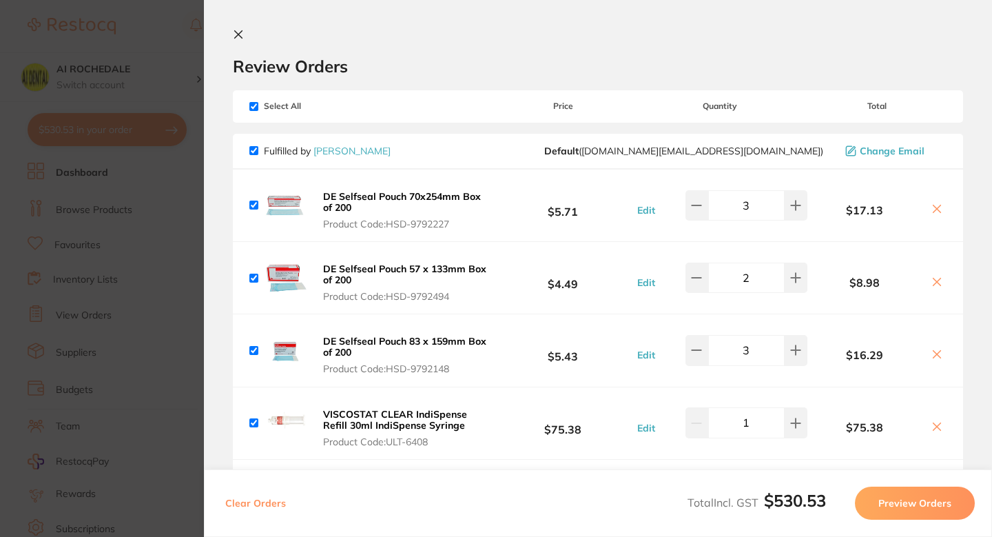
click at [933, 209] on icon at bounding box center [937, 209] width 8 height 8
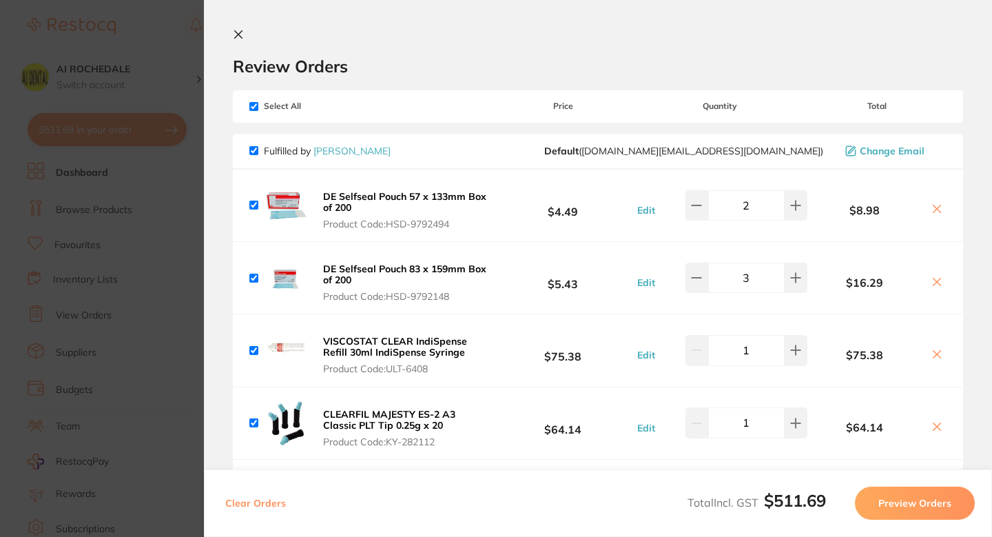
click at [933, 209] on icon at bounding box center [937, 209] width 8 height 8
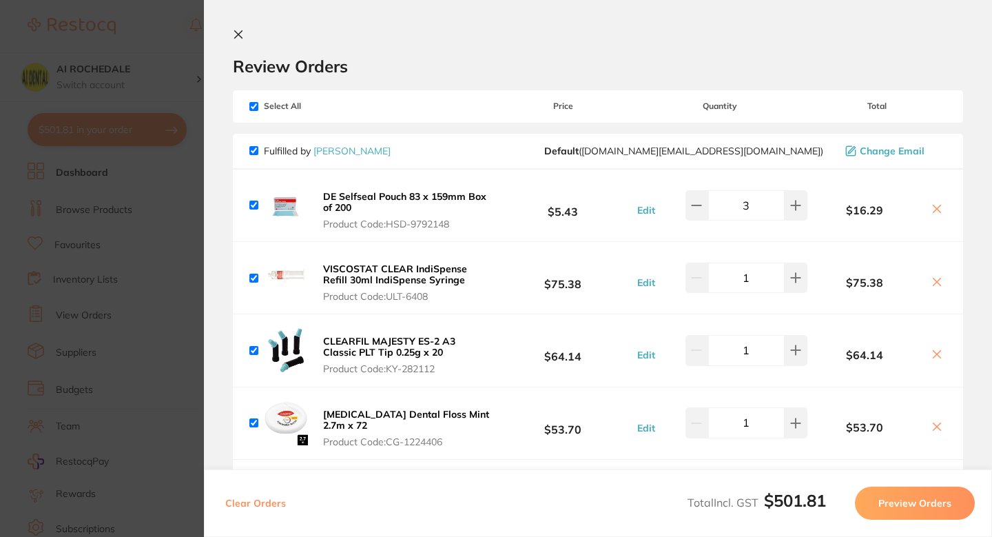
click at [933, 209] on icon at bounding box center [937, 209] width 8 height 8
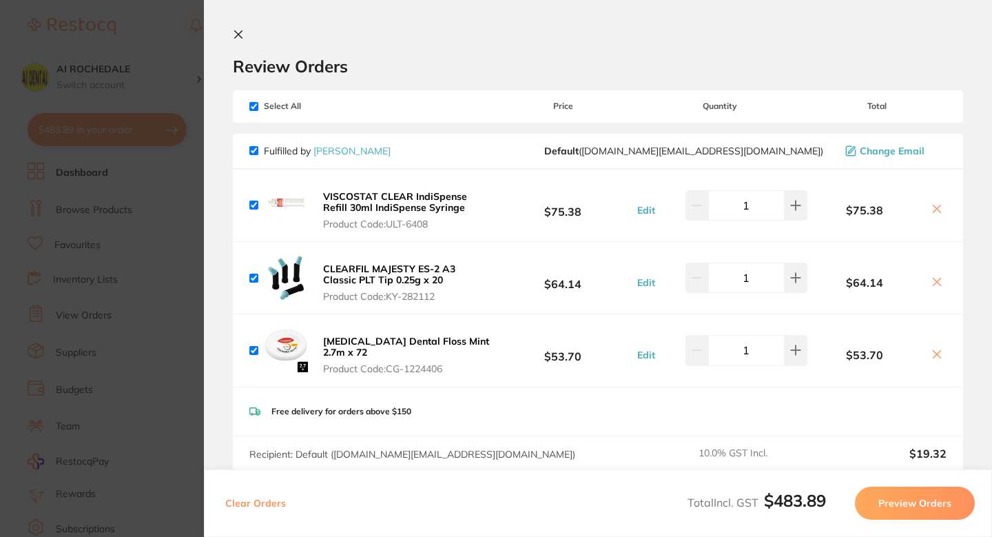
click at [933, 209] on icon at bounding box center [937, 209] width 8 height 8
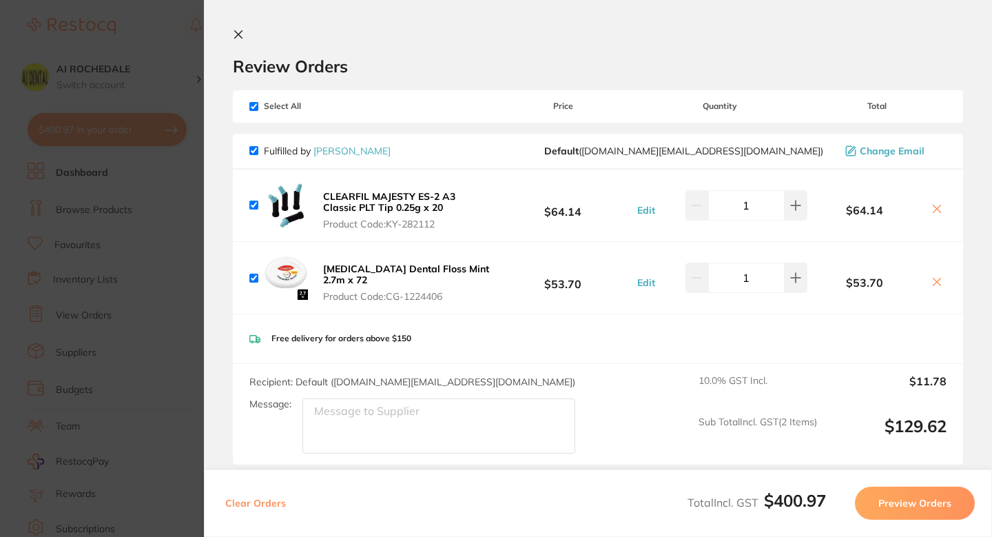
click at [933, 209] on icon at bounding box center [937, 209] width 8 height 8
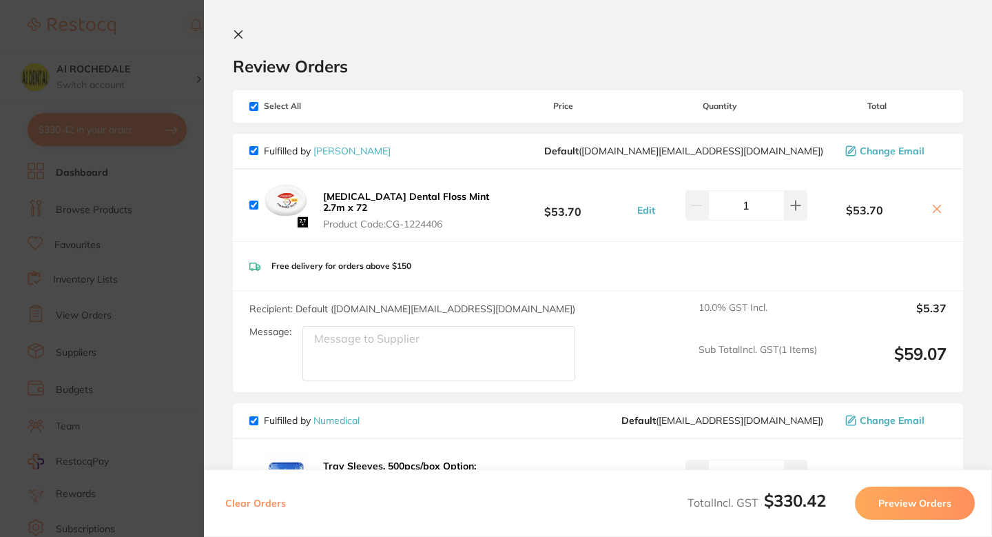
click at [933, 209] on icon at bounding box center [937, 209] width 8 height 8
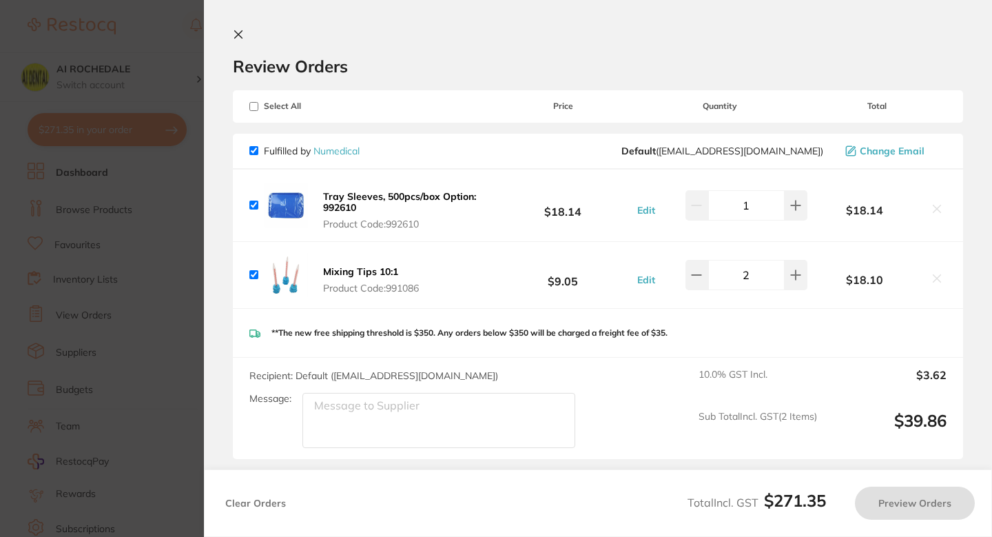
checkbox input "true"
click at [124, 252] on section "Update RRP Set your pre negotiated price for this item. Item Agreed RRP (excl. …" at bounding box center [496, 268] width 992 height 537
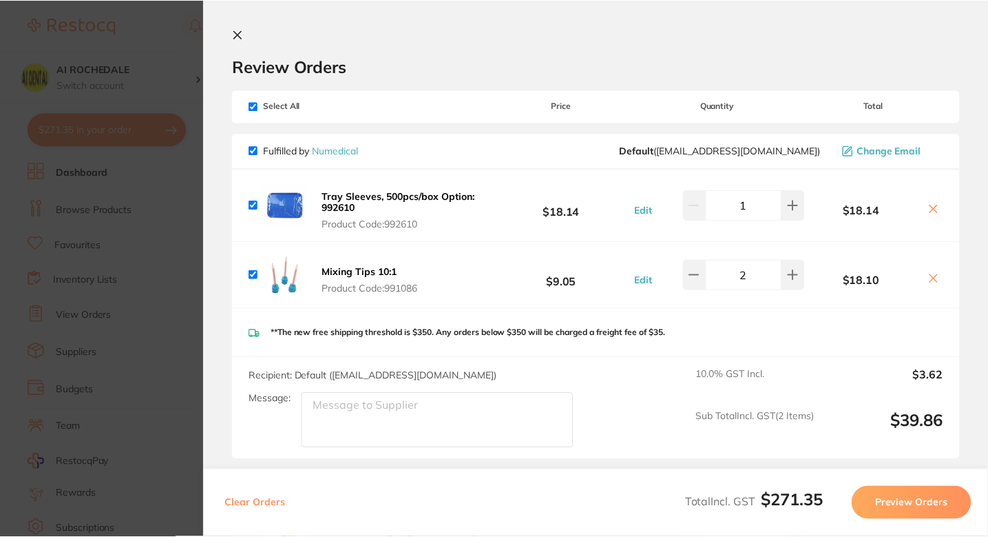
scroll to position [5, 0]
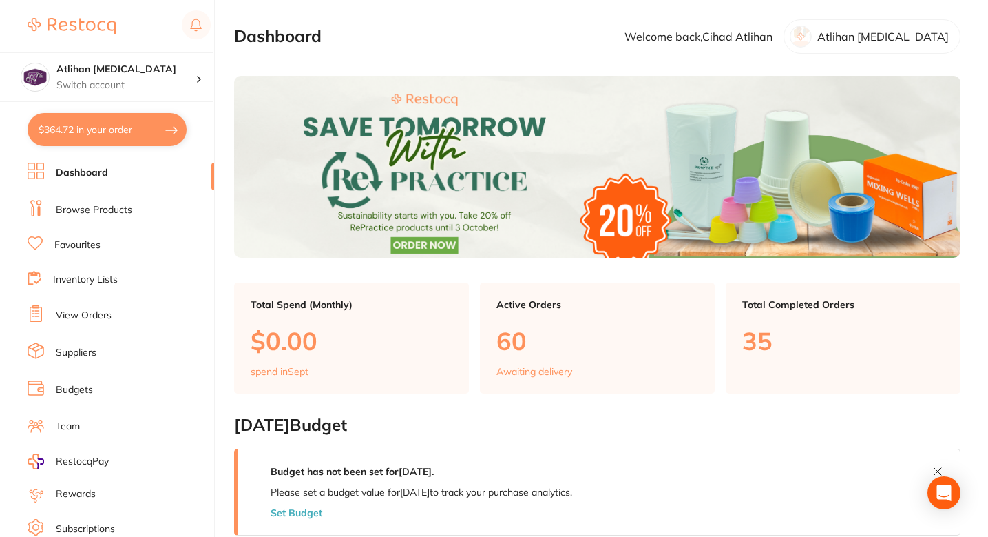
click at [94, 131] on button "$364.72 in your order" at bounding box center [107, 129] width 159 height 33
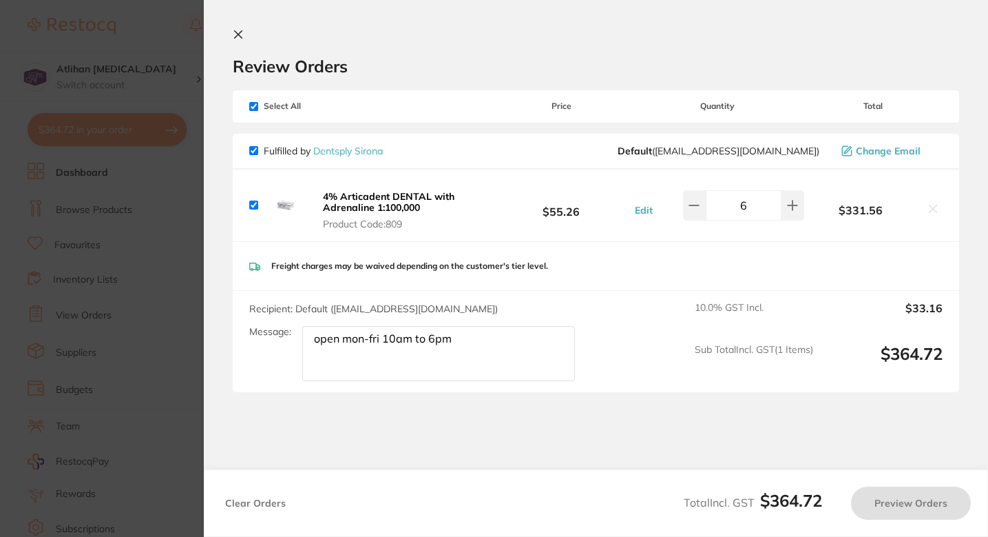
checkbox input "true"
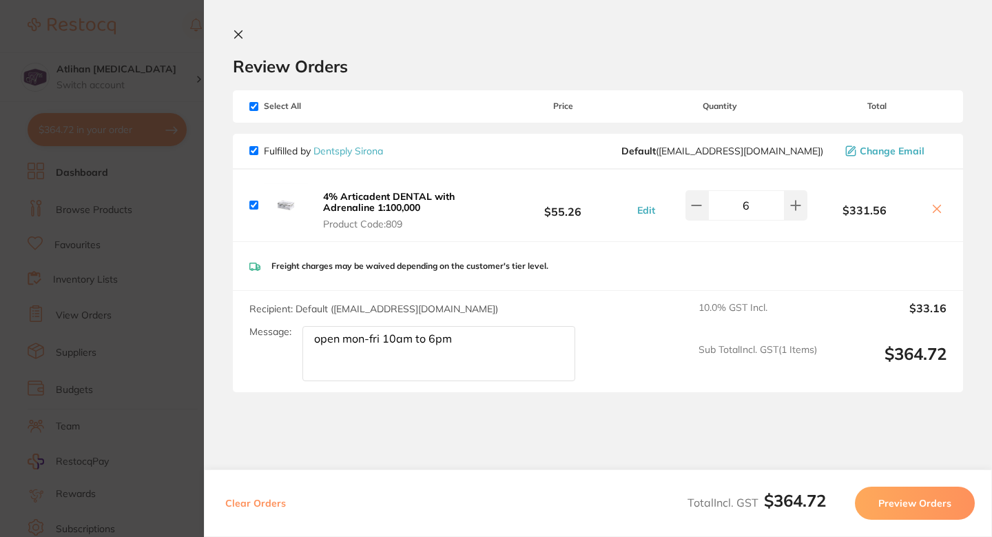
click at [171, 160] on section "Update RRP Set your pre negotiated price for this item. Item Agreed RRP (excl. …" at bounding box center [496, 268] width 992 height 537
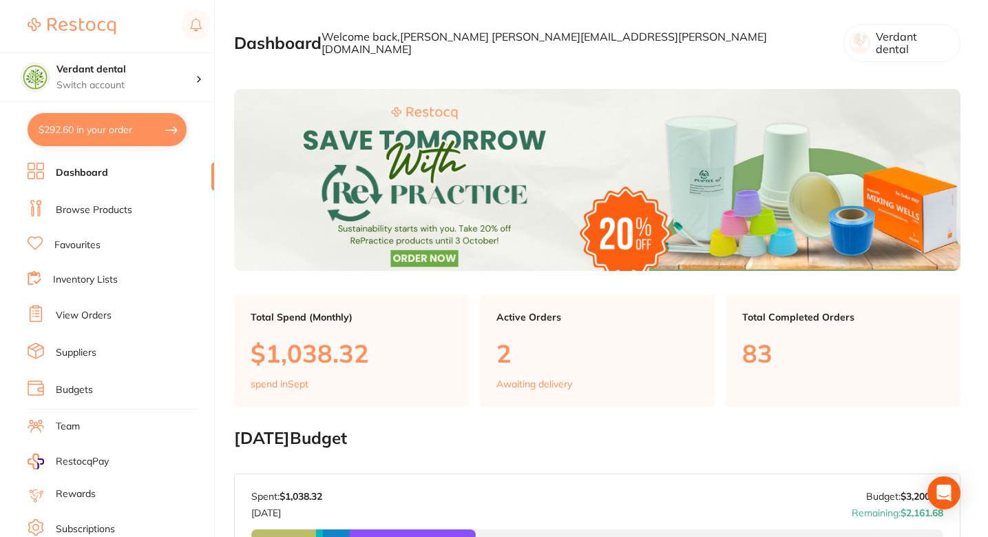
click at [85, 129] on button "$292.60 in your order" at bounding box center [107, 129] width 159 height 33
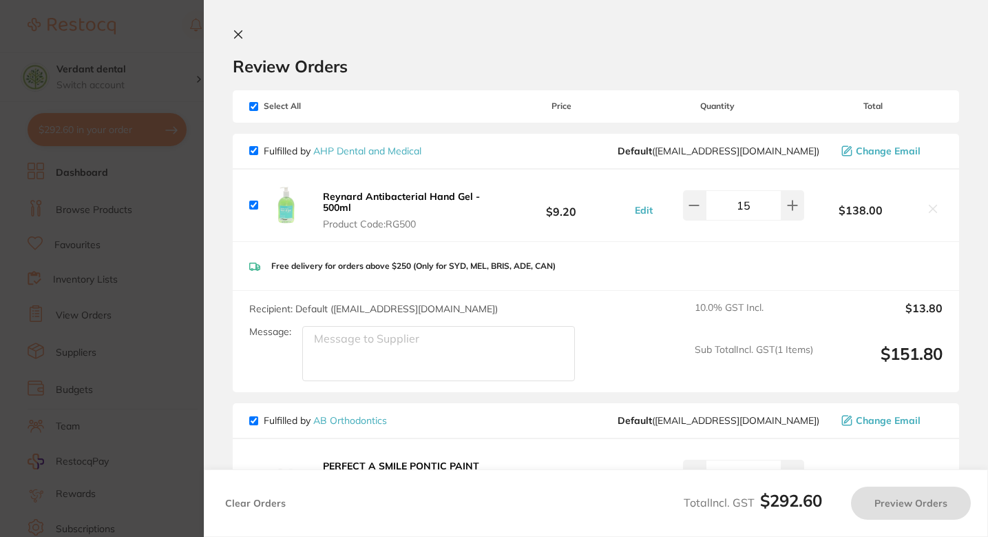
checkbox input "true"
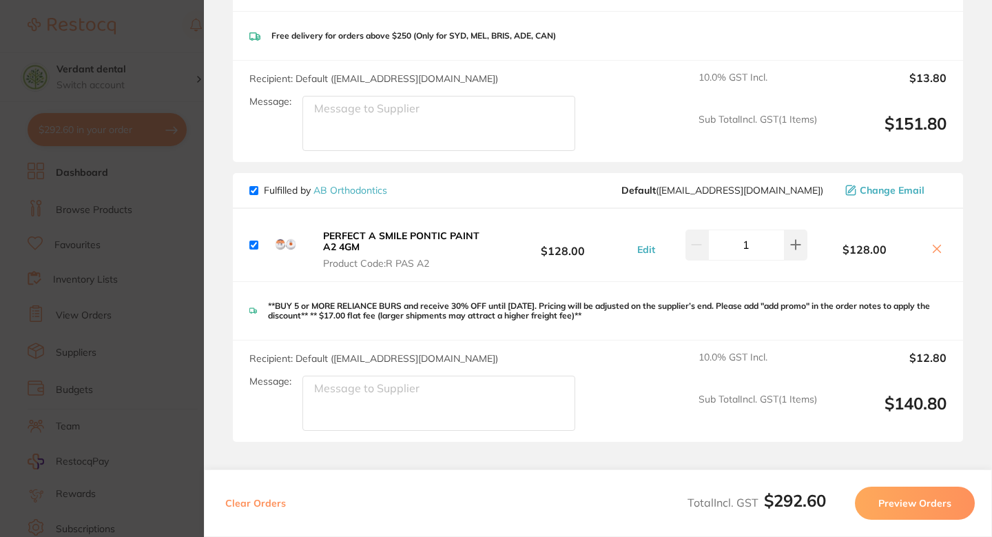
scroll to position [324, 0]
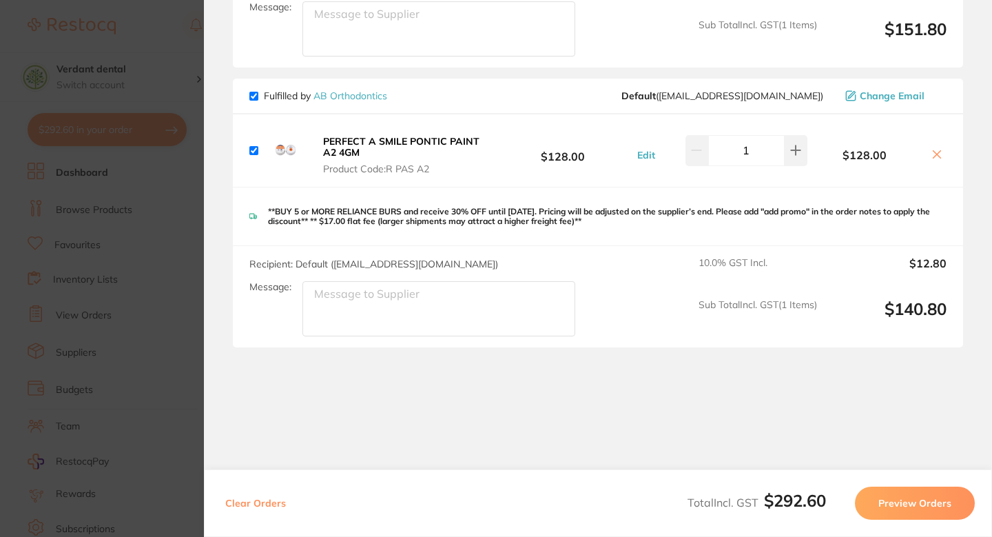
click at [123, 202] on section "Update RRP Set your pre negotiated price for this item. Item Agreed RRP (excl. …" at bounding box center [496, 268] width 992 height 537
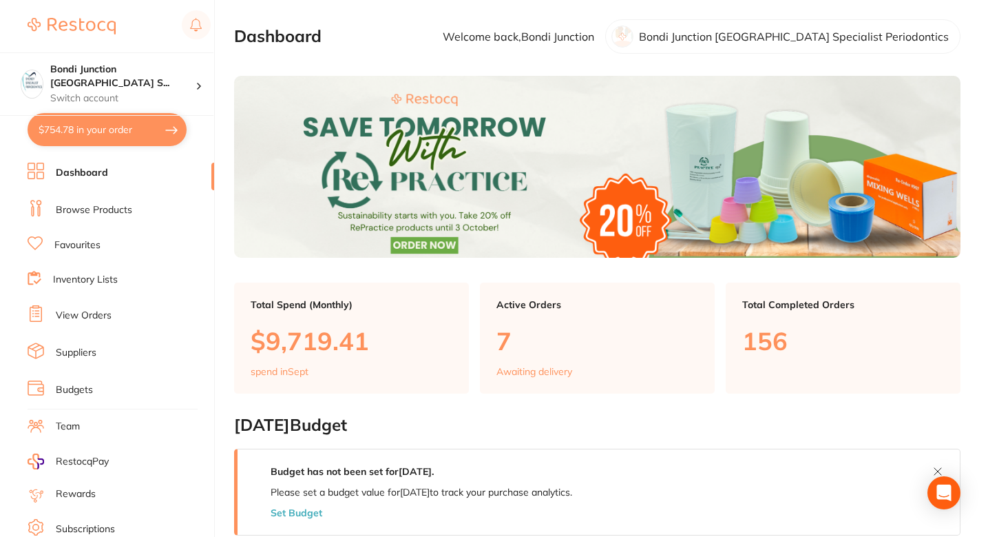
click at [56, 141] on button "$754.78 in your order" at bounding box center [107, 129] width 159 height 33
checkbox input "true"
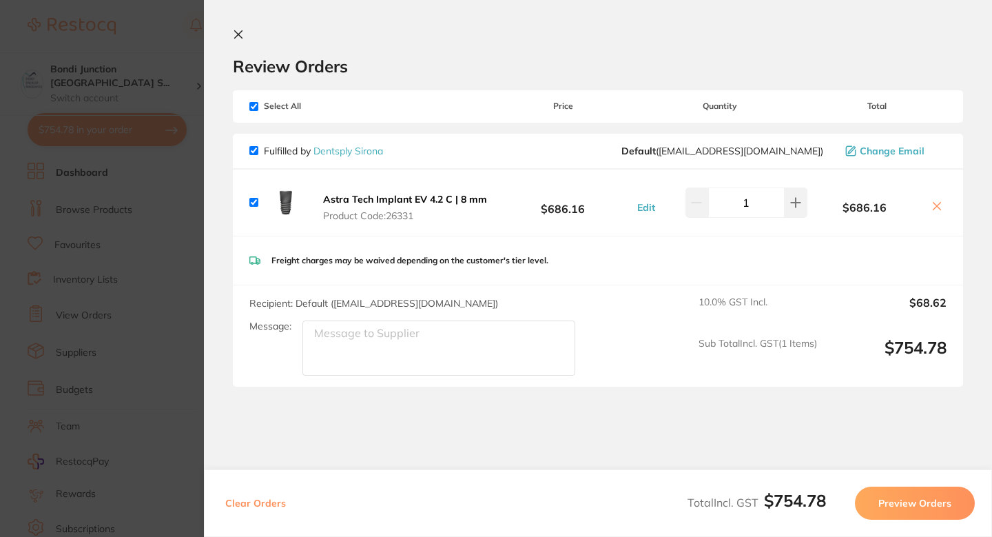
click at [158, 245] on section "Update RRP Set your pre negotiated price for this item. Item Agreed RRP (excl. …" at bounding box center [496, 268] width 992 height 537
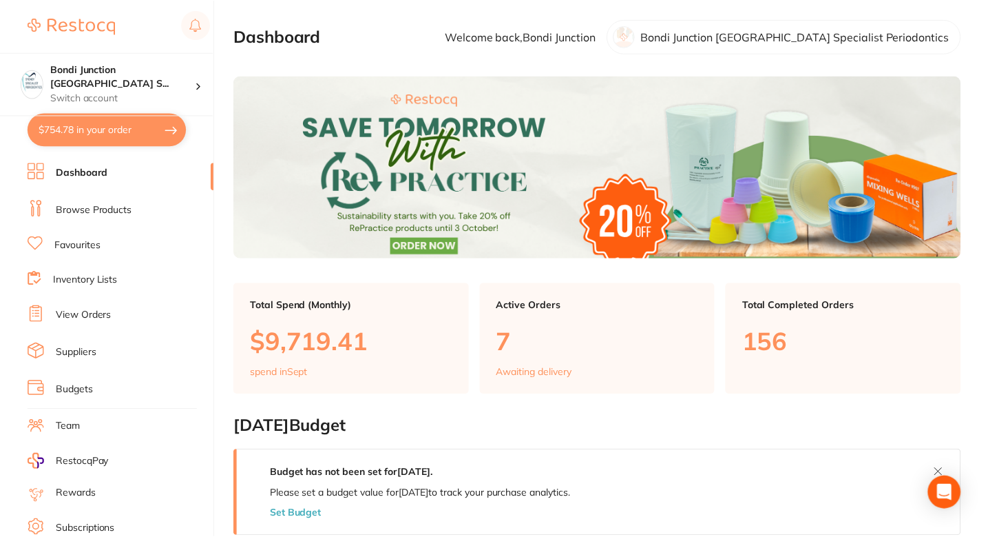
scroll to position [5, 0]
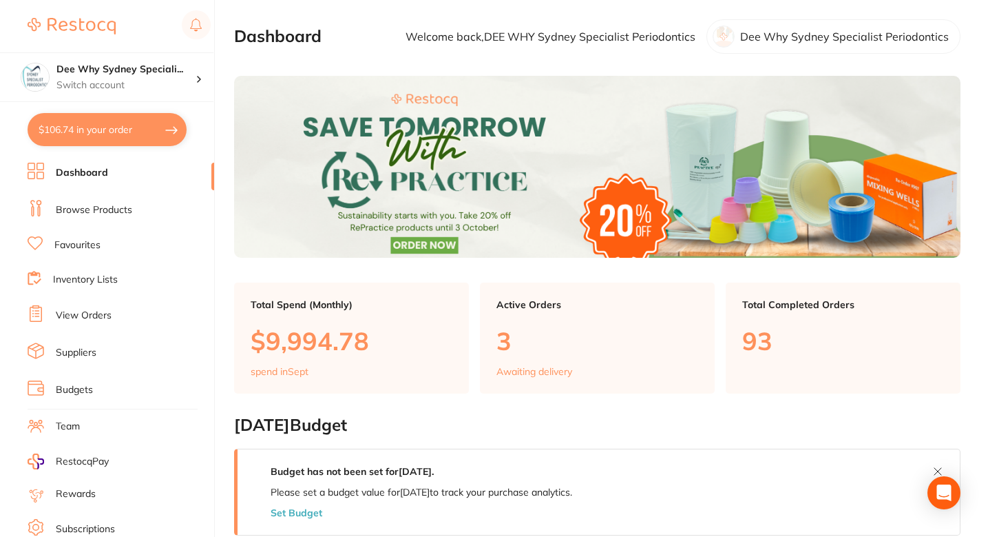
click at [70, 127] on button "$106.74 in your order" at bounding box center [107, 129] width 159 height 33
checkbox input "true"
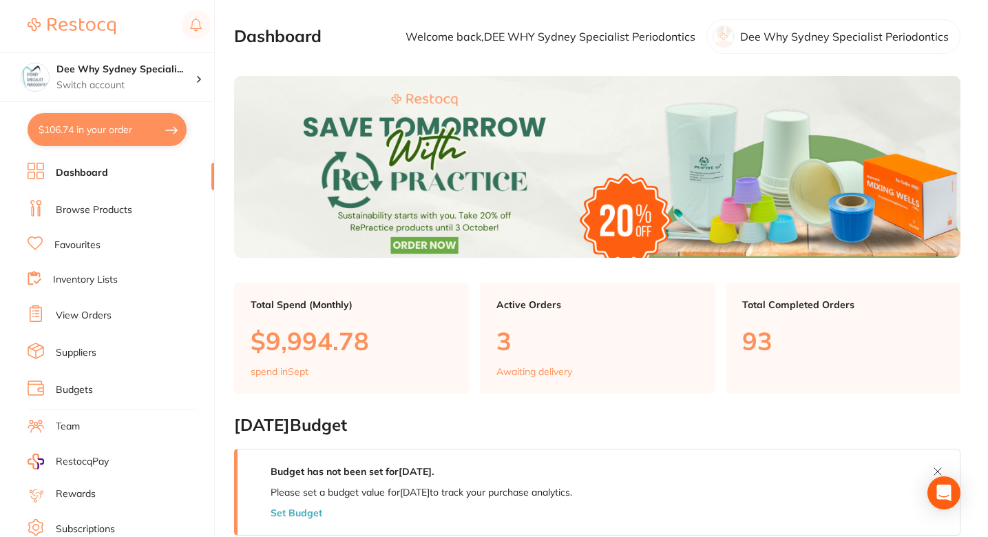
checkbox input "true"
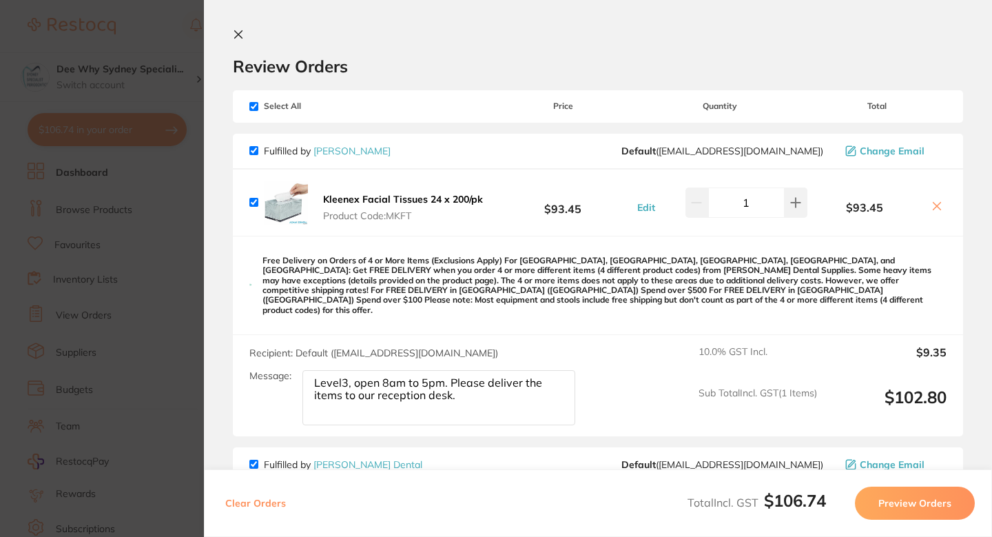
click at [467, 65] on h2 "Review Orders" at bounding box center [598, 66] width 730 height 21
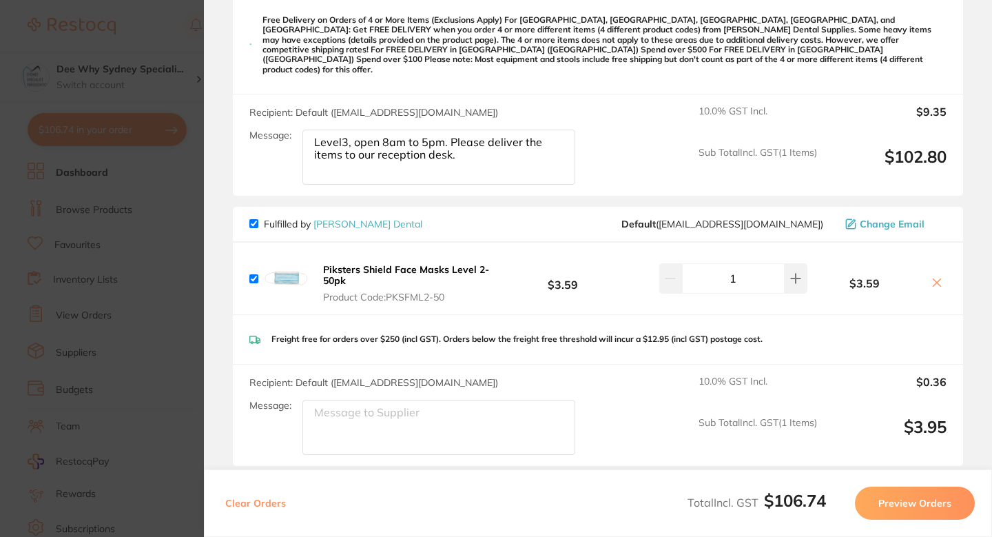
scroll to position [349, 0]
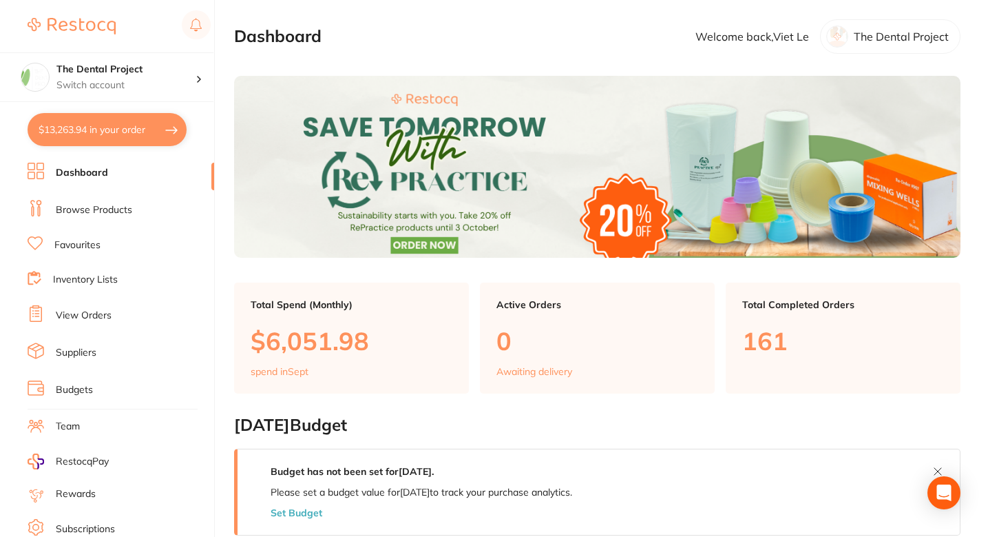
click at [69, 127] on button "$13,263.94 in your order" at bounding box center [107, 129] width 159 height 33
checkbox input "true"
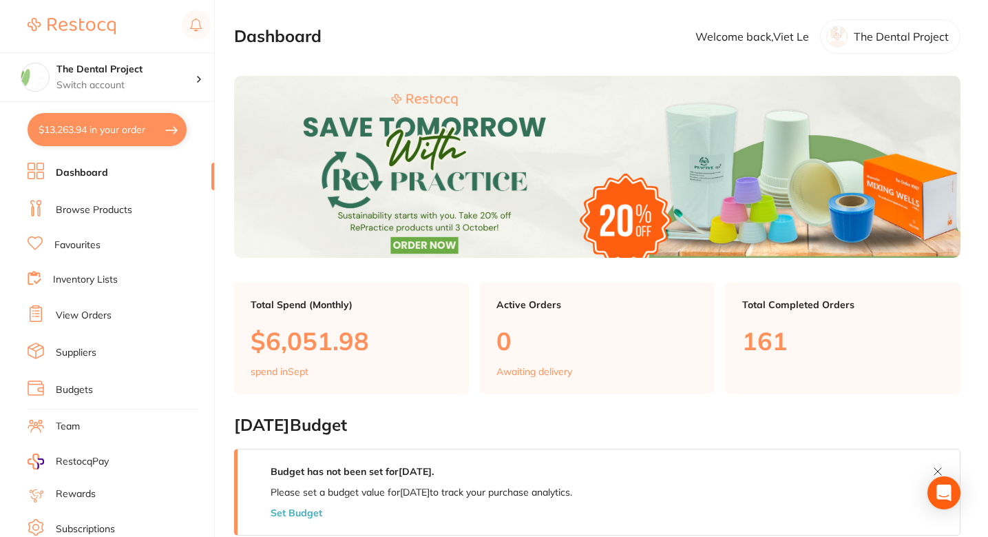
checkbox input "true"
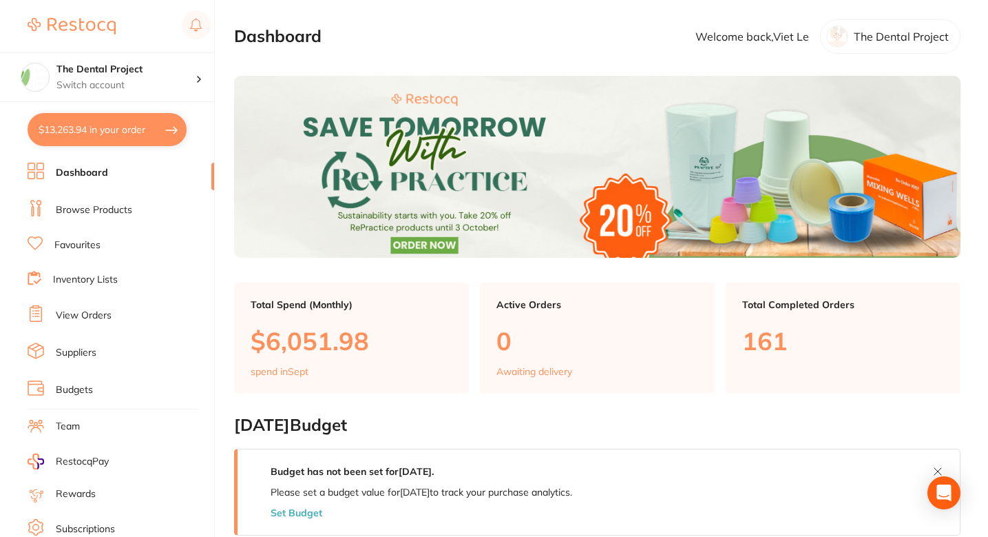
checkbox input "true"
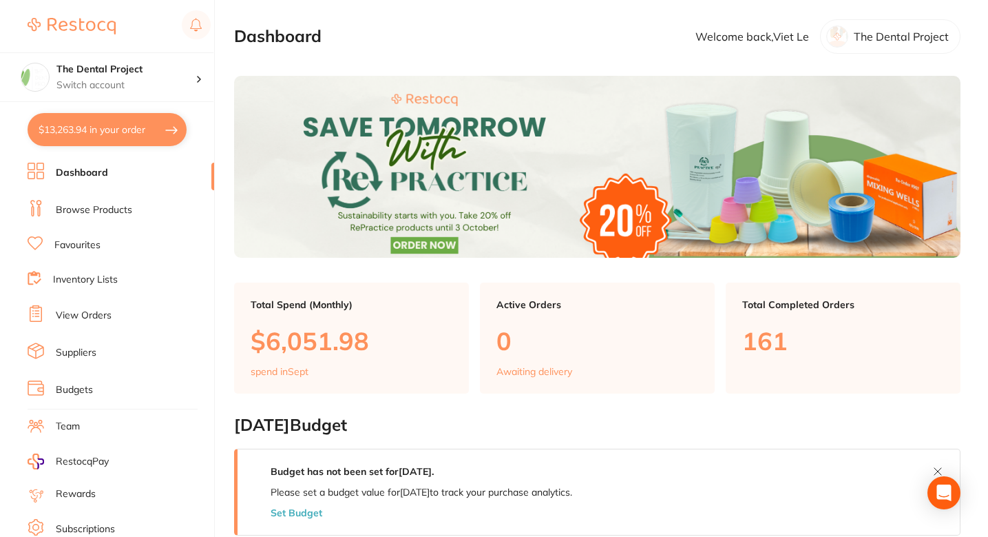
checkbox input "true"
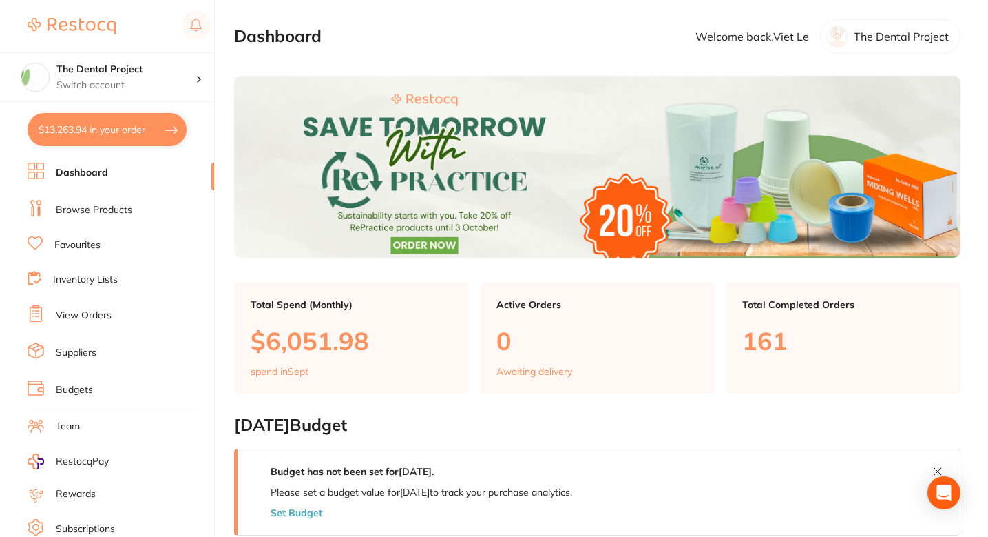
checkbox input "true"
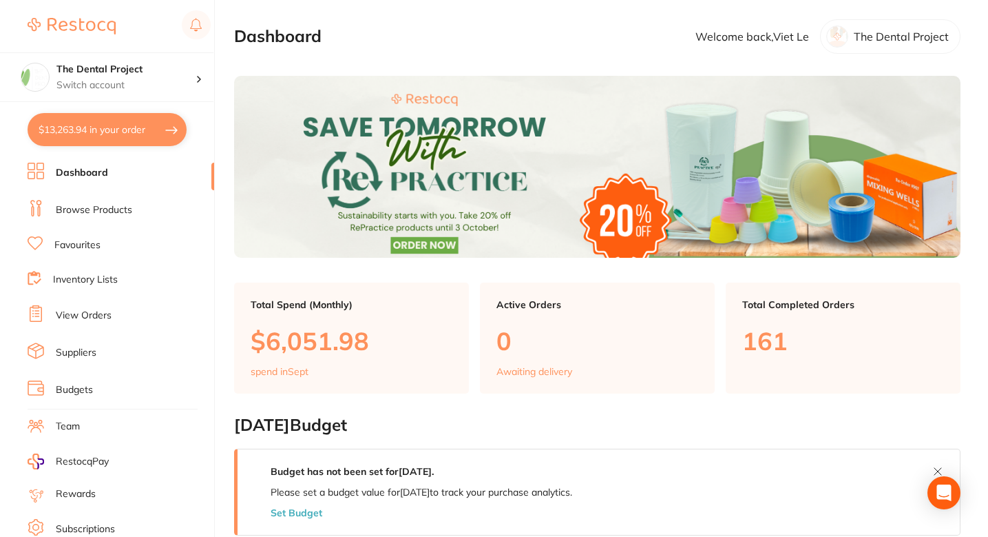
checkbox input "true"
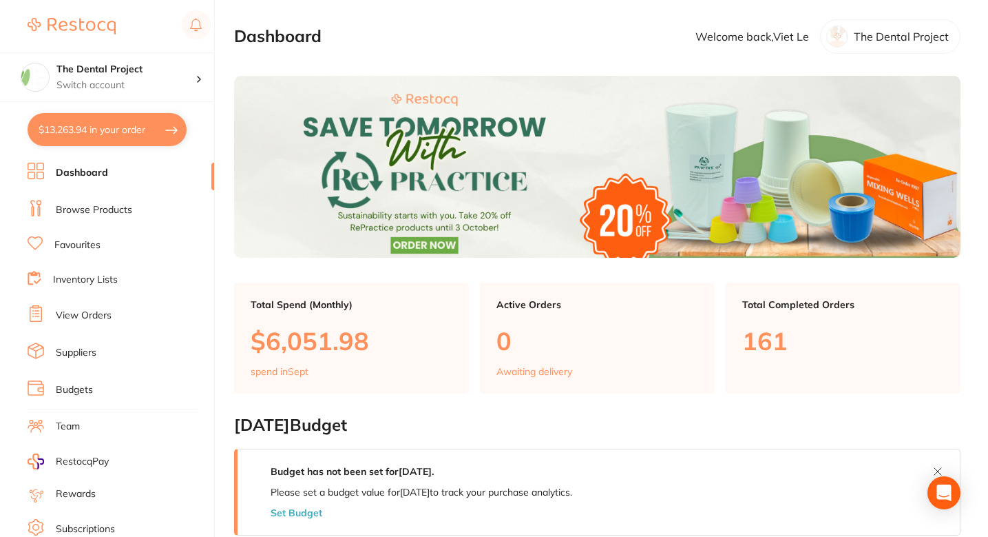
checkbox input "true"
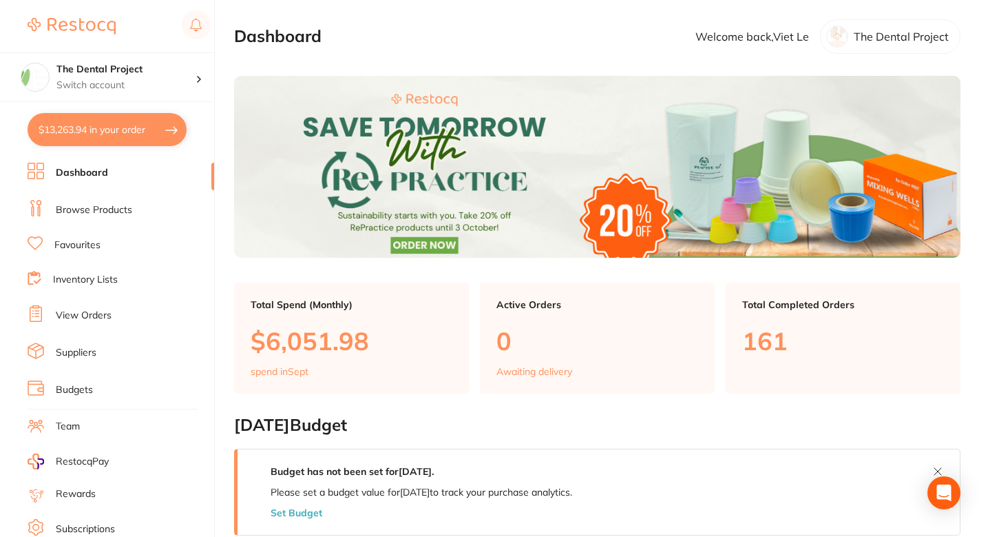
checkbox input "true"
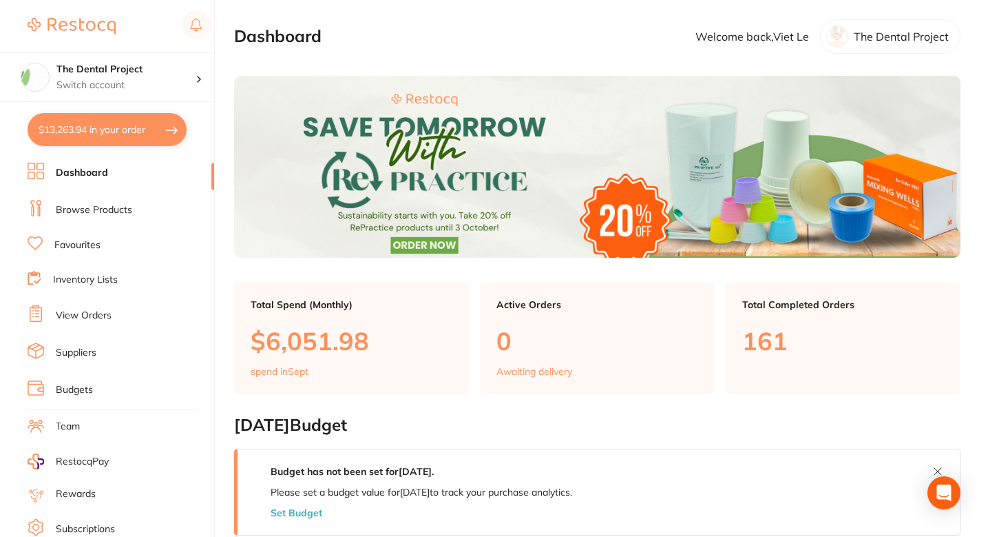
checkbox input "true"
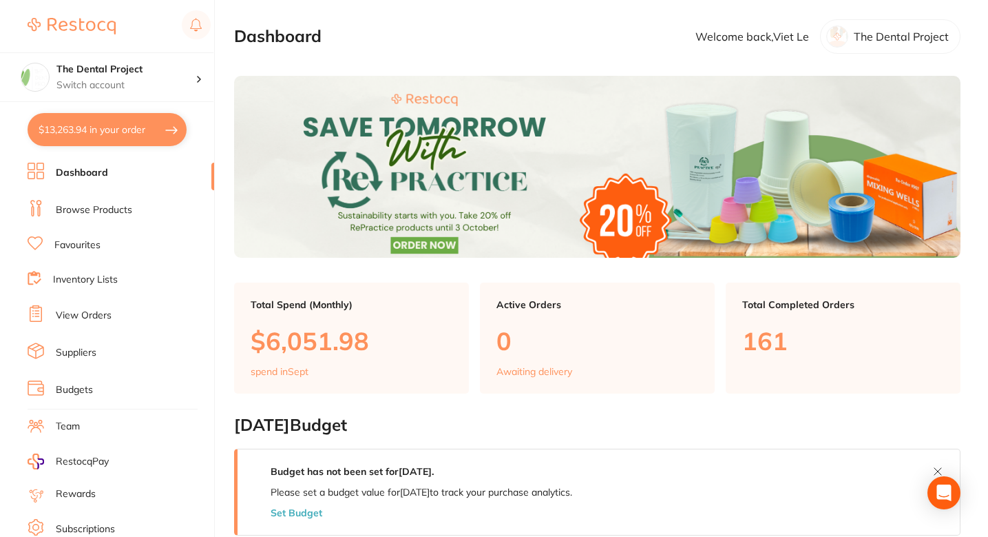
checkbox input "true"
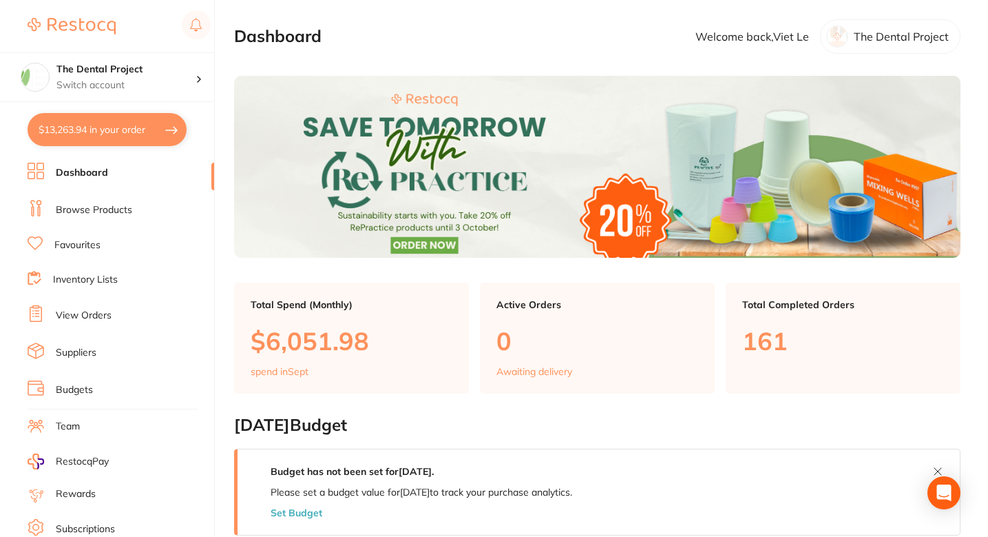
checkbox input "true"
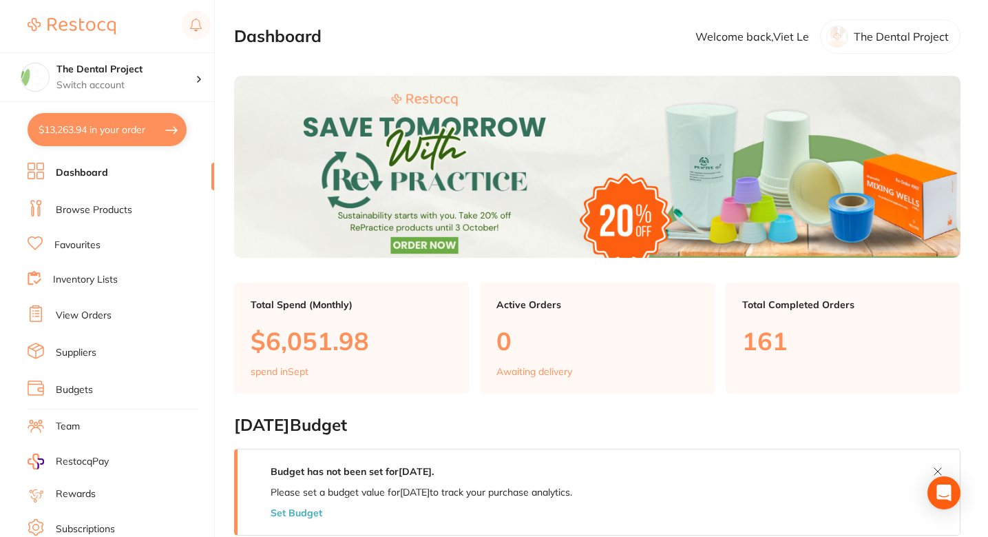
checkbox input "true"
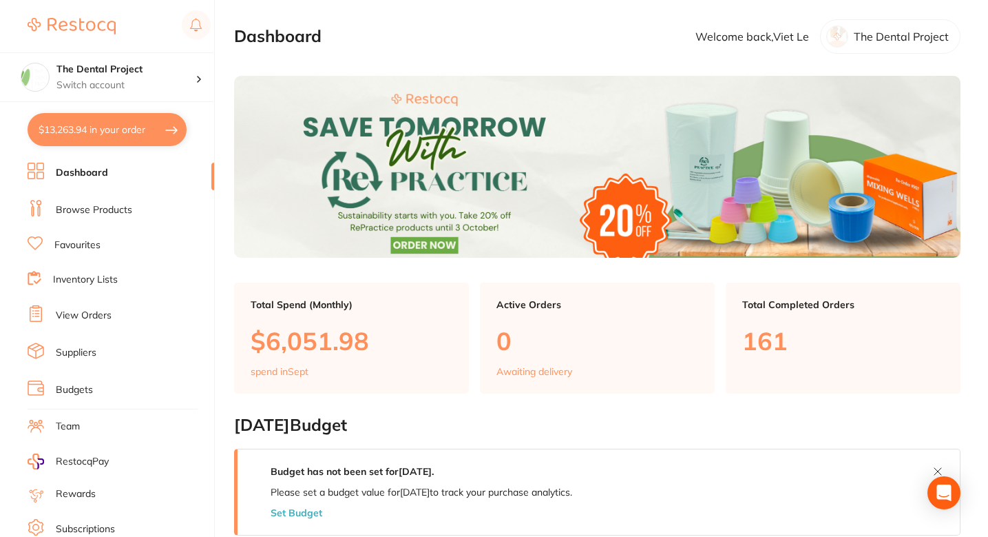
checkbox input "true"
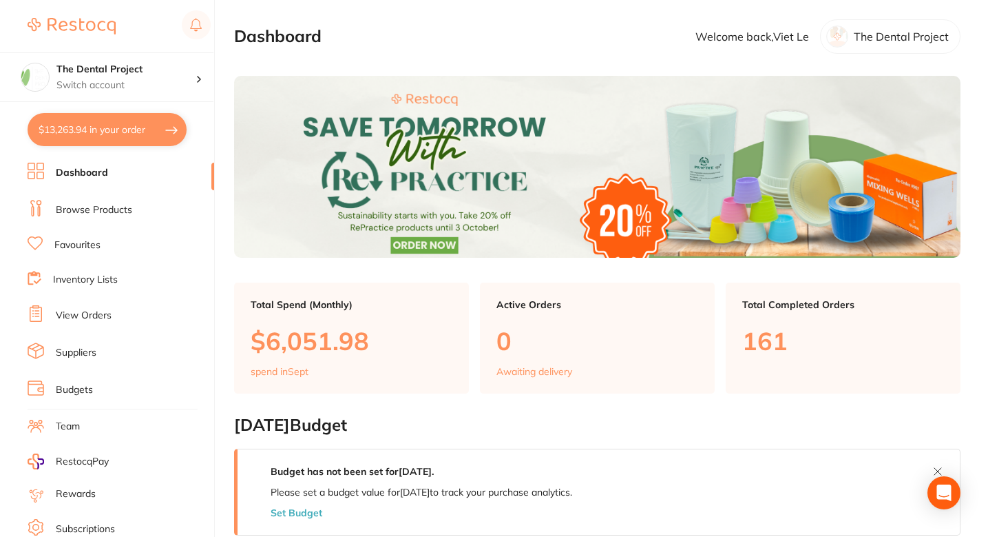
checkbox input "true"
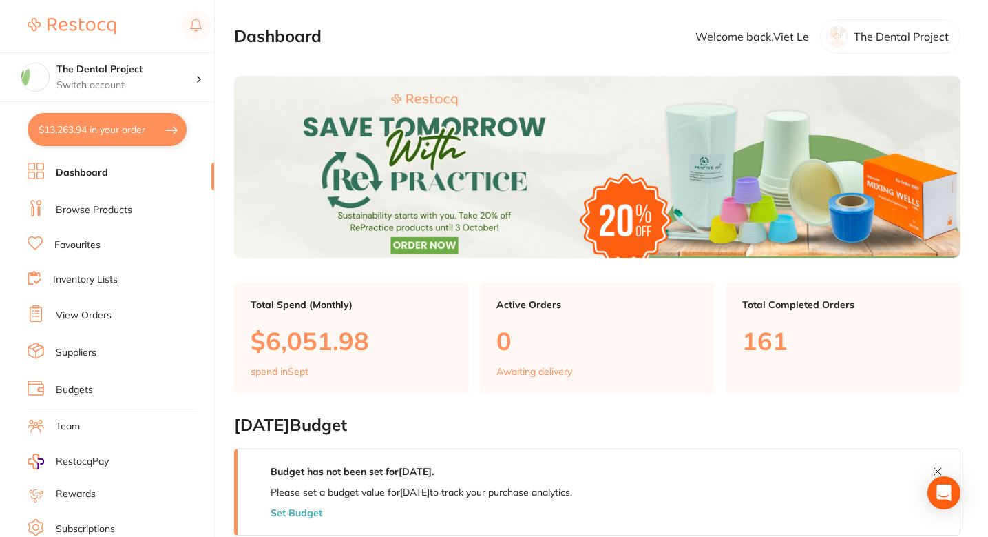
checkbox input "true"
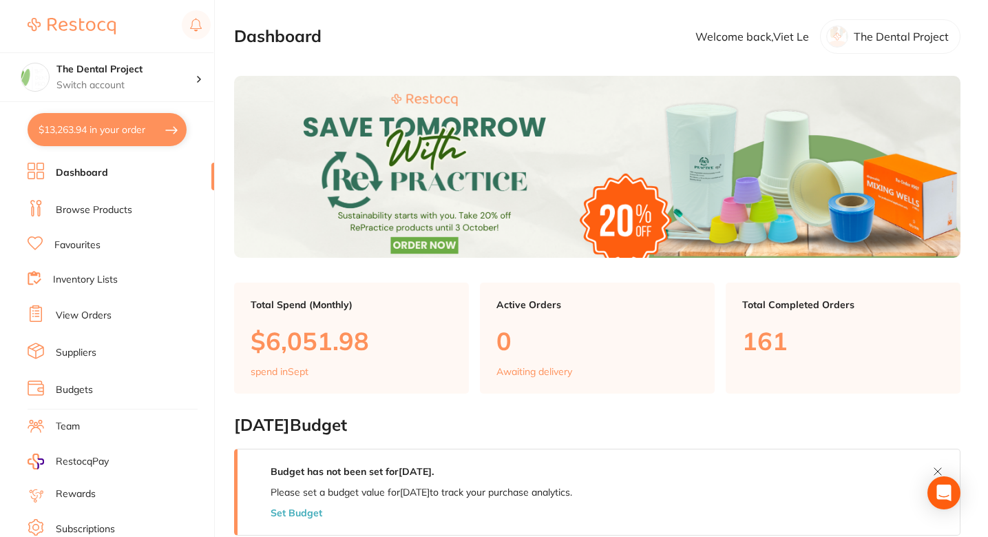
checkbox input "true"
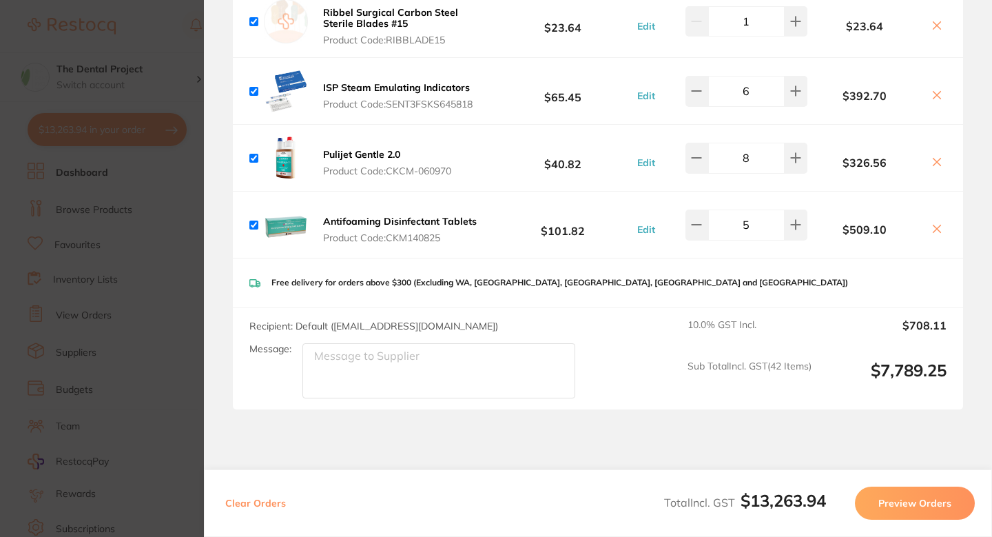
scroll to position [6197, 0]
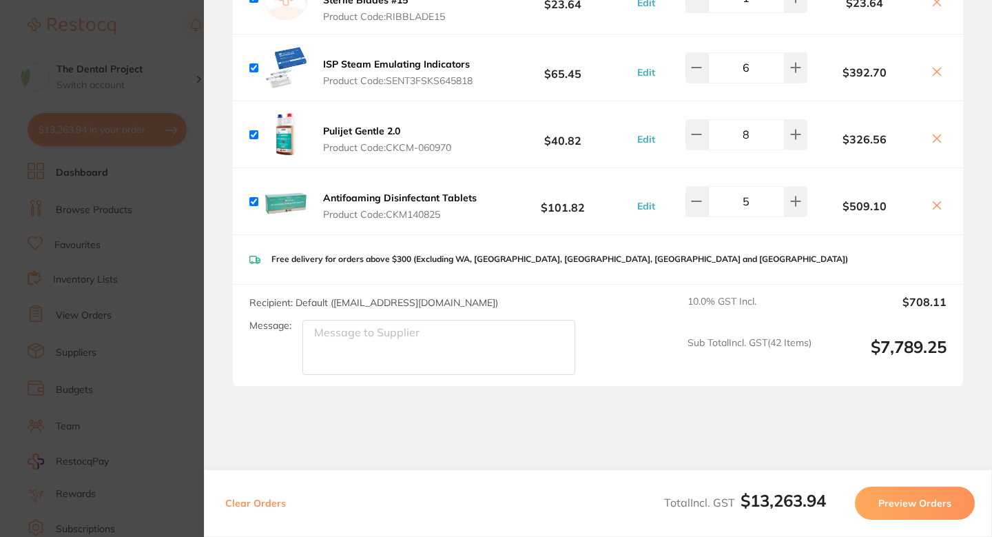
click at [174, 249] on section "Update RRP Set your pre negotiated price for this item. Item Agreed RRP (excl. …" at bounding box center [496, 268] width 992 height 537
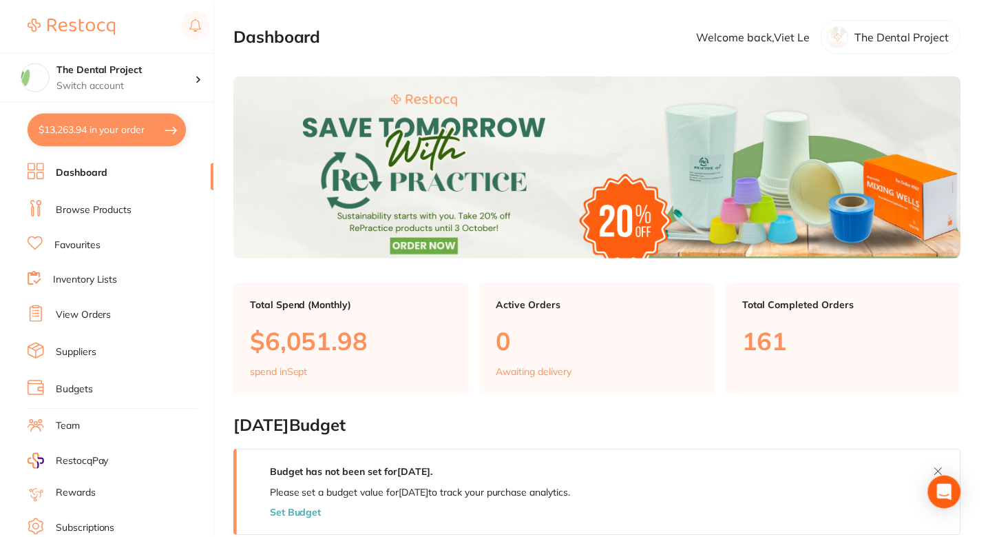
scroll to position [5, 0]
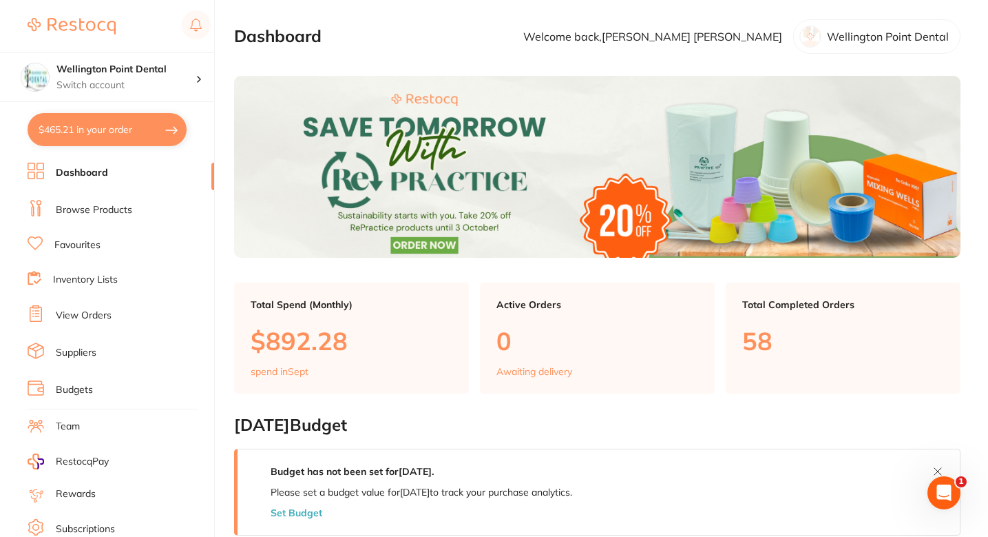
click at [69, 137] on button "$465.21 in your order" at bounding box center [107, 129] width 159 height 33
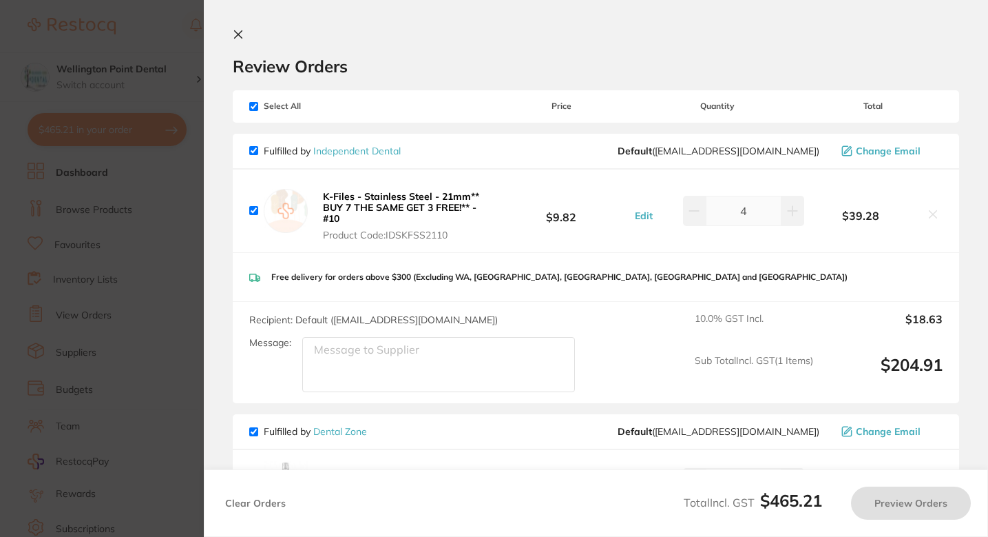
checkbox input "true"
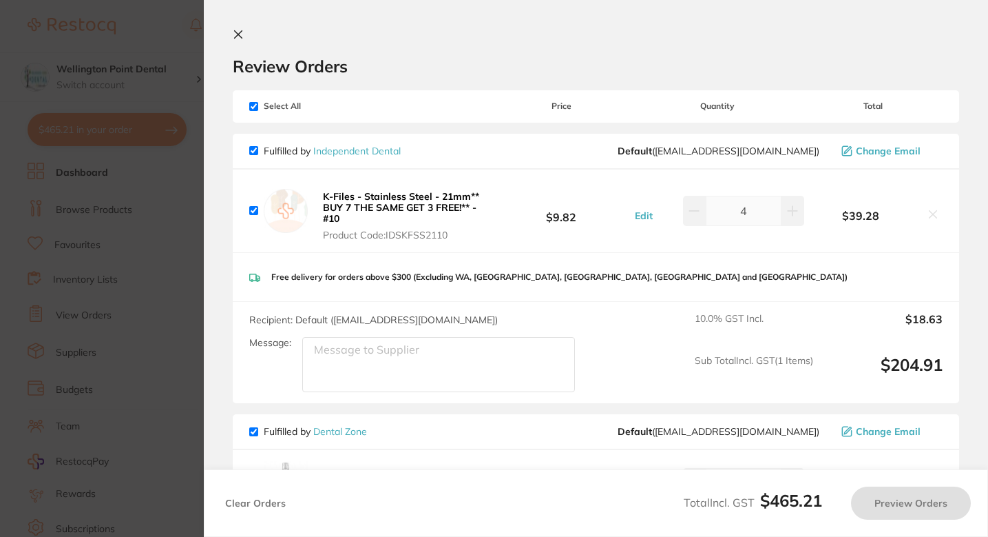
checkbox input "true"
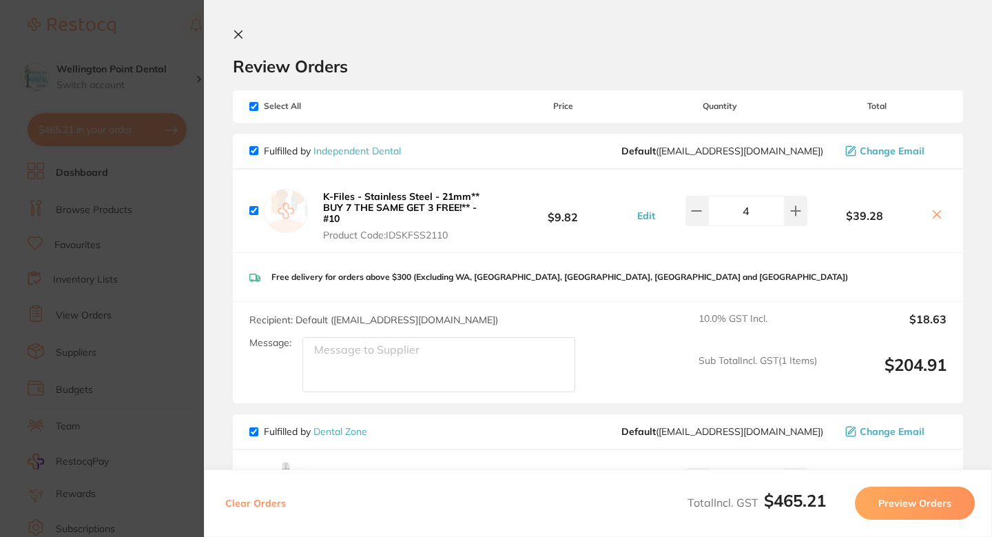
click at [116, 171] on section "Update RRP Set your pre negotiated price for this item. Item Agreed RRP (excl. …" at bounding box center [496, 268] width 992 height 537
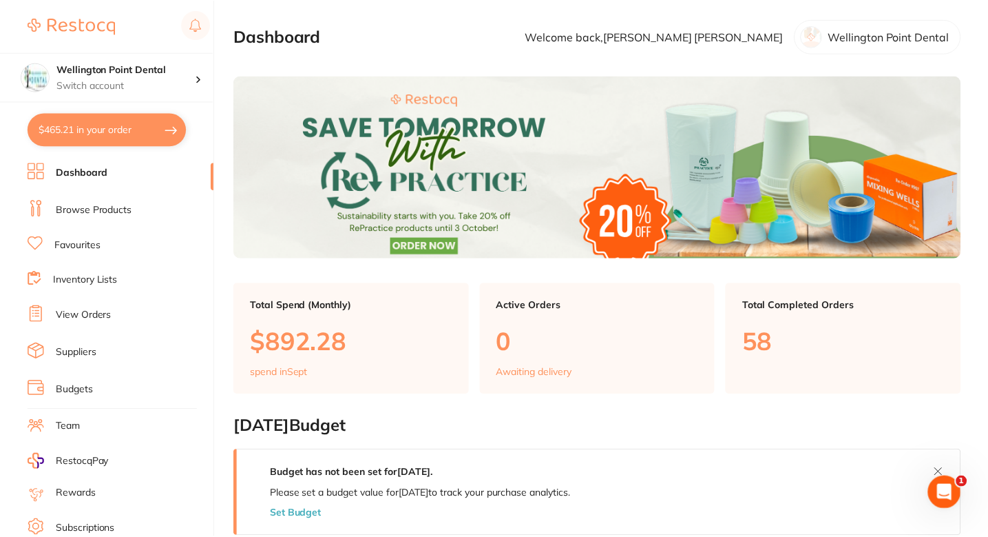
scroll to position [5, 0]
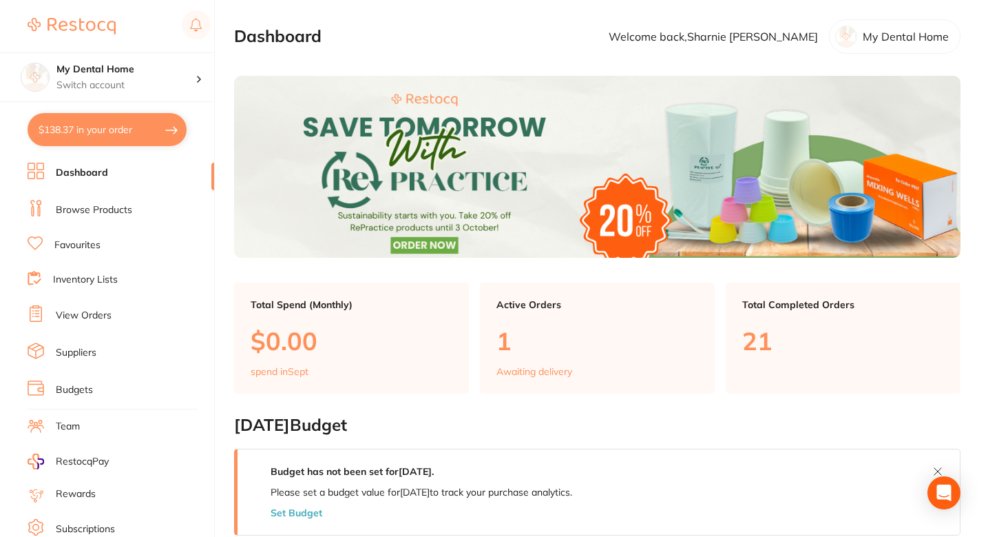
click at [99, 134] on button "$138.37 in your order" at bounding box center [107, 129] width 159 height 33
checkbox input "true"
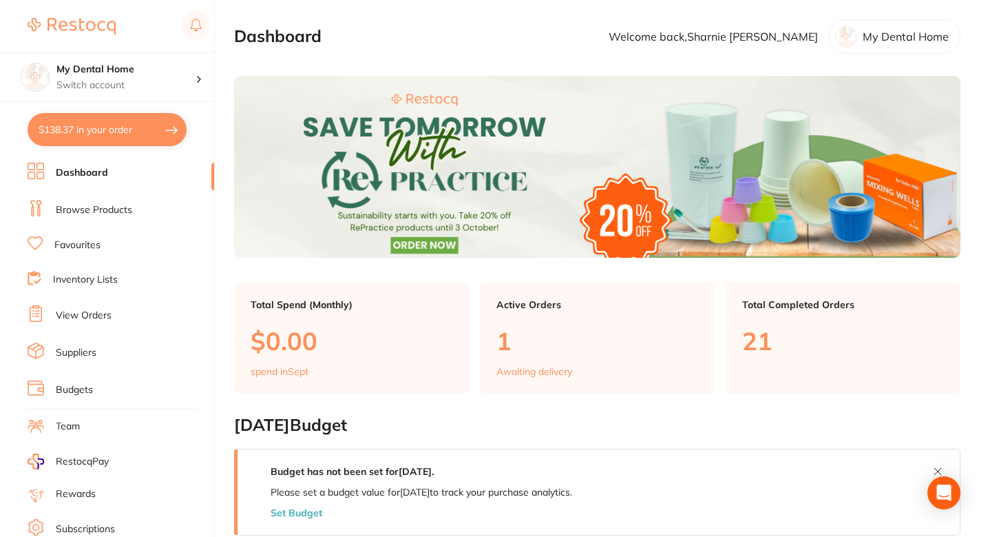
checkbox input "true"
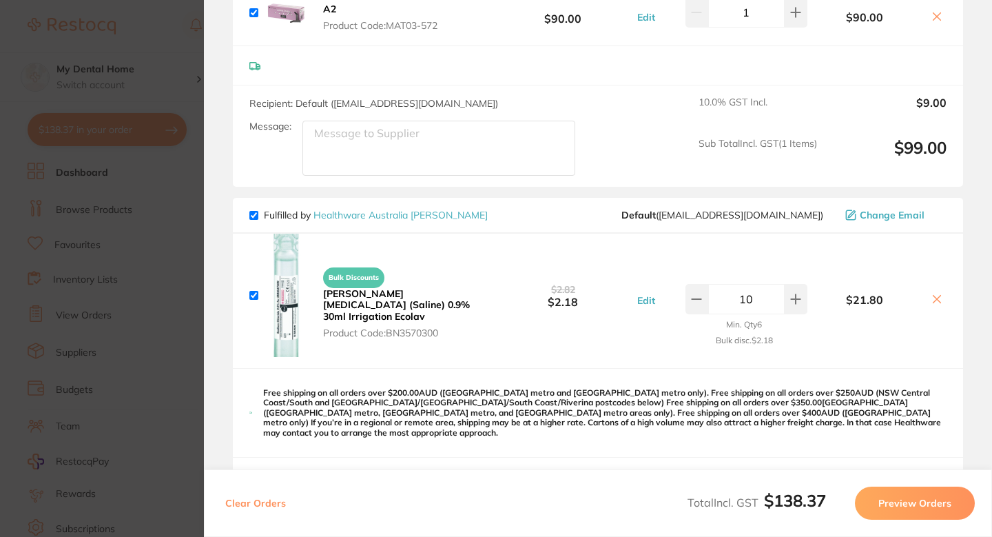
scroll to position [661, 0]
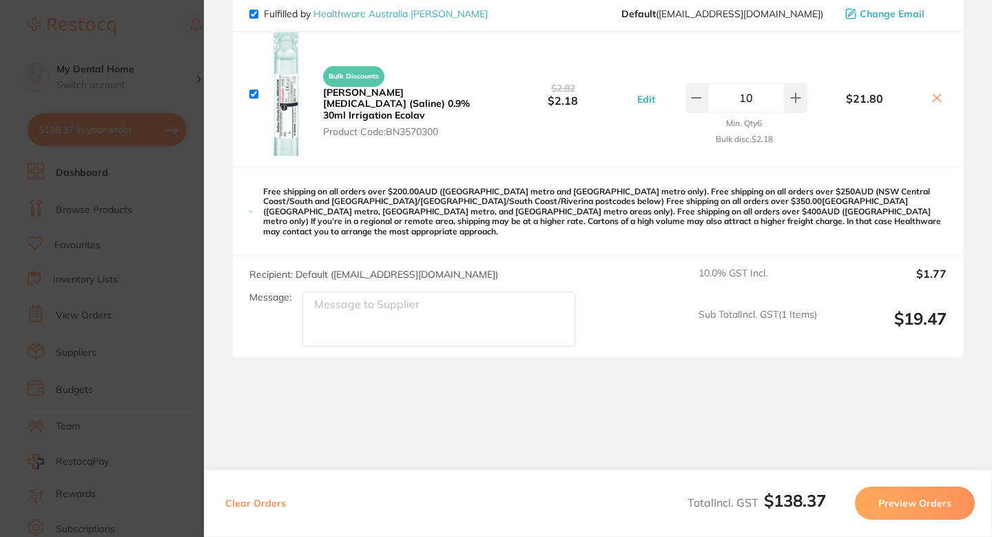
click at [171, 190] on section "Update RRP Set your pre negotiated price for this item. Item Agreed RRP (excl. …" at bounding box center [496, 268] width 992 height 537
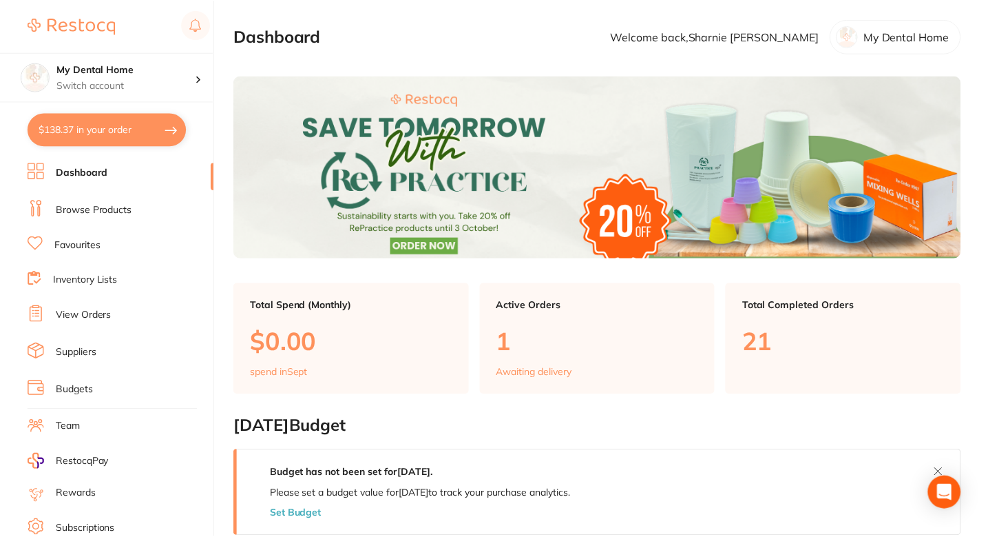
scroll to position [5, 0]
